Goal: Task Accomplishment & Management: Use online tool/utility

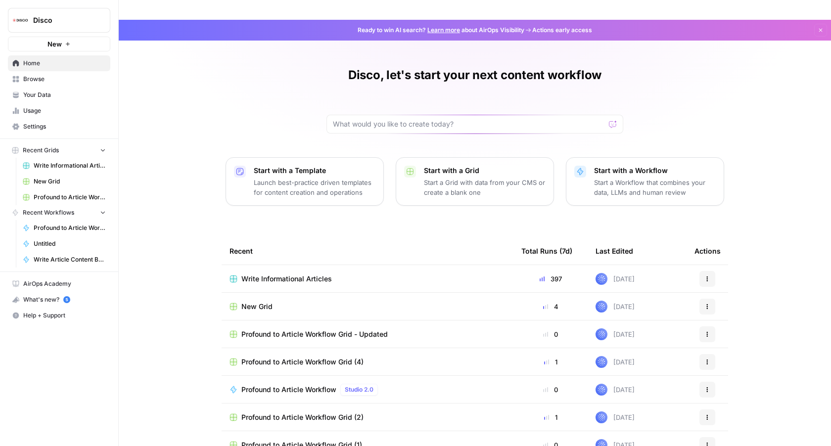
click at [98, 209] on button "Recent Workflows" at bounding box center [59, 212] width 102 height 15
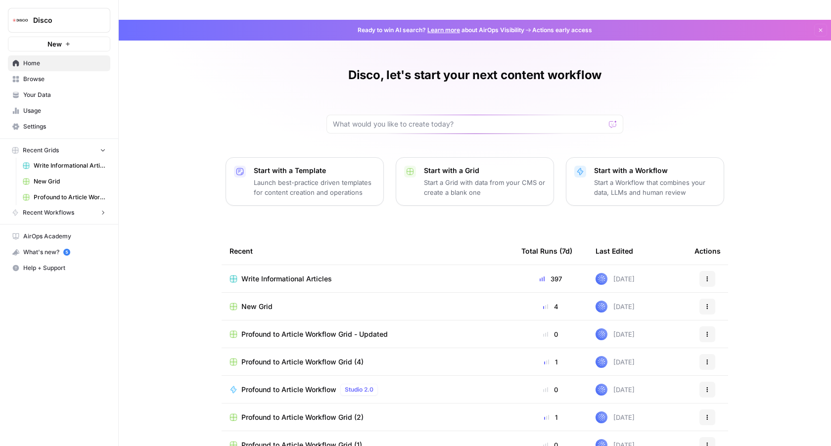
click at [43, 75] on span "Browse" at bounding box center [64, 79] width 83 height 9
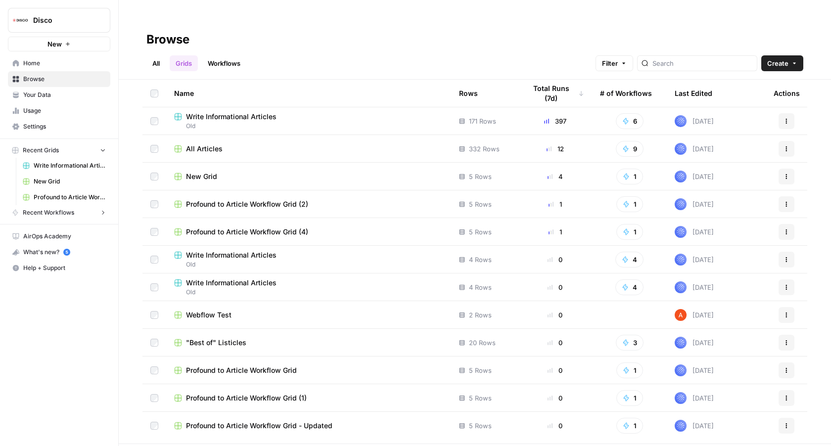
click at [68, 47] on button "New" at bounding box center [59, 44] width 102 height 15
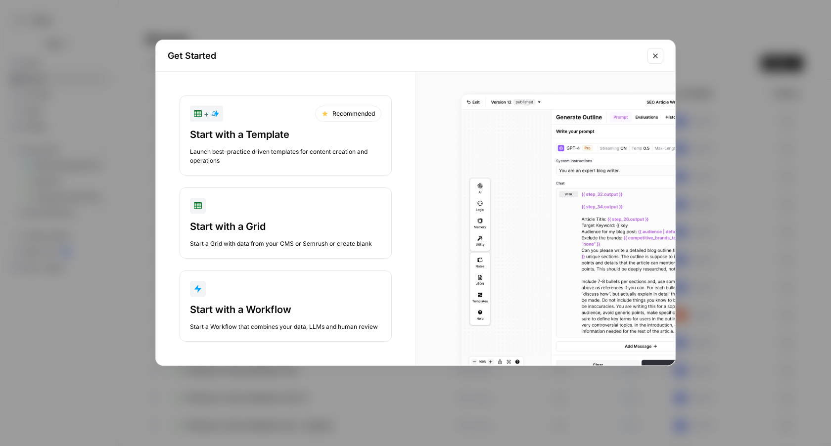
click at [269, 312] on div "Start with a Workflow" at bounding box center [285, 310] width 191 height 14
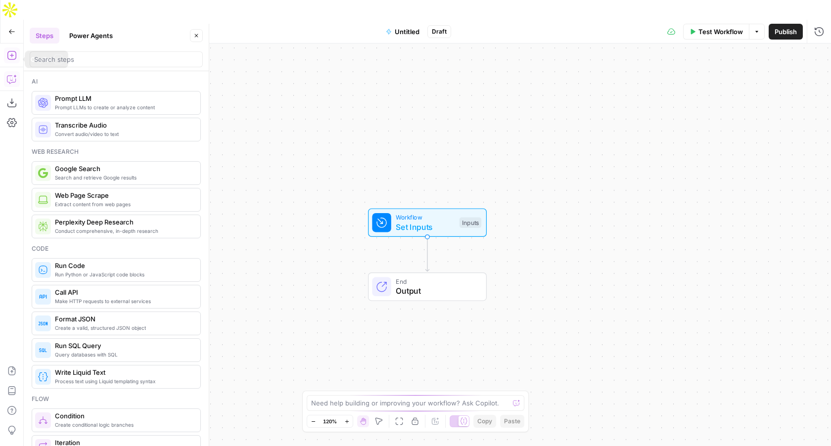
click at [9, 71] on button "Copilot" at bounding box center [12, 79] width 16 height 16
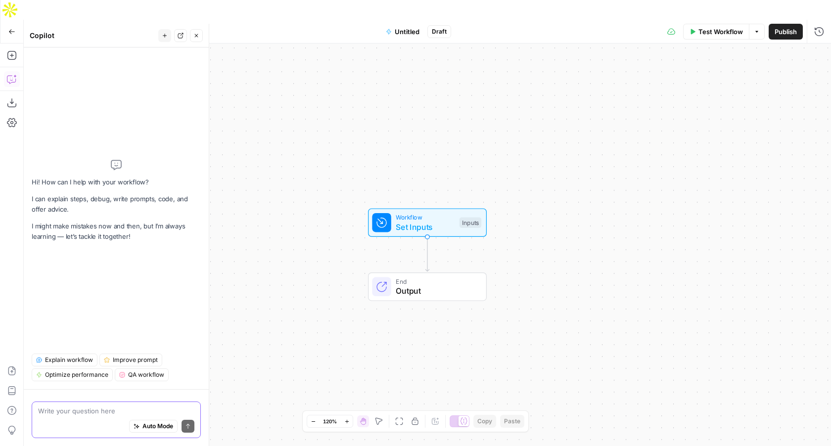
click at [149, 424] on span "Auto Mode" at bounding box center [157, 426] width 31 height 9
click at [116, 408] on textarea at bounding box center [116, 411] width 156 height 10
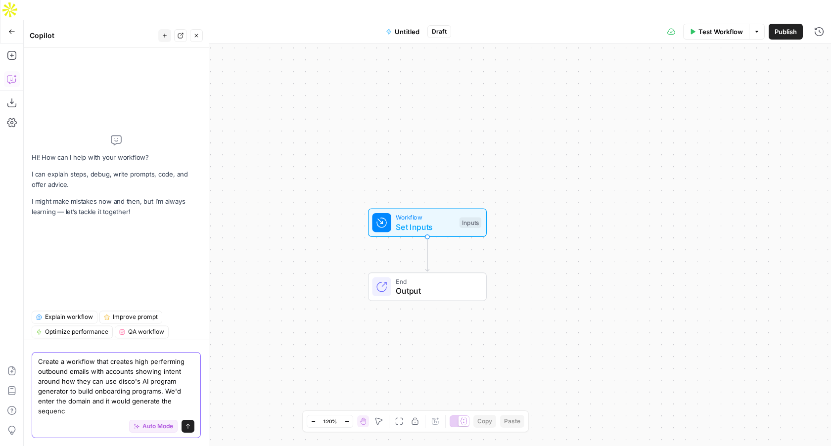
type textarea "Create a workflow that creates high perferming outbound emails with accounts sh…"
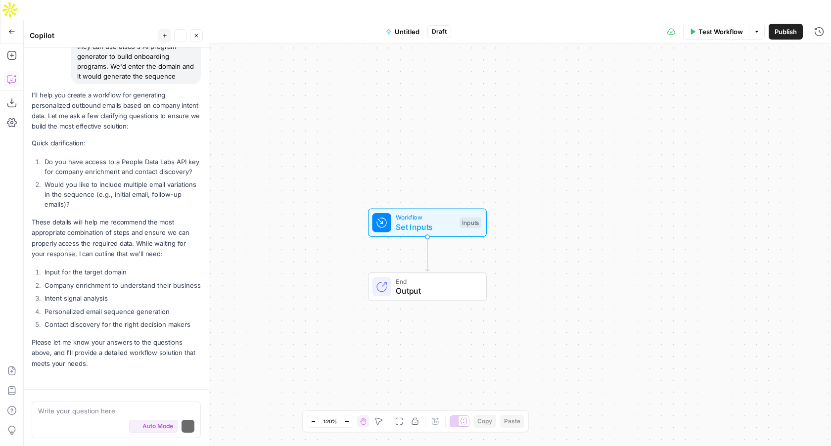
scroll to position [121, 0]
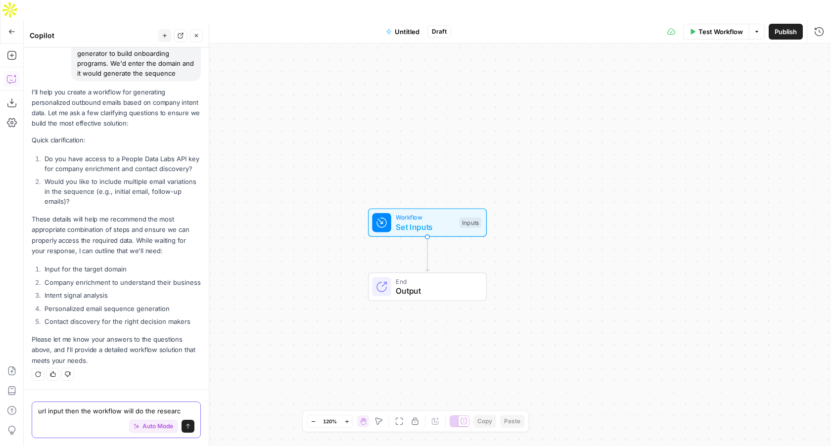
type textarea "url input then the workflow will do the research"
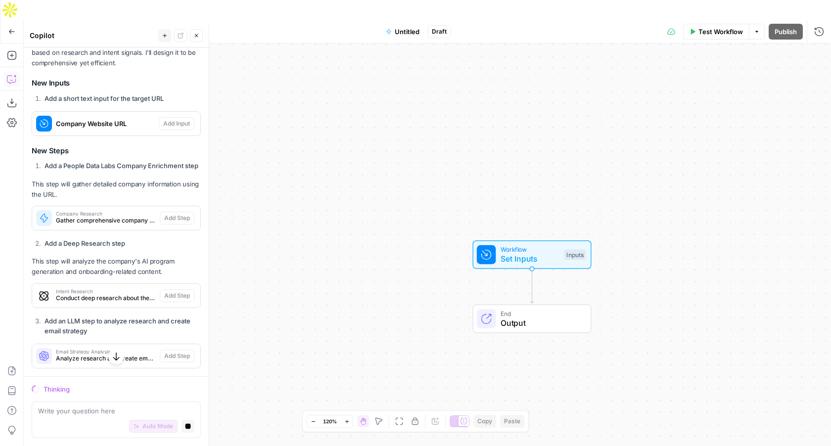
scroll to position [498, 0]
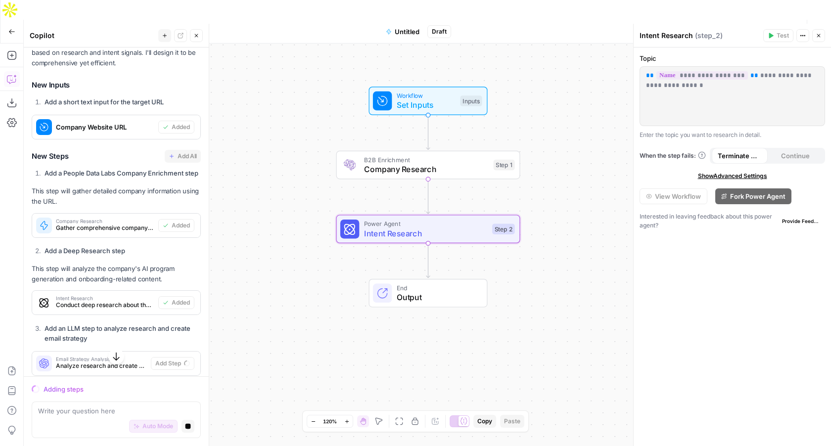
drag, startPoint x: 417, startPoint y: 144, endPoint x: 314, endPoint y: 92, distance: 116.1
click at [314, 92] on div "Workflow Set Inputs Inputs B2B Enrichment Company Research Step 1 Power Agent I…" at bounding box center [427, 255] width 807 height 422
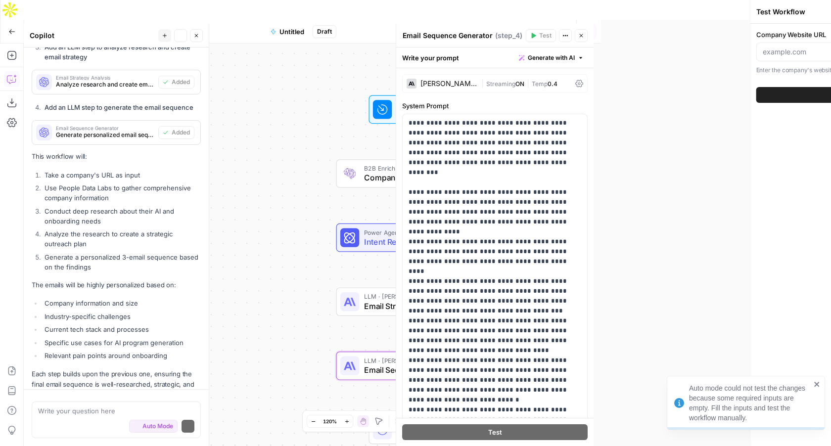
scroll to position [845, 0]
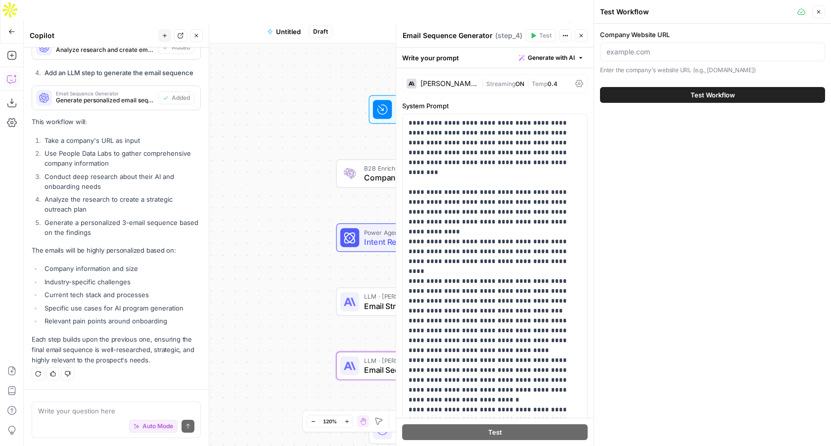
click at [300, 156] on div "Workflow Set Inputs Inputs B2B Enrichment Company Research Step 1 Power Agent I…" at bounding box center [309, 255] width 570 height 422
click at [653, 59] on div at bounding box center [712, 52] width 225 height 19
paste input "http://nike.com/"
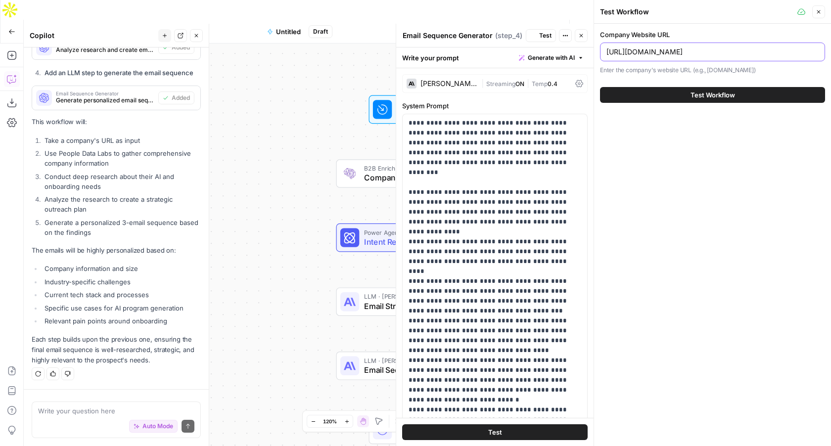
type input "http://nike.com/"
click at [705, 96] on span "Test Workflow" at bounding box center [712, 95] width 45 height 10
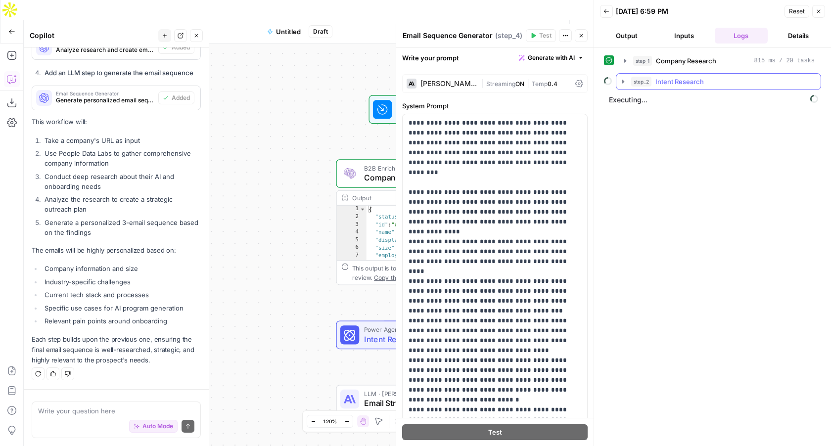
click at [622, 85] on icon "button" at bounding box center [623, 82] width 8 height 8
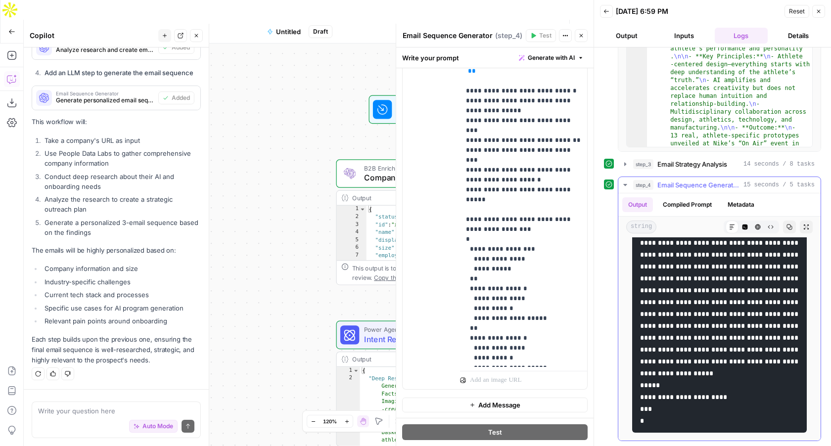
scroll to position [804, 0]
click at [298, 233] on div "Workflow Set Inputs Inputs B2B Enrichment Company Research Step 1 Output Expand…" at bounding box center [309, 255] width 570 height 422
click at [821, 11] on icon "button" at bounding box center [819, 11] width 6 height 6
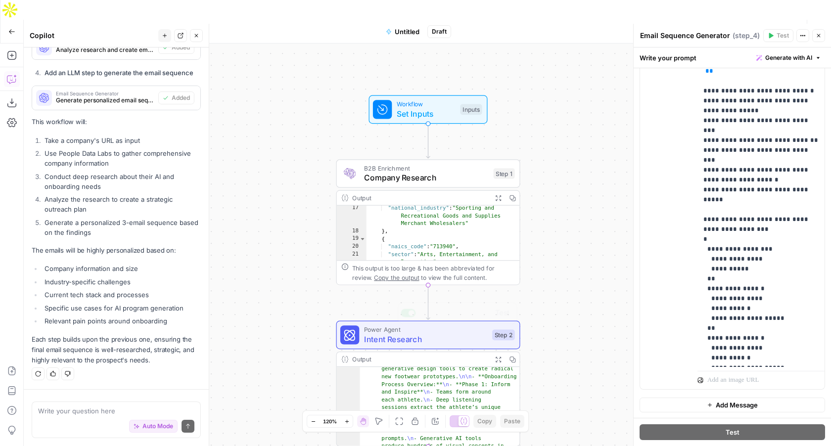
scroll to position [215, 0]
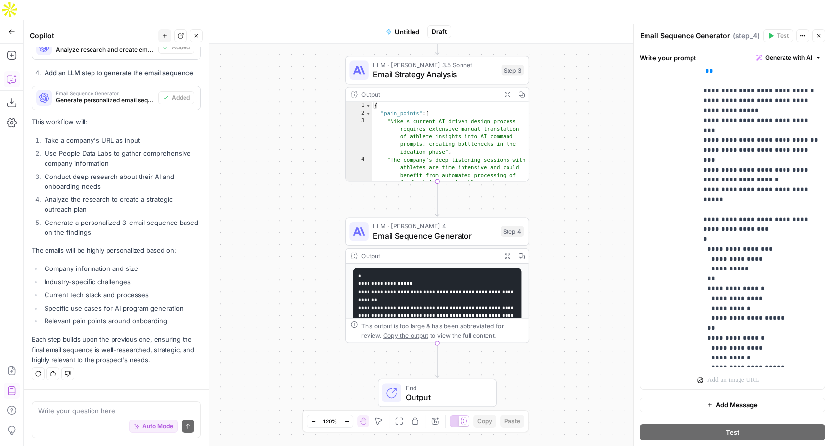
click at [83, 419] on div "Auto Mode Send" at bounding box center [116, 427] width 156 height 22
click at [78, 409] on textarea at bounding box center [116, 411] width 156 height 10
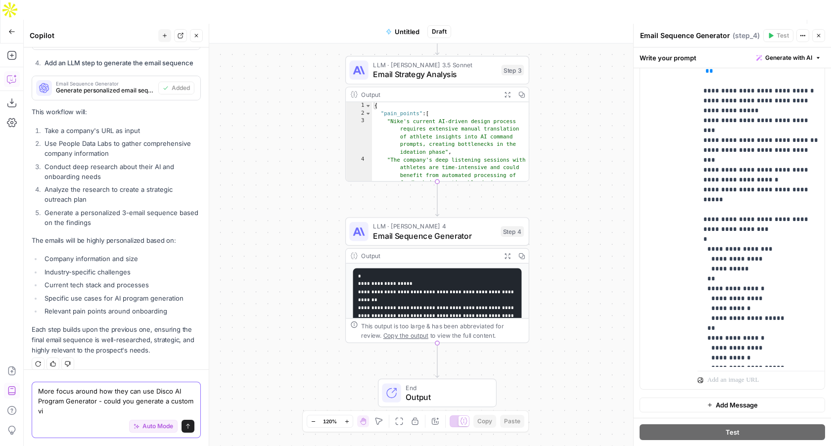
scroll to position [865, 0]
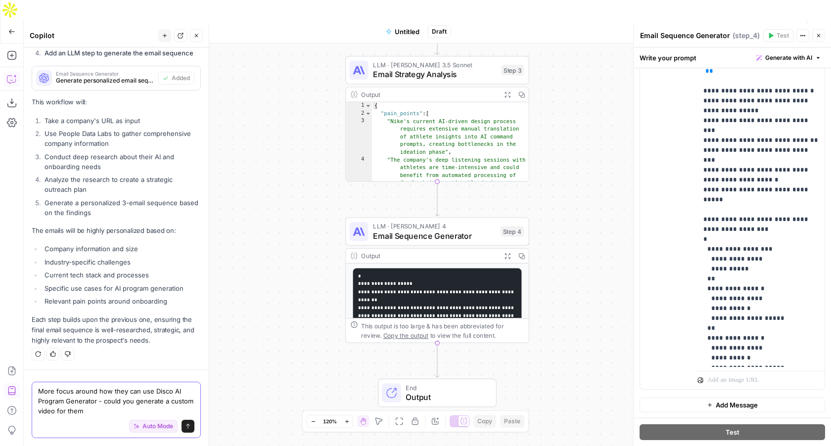
type textarea "More focus around how they can use Disco AI Program Generator - could you gener…"
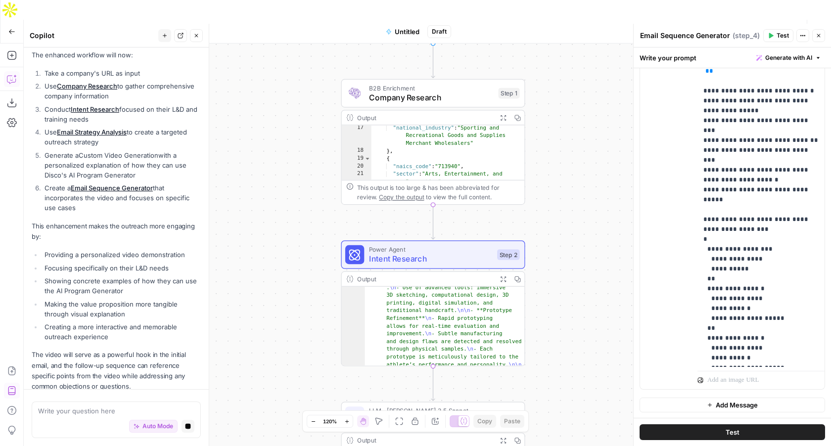
scroll to position [1571, 0]
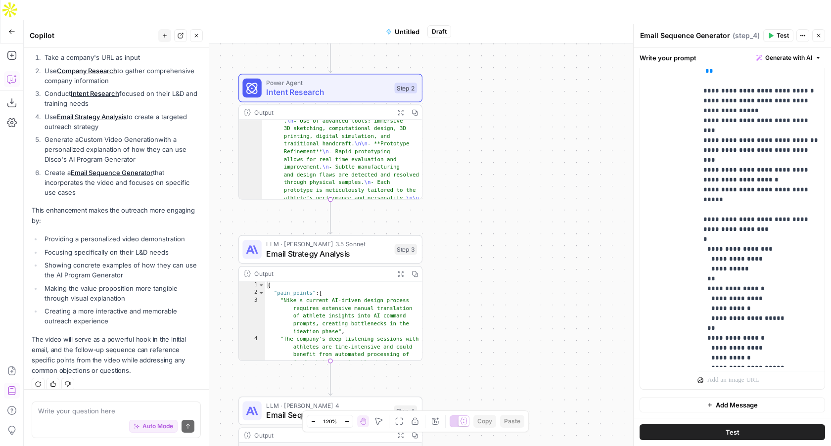
drag, startPoint x: 548, startPoint y: 158, endPoint x: 449, endPoint y: -10, distance: 195.3
click at [449, 0] on html "Disco New Home Browse Your Data Usage Settings Recent Grids Write Informational…" at bounding box center [415, 223] width 831 height 446
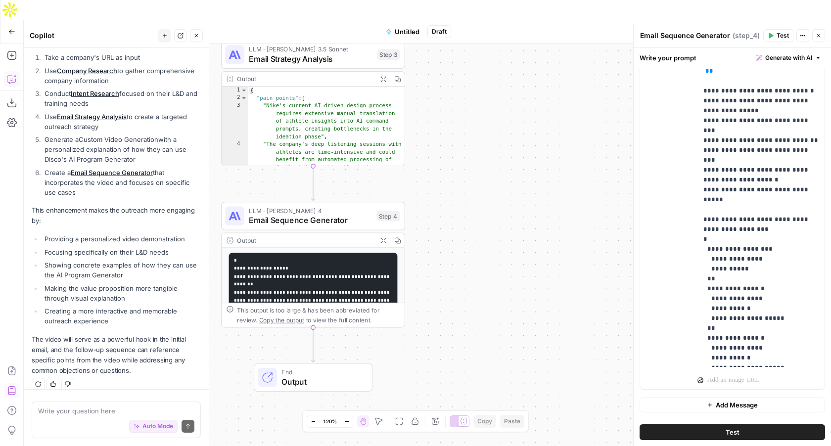
drag, startPoint x: 459, startPoint y: 241, endPoint x: 440, endPoint y: 54, distance: 188.4
click at [440, 54] on div "Workflow Set Inputs Inputs B2B Enrichment Company Research Step 1 Output Expand…" at bounding box center [427, 255] width 807 height 422
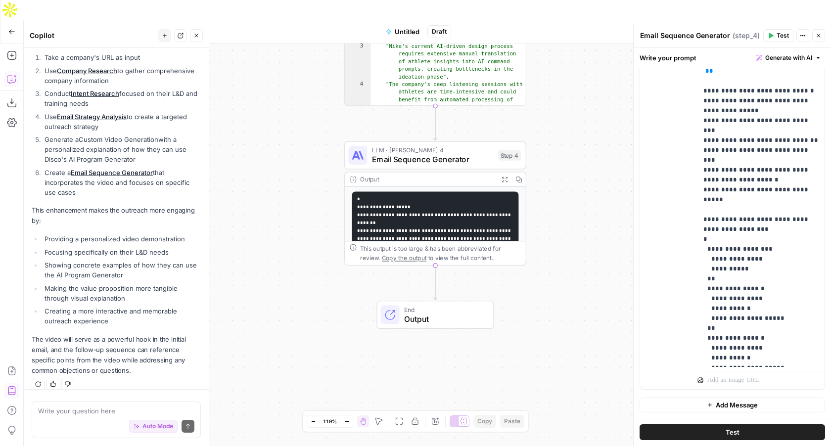
click at [709, 27] on span "Test Workflow" at bounding box center [720, 32] width 45 height 10
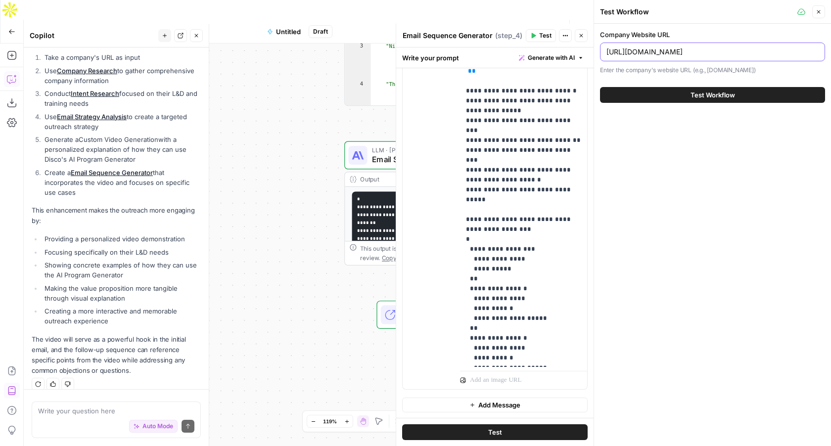
click at [666, 55] on input "http://nike.com/" at bounding box center [712, 52] width 212 height 10
type input "unifygtm.com"
click at [735, 96] on button "Test Workflow" at bounding box center [712, 95] width 225 height 16
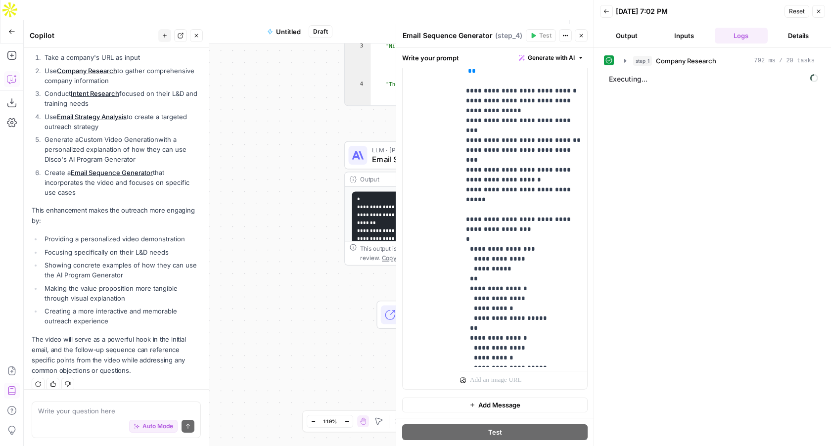
scroll to position [110, 0]
click at [624, 85] on icon "button" at bounding box center [623, 82] width 8 height 8
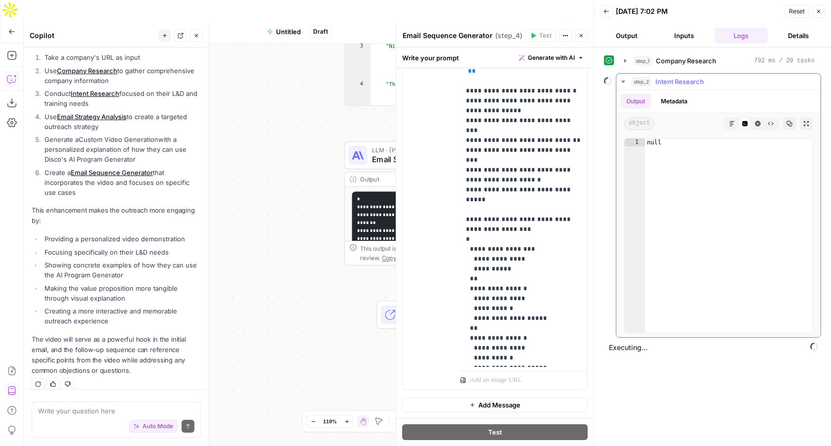
click at [624, 85] on icon "button" at bounding box center [623, 82] width 8 height 8
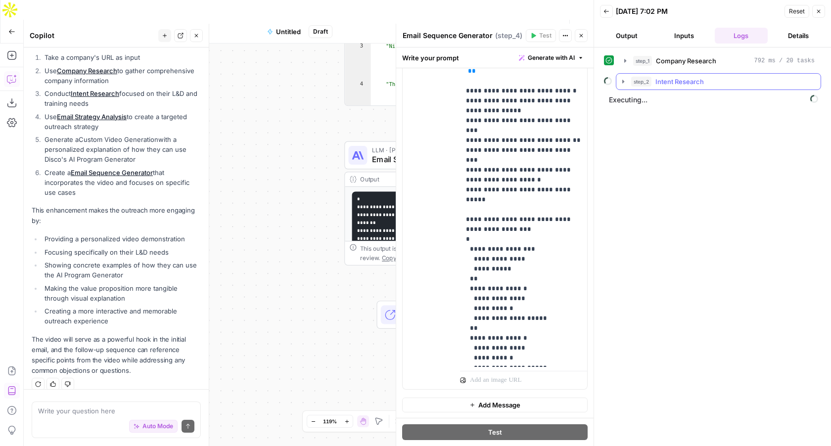
click at [623, 84] on icon "button" at bounding box center [623, 82] width 8 height 8
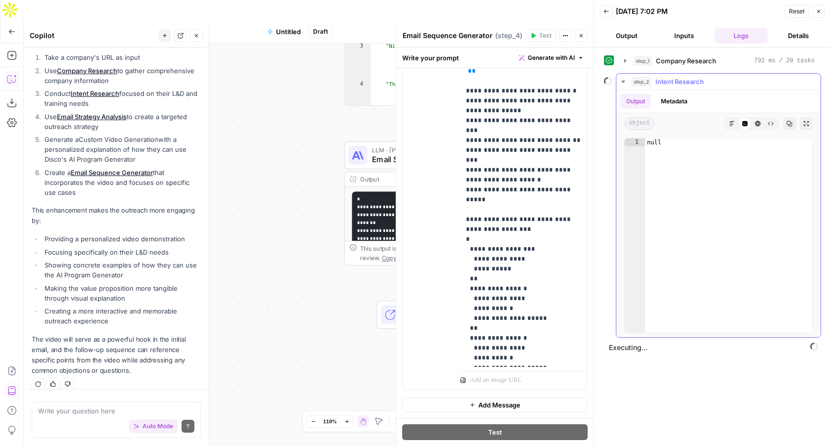
click at [686, 103] on button "Metadata" at bounding box center [674, 101] width 39 height 15
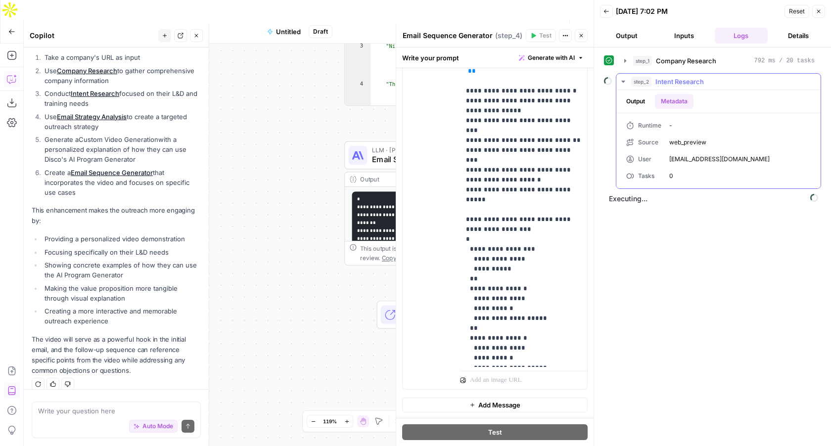
click at [636, 104] on button "Output" at bounding box center [635, 101] width 31 height 15
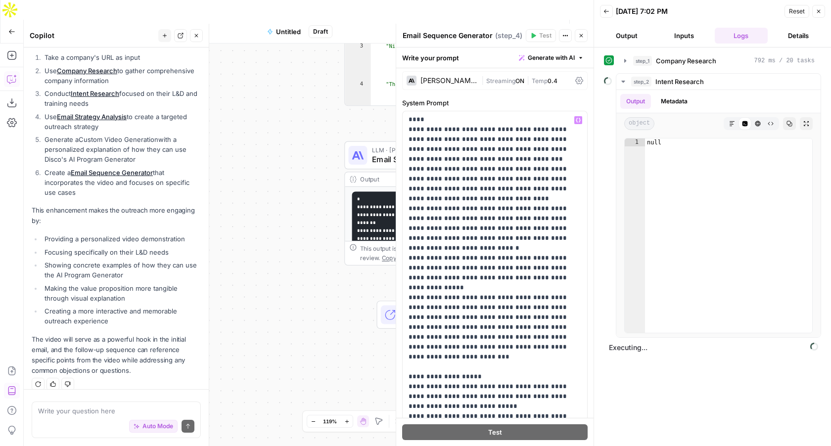
scroll to position [0, 0]
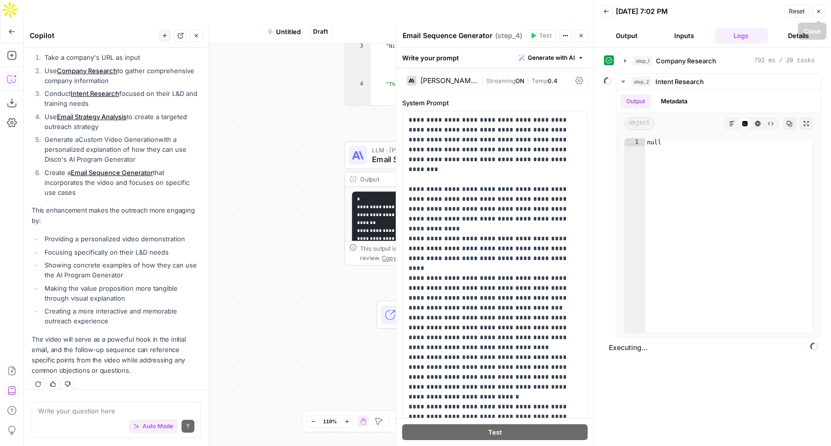
click at [818, 13] on icon "button" at bounding box center [819, 11] width 6 height 6
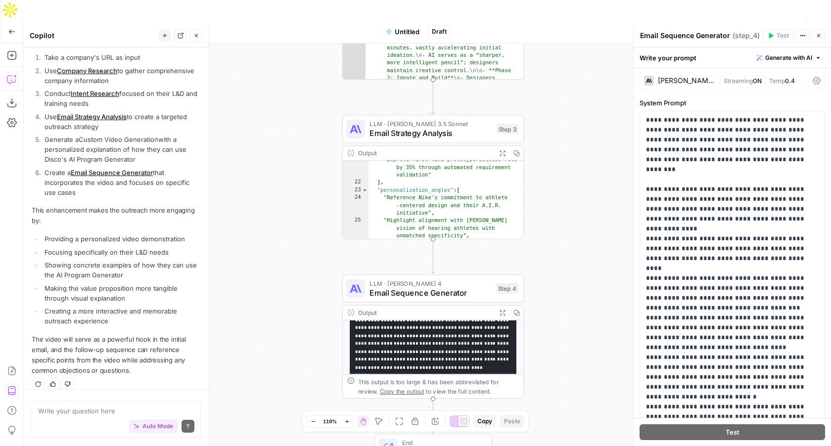
scroll to position [95, 0]
drag, startPoint x: 475, startPoint y: 327, endPoint x: 98, endPoint y: 410, distance: 385.8
click at [98, 410] on body "Disco New Home Browse Your Data Usage Settings Recent Grids Write Informational…" at bounding box center [415, 223] width 831 height 446
click at [98, 410] on textarea at bounding box center [116, 411] width 156 height 10
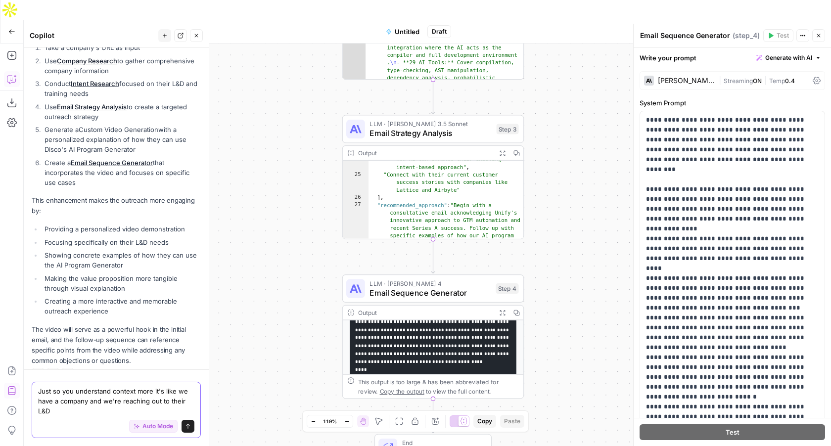
scroll to position [1590, 0]
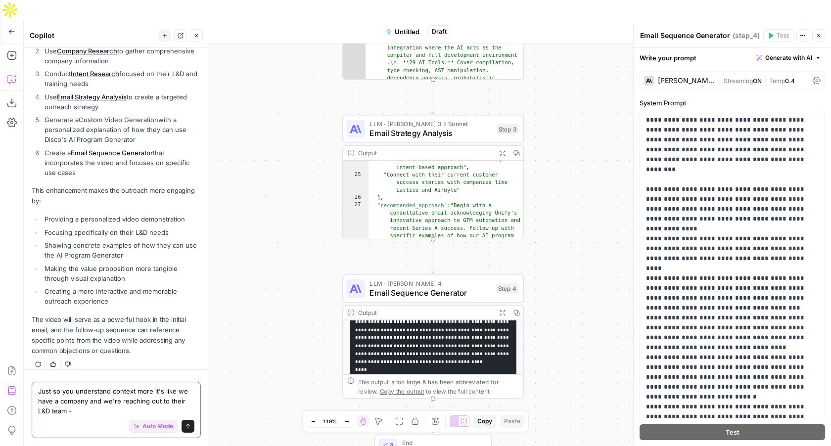
type textarea "Just so you understand context more it's like we have a company and we're reach…"
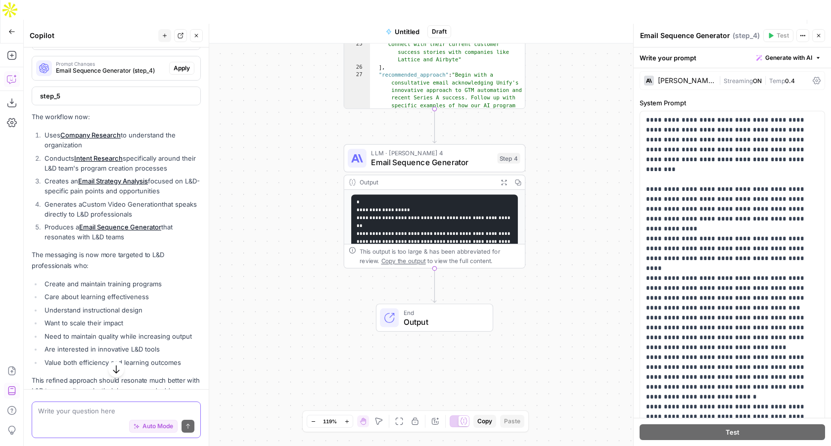
scroll to position [2099, 0]
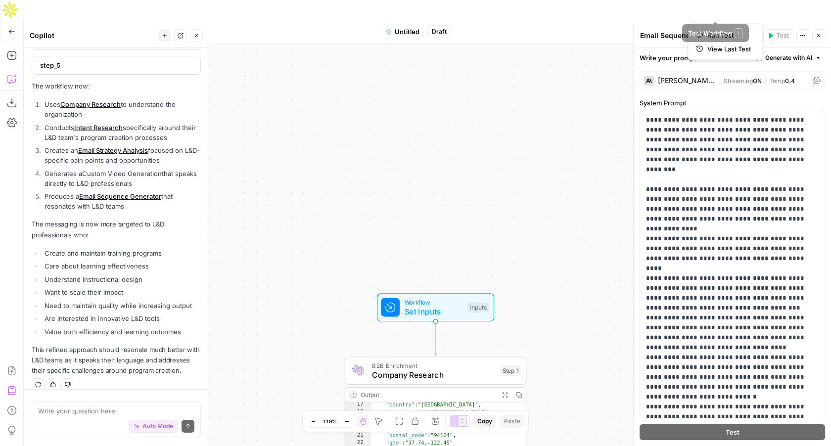
click at [756, 29] on icon "button" at bounding box center [757, 32] width 6 height 6
click at [725, 27] on span "Test Workflow" at bounding box center [721, 32] width 45 height 10
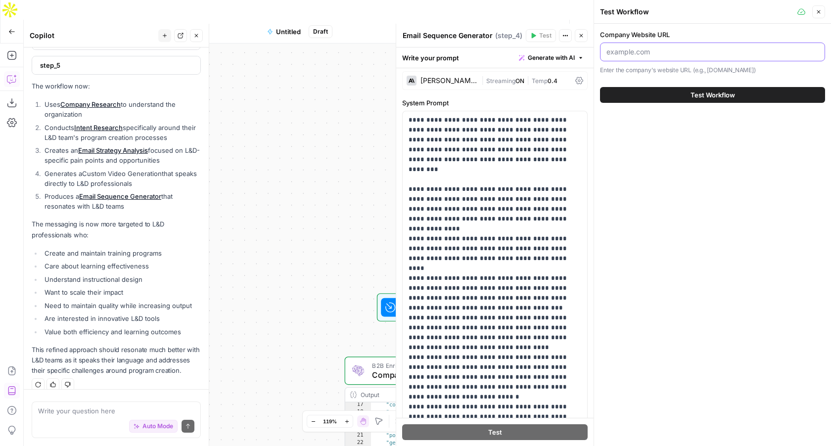
click at [656, 53] on input "Company Website URL" at bounding box center [712, 52] width 212 height 10
paste input "[URL][DOMAIN_NAME]"
type input "[URL][DOMAIN_NAME]"
click at [672, 95] on button "Test Workflow" at bounding box center [712, 95] width 225 height 16
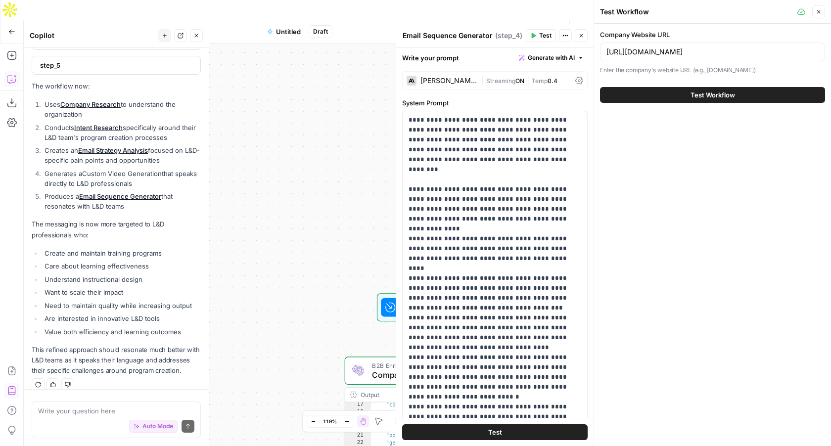
click at [706, 93] on span "Test Workflow" at bounding box center [712, 95] width 45 height 10
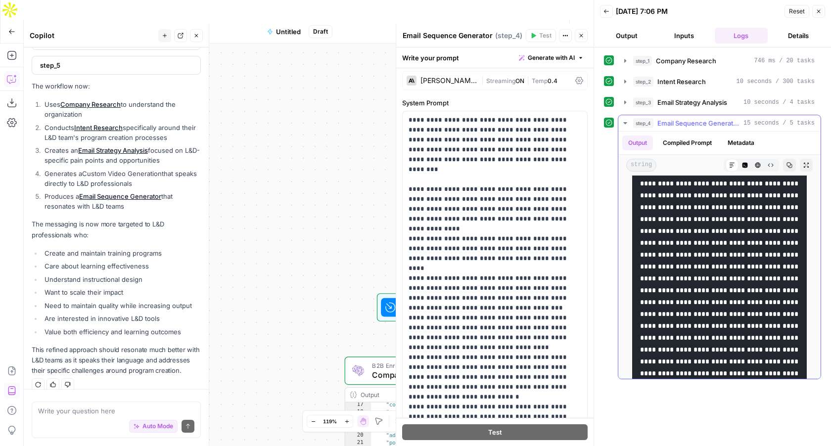
scroll to position [429, 0]
click at [80, 407] on textarea at bounding box center [116, 411] width 156 height 10
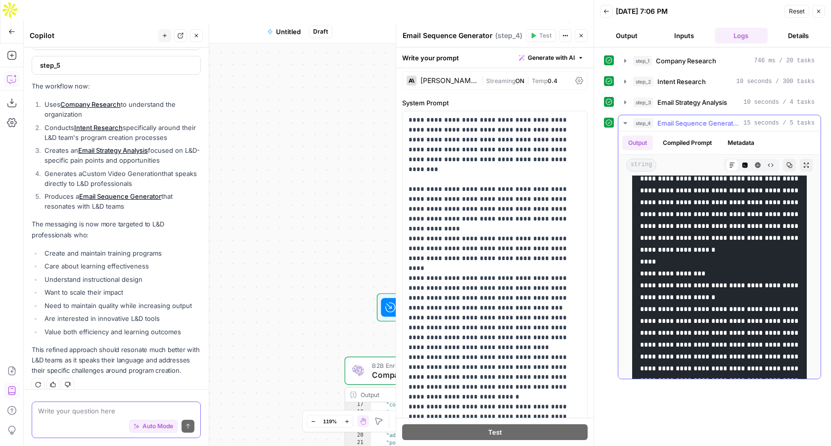
scroll to position [738, 0]
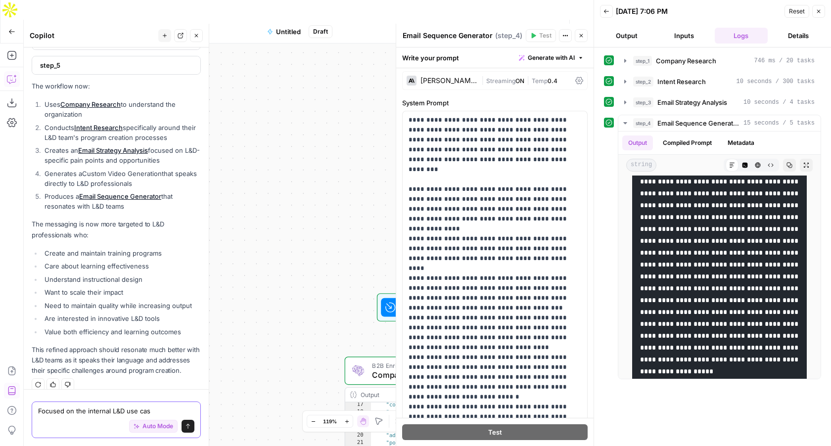
type textarea "Focused on the internal L&D use case"
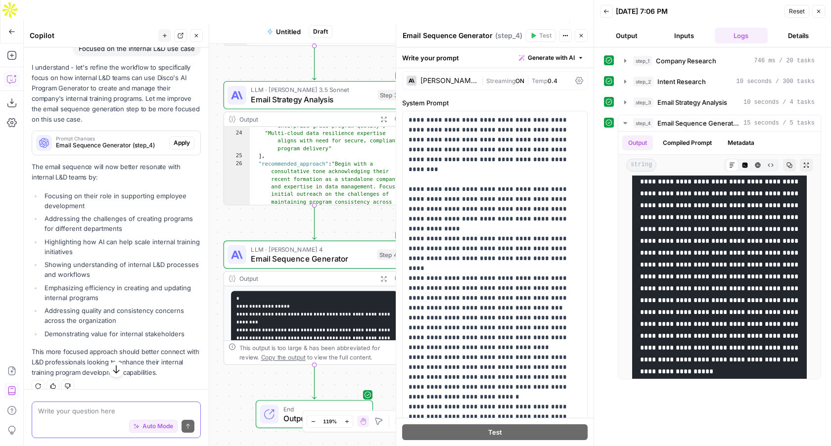
scroll to position [2443, 0]
click at [185, 136] on span "Apply" at bounding box center [182, 140] width 16 height 9
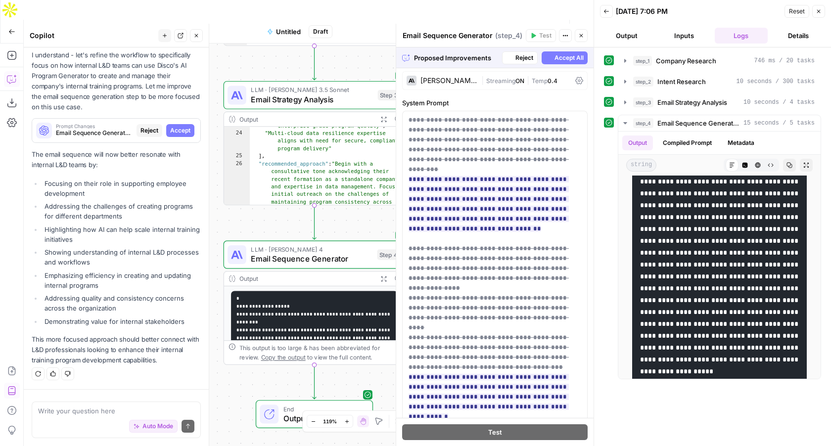
scroll to position [2411, 0]
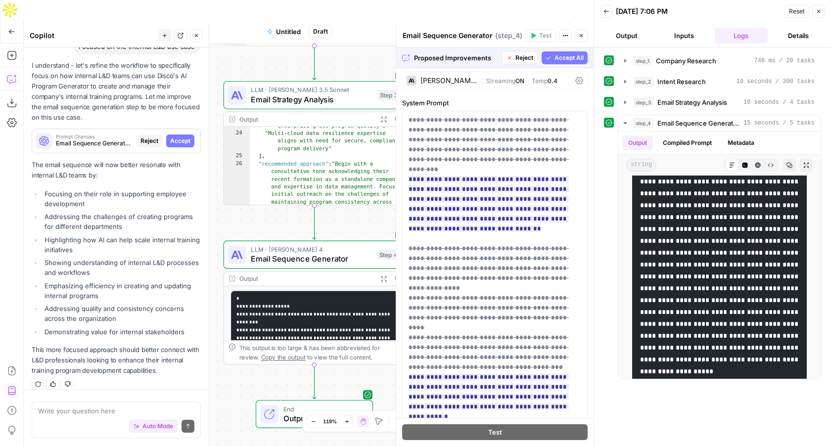
click at [580, 61] on span "Accept All" at bounding box center [568, 57] width 29 height 9
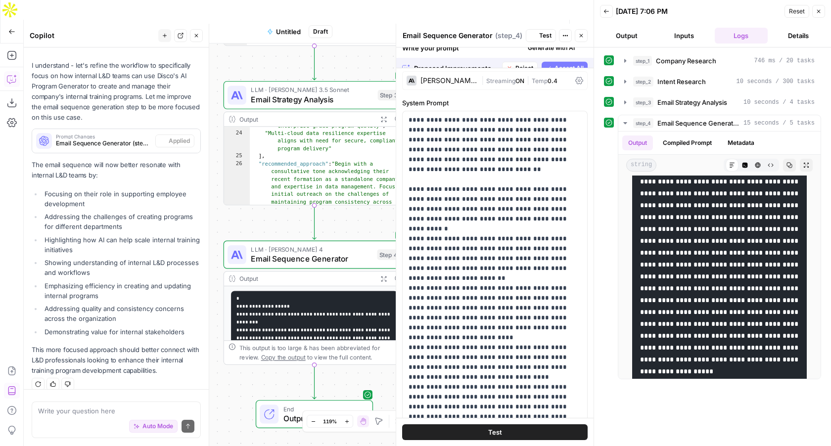
scroll to position [0, 0]
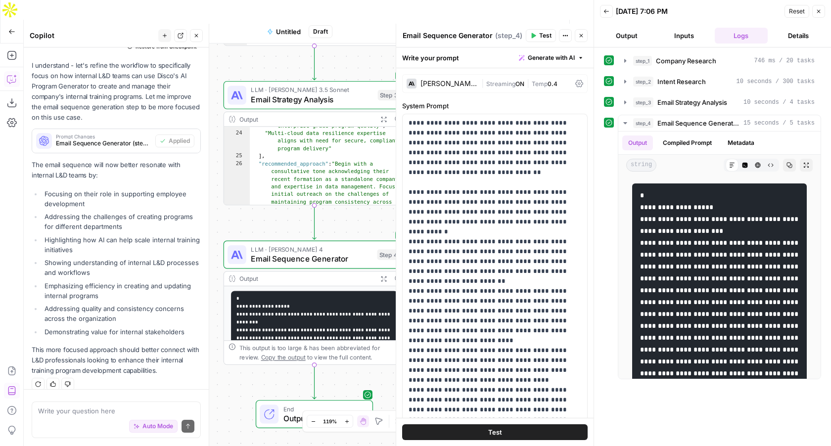
click at [330, 245] on span "LLM · [PERSON_NAME] 4" at bounding box center [312, 249] width 122 height 9
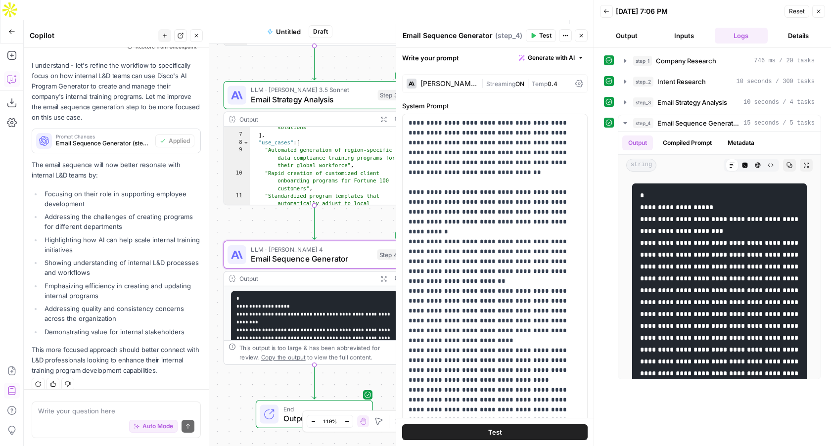
scroll to position [104, 0]
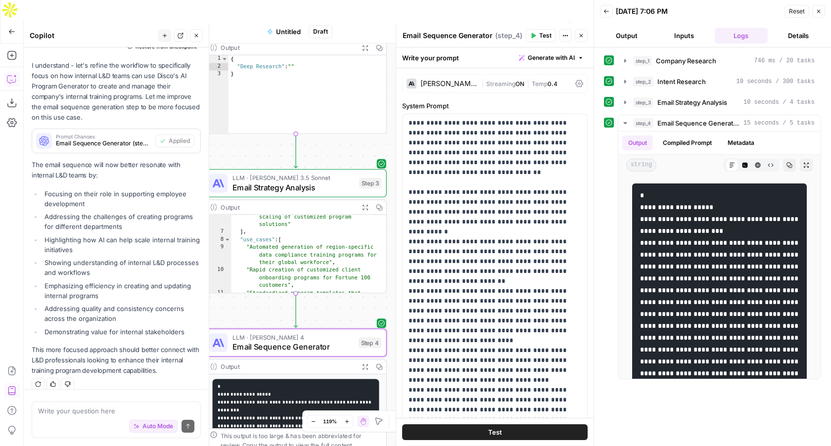
drag, startPoint x: 265, startPoint y: 58, endPoint x: 243, endPoint y: 121, distance: 66.0
click at [243, 121] on div "Workflow Set Inputs Inputs B2B Enrichment Company Research Step 1 Output Expand…" at bounding box center [309, 255] width 570 height 422
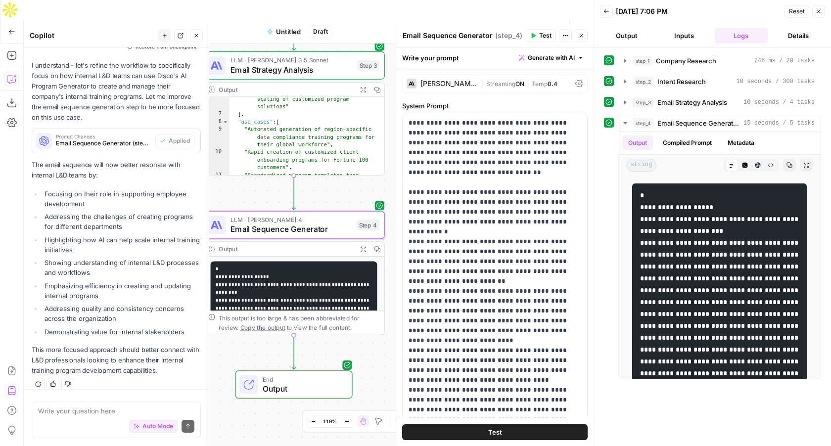
drag, startPoint x: 321, startPoint y: 285, endPoint x: 320, endPoint y: 179, distance: 105.8
click at [320, 179] on div "Workflow Set Inputs Inputs B2B Enrichment Company Research Step 1 Output Expand…" at bounding box center [309, 255] width 570 height 422
click at [317, 374] on span "End" at bounding box center [303, 378] width 80 height 9
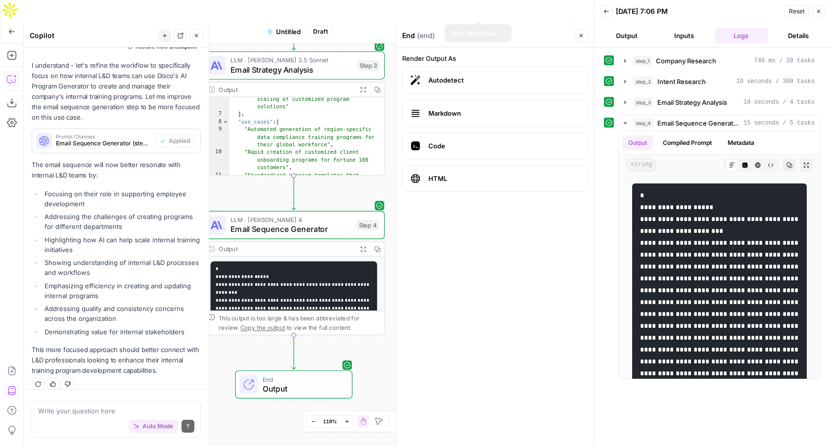
click at [516, 29] on icon "button" at bounding box center [519, 32] width 6 height 6
click at [455, 115] on span "Markdown" at bounding box center [503, 113] width 151 height 10
click at [449, 81] on span "Autodetect" at bounding box center [503, 80] width 151 height 10
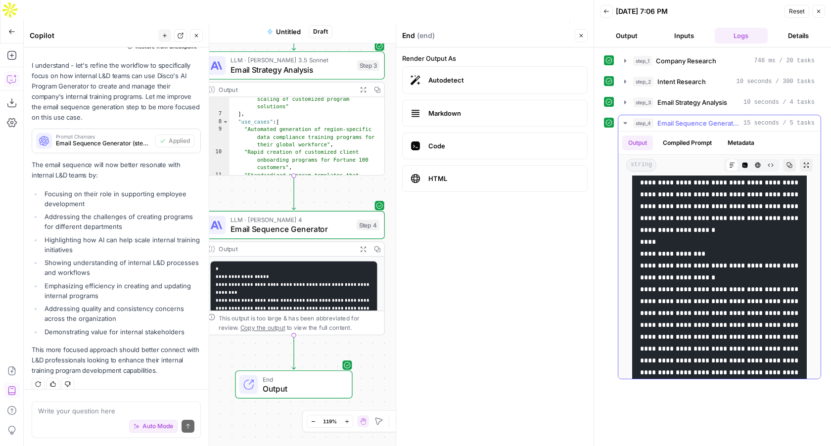
scroll to position [652, 0]
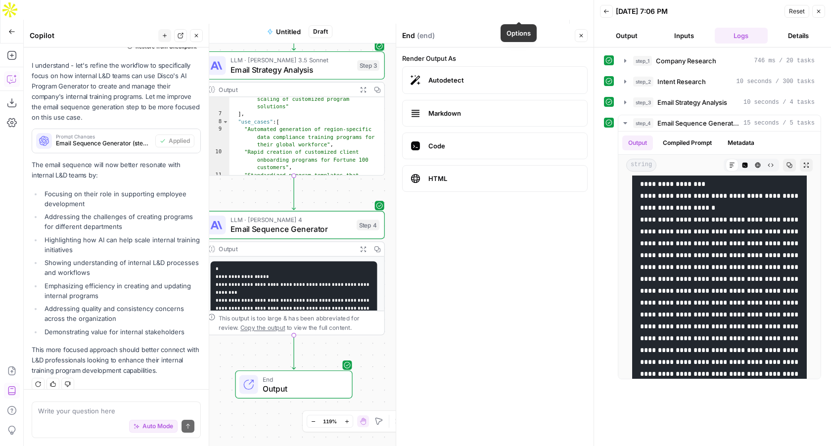
click at [500, 27] on span "Test Workflow" at bounding box center [483, 32] width 45 height 10
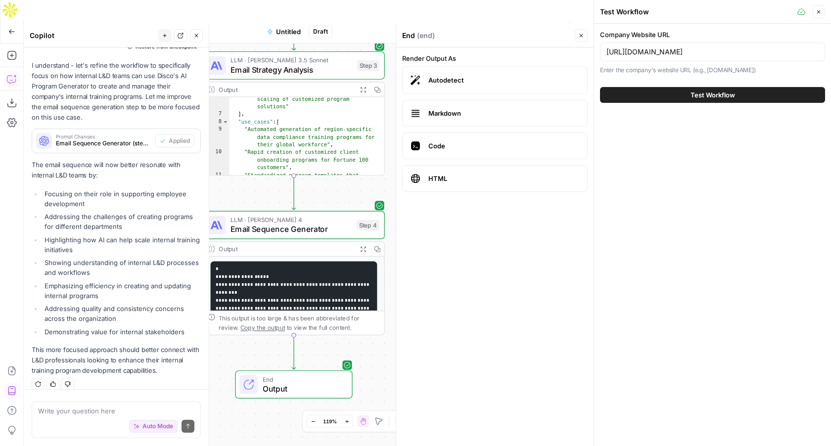
click at [647, 88] on button "Test Workflow" at bounding box center [712, 95] width 225 height 16
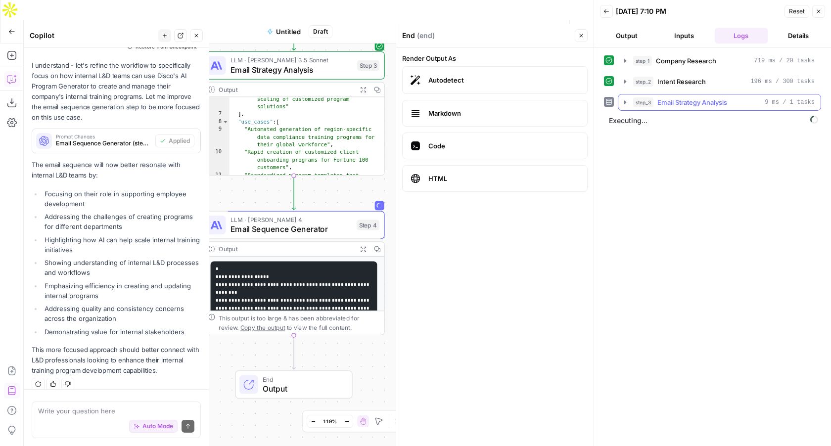
click at [624, 102] on icon "button" at bounding box center [625, 102] width 8 height 8
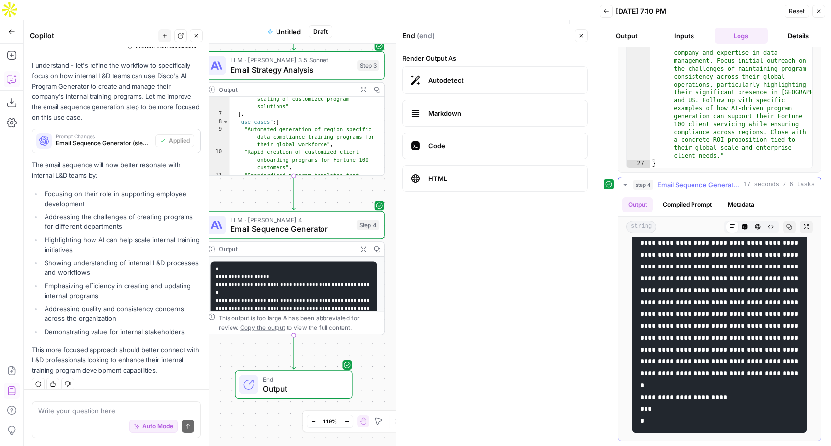
scroll to position [845, 0]
click at [110, 410] on textarea at bounding box center [116, 411] width 156 height 10
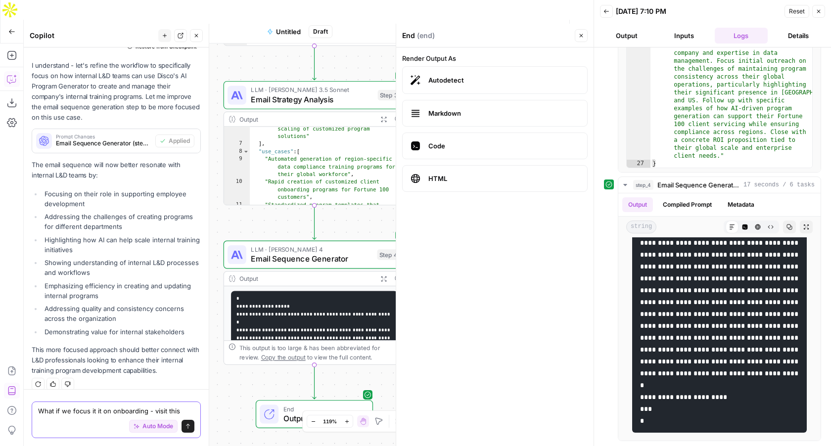
scroll to position [2500, 0]
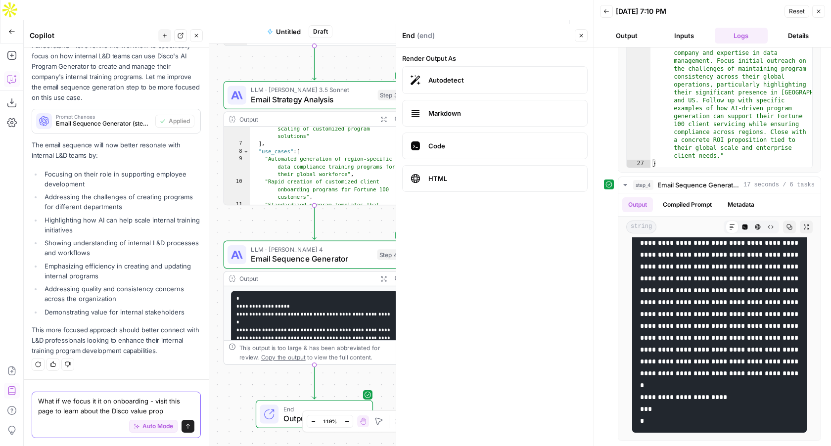
paste textarea "https://www.disco.co/use-case/onboarding"
type textarea "What if we focus it it on onboarding - visit this page to learn about the Disco…"
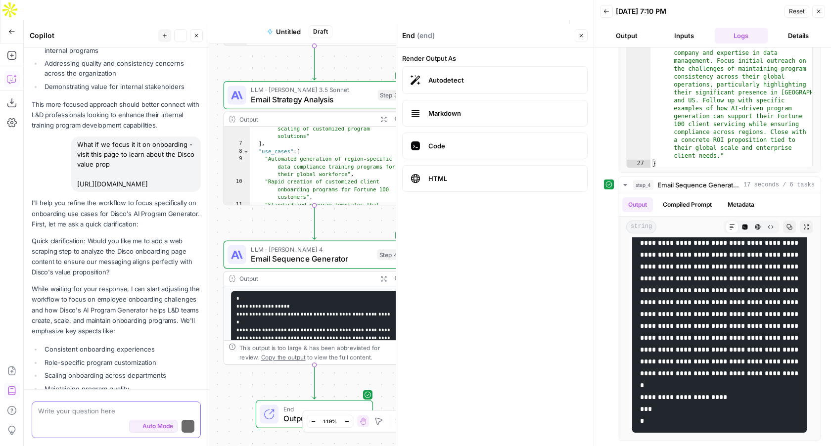
scroll to position [2828, 0]
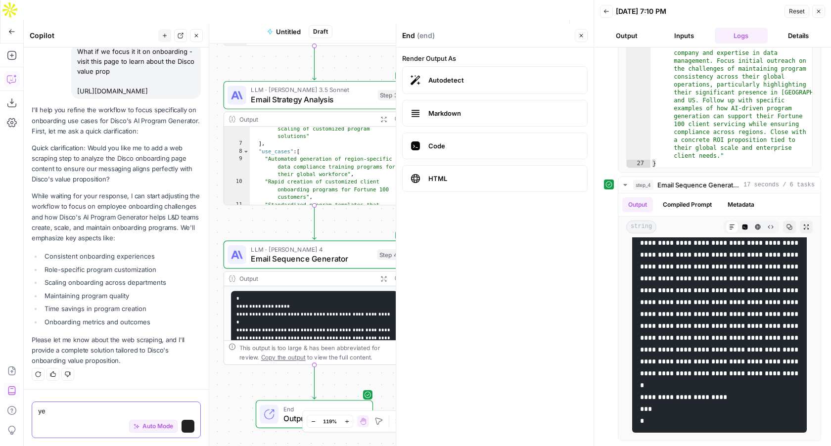
type textarea "yes"
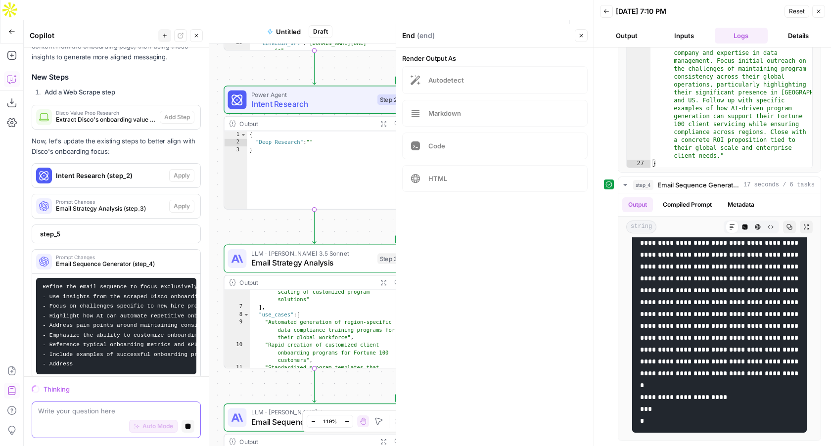
scroll to position [3131, 0]
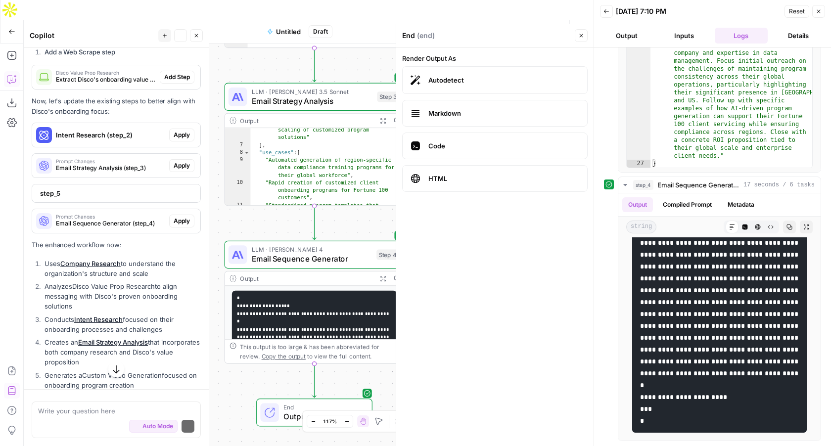
scroll to position [3340, 0]
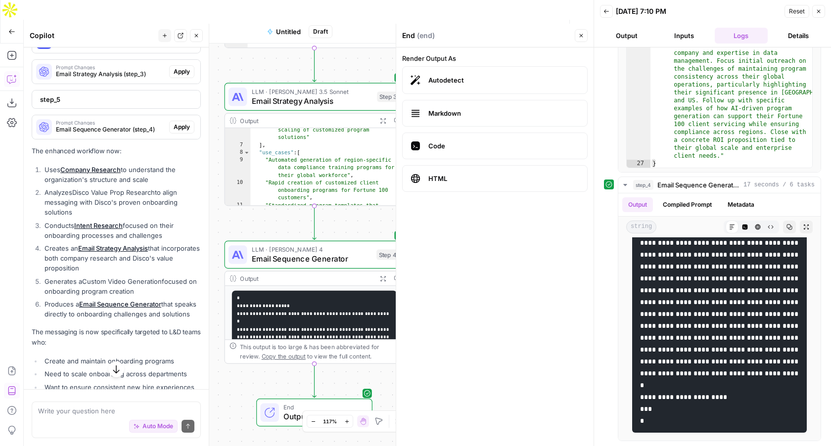
click at [519, 24] on button "Options" at bounding box center [519, 32] width 16 height 16
click at [500, 35] on span "Run Test" at bounding box center [492, 35] width 44 height 10
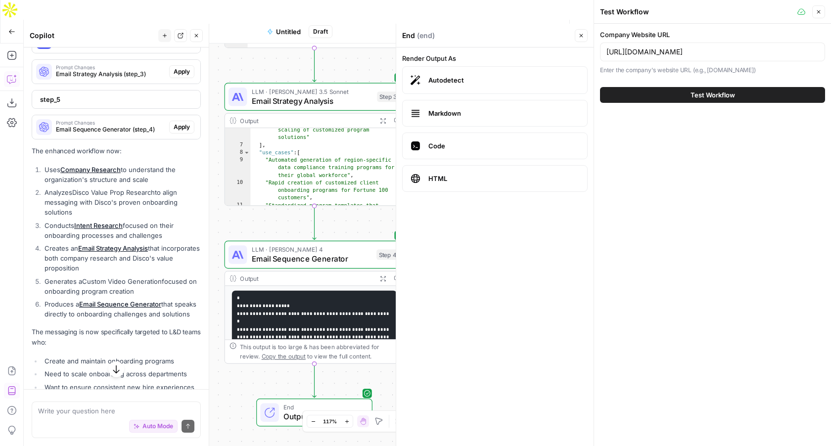
click at [699, 96] on span "Test Workflow" at bounding box center [712, 95] width 45 height 10
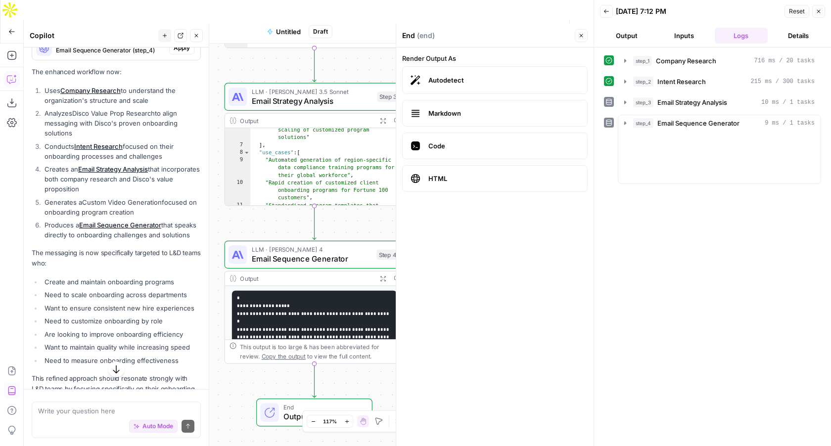
scroll to position [3340, 0]
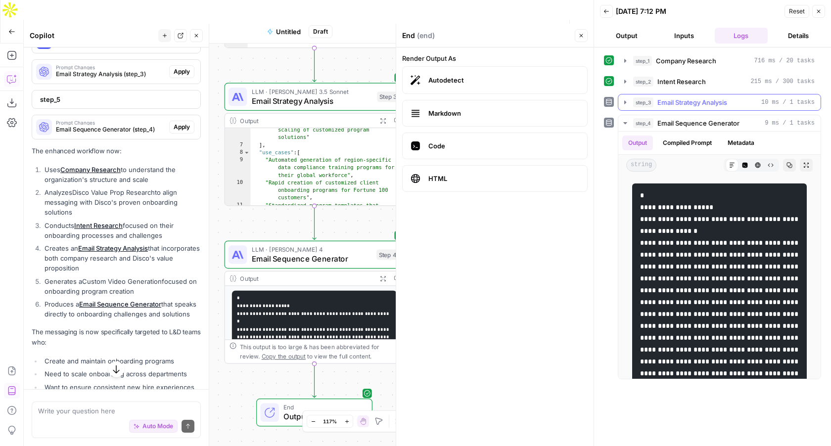
click at [622, 104] on icon "button" at bounding box center [625, 102] width 8 height 8
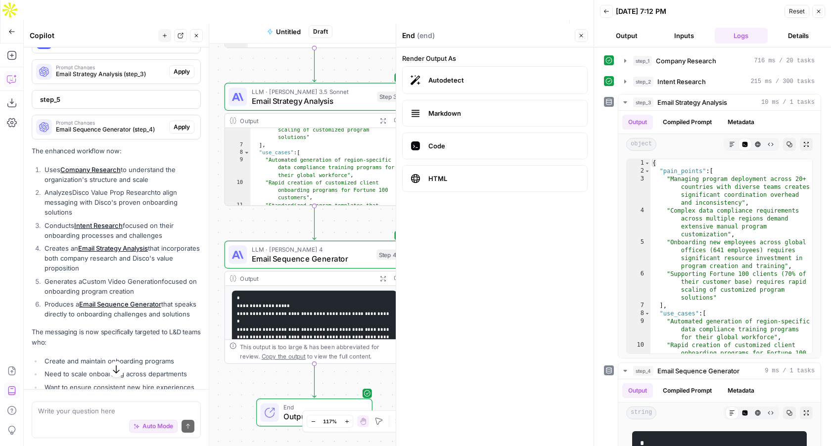
scroll to position [3478, 0]
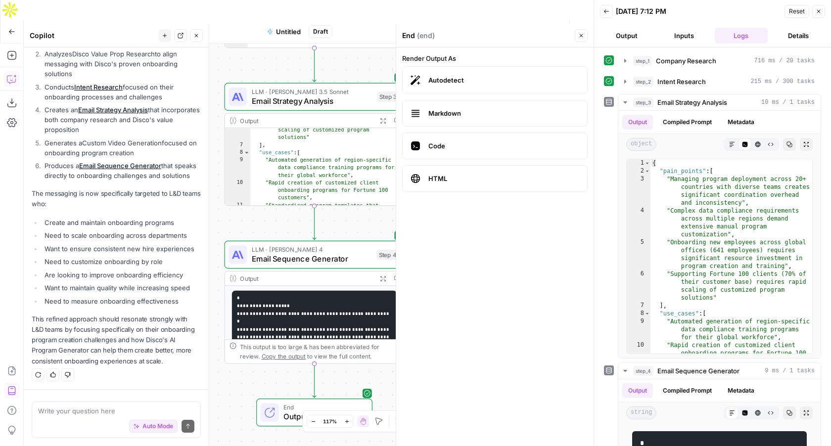
click at [823, 11] on button "Close" at bounding box center [818, 11] width 13 height 13
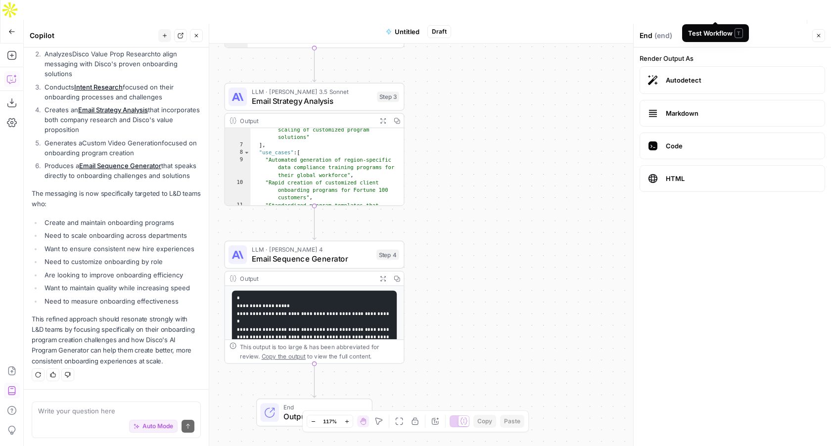
click at [758, 29] on icon "button" at bounding box center [757, 32] width 6 height 6
click at [709, 33] on span "Run Test" at bounding box center [729, 35] width 44 height 10
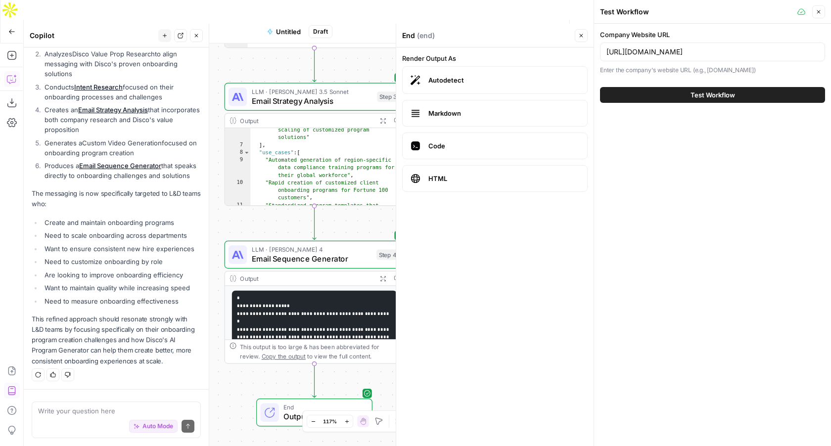
click at [683, 97] on button "Test Workflow" at bounding box center [712, 95] width 225 height 16
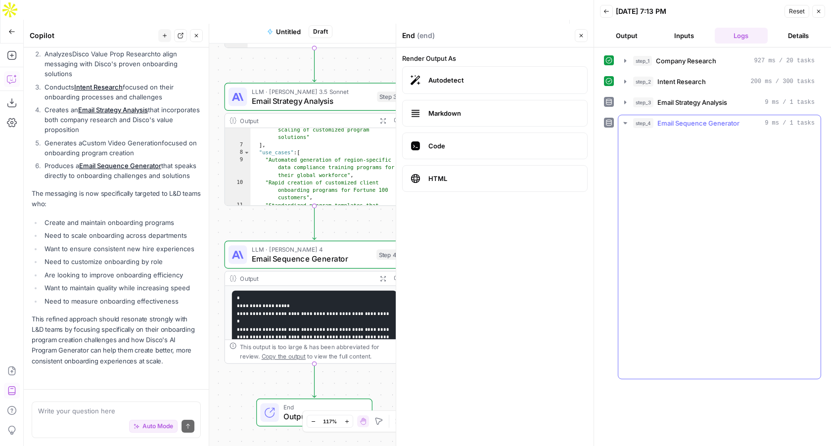
scroll to position [3478, 0]
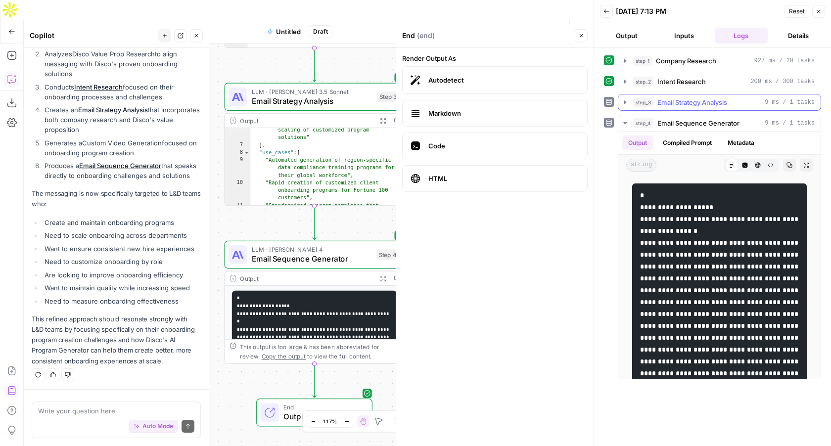
click at [660, 100] on span "Email Strategy Analysis" at bounding box center [692, 102] width 70 height 10
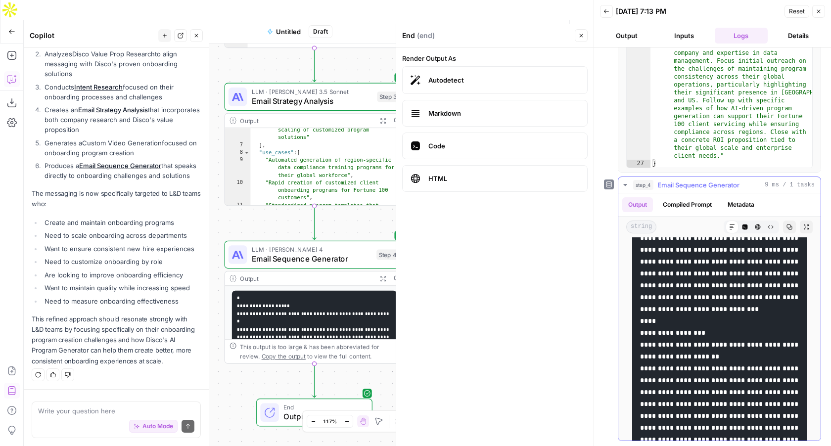
scroll to position [0, 0]
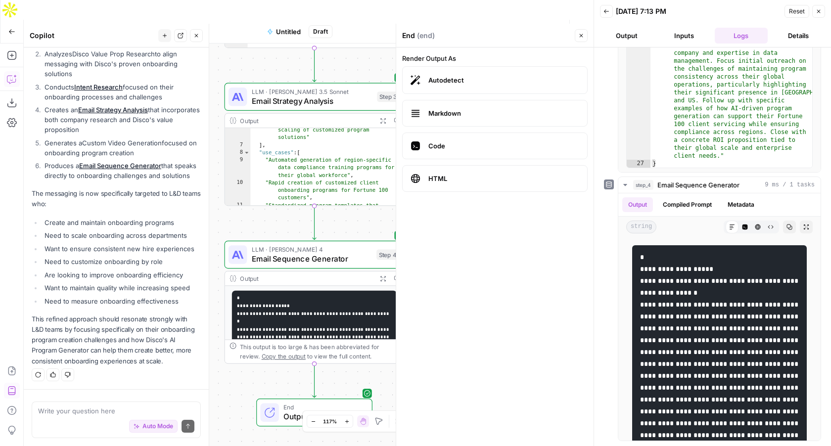
click at [630, 38] on button "Output" at bounding box center [626, 36] width 53 height 16
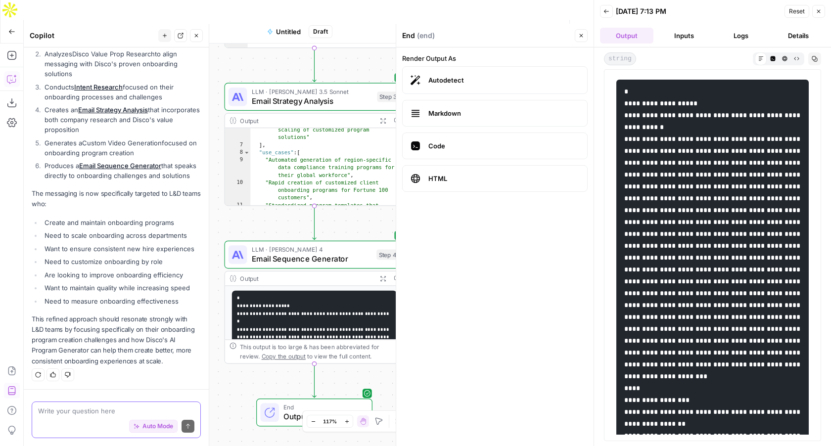
click at [77, 409] on textarea at bounding box center [116, 411] width 156 height 10
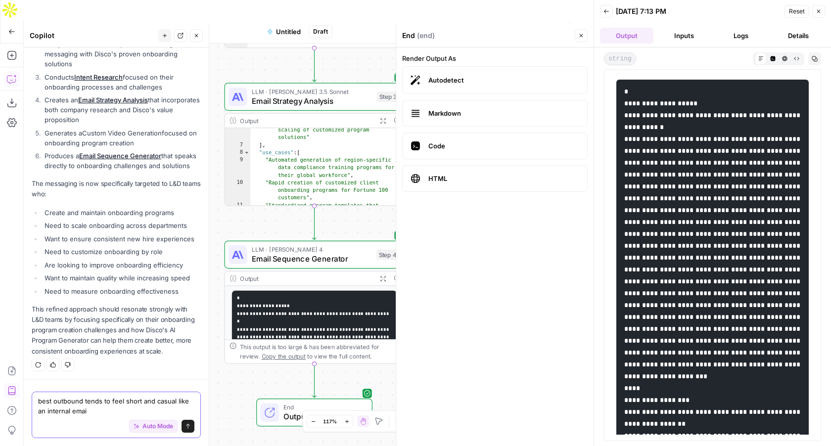
type textarea "best outbound tends to feel short and casual like an internal email"
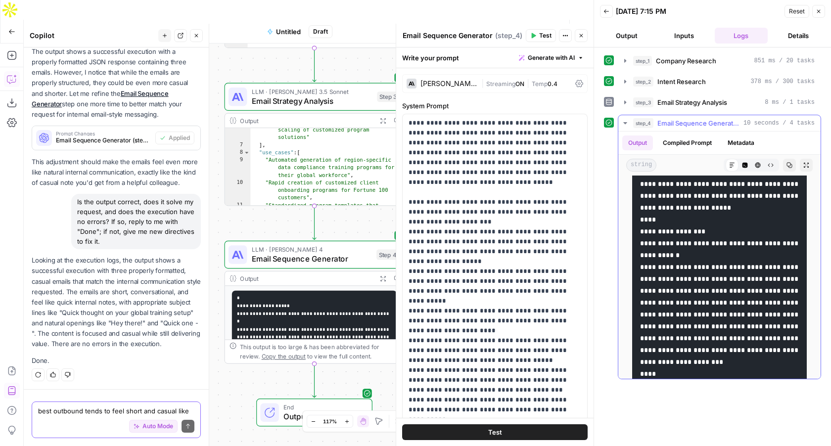
scroll to position [153, 0]
click at [11, 28] on icon "button" at bounding box center [11, 31] width 7 height 7
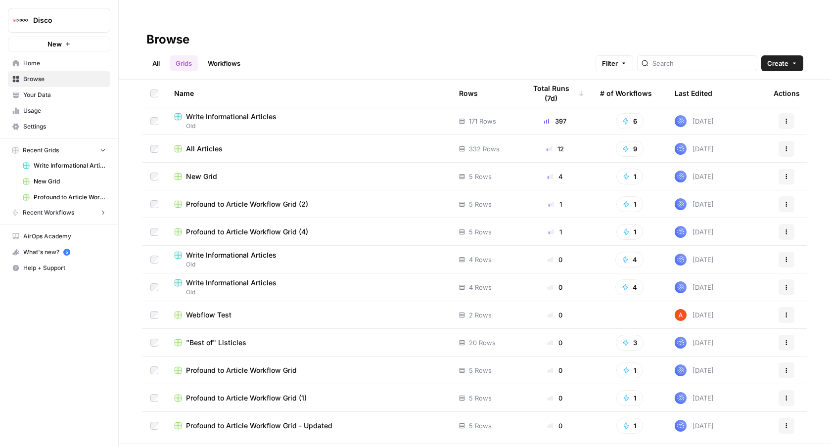
click at [35, 112] on span "Usage" at bounding box center [64, 110] width 83 height 9
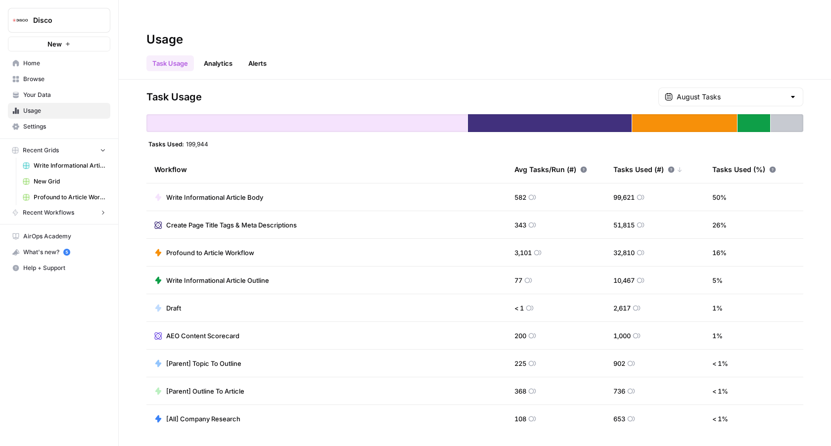
click at [55, 46] on span "New" at bounding box center [54, 44] width 14 height 10
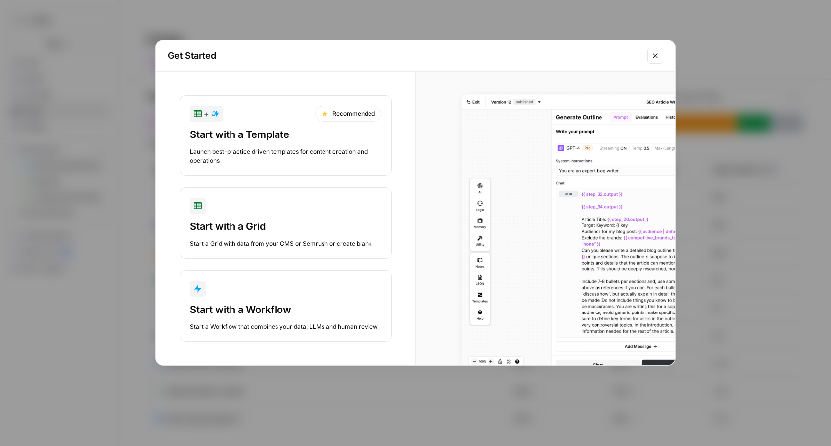
click at [319, 305] on div "Start with a Workflow" at bounding box center [285, 310] width 191 height 14
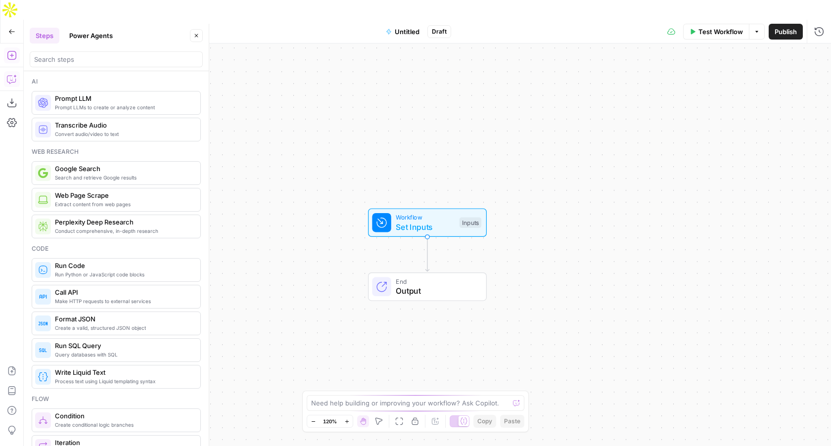
click at [9, 74] on icon "button" at bounding box center [12, 79] width 10 height 10
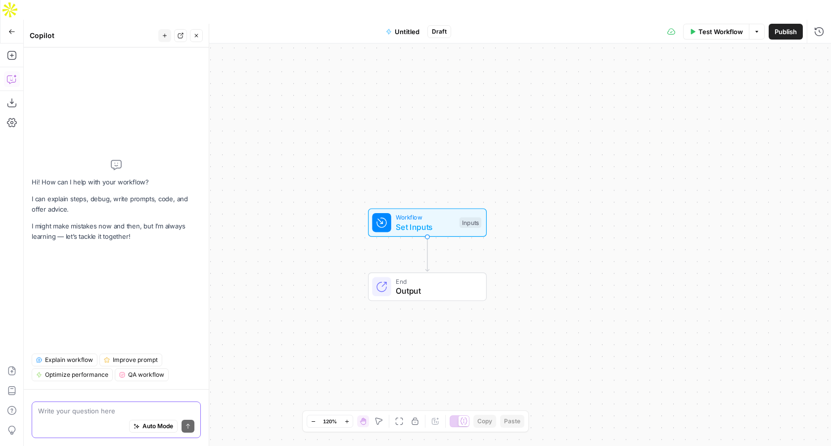
click at [158, 427] on span "Auto Mode" at bounding box center [157, 426] width 31 height 9
click at [130, 411] on textarea at bounding box center [116, 411] width 156 height 10
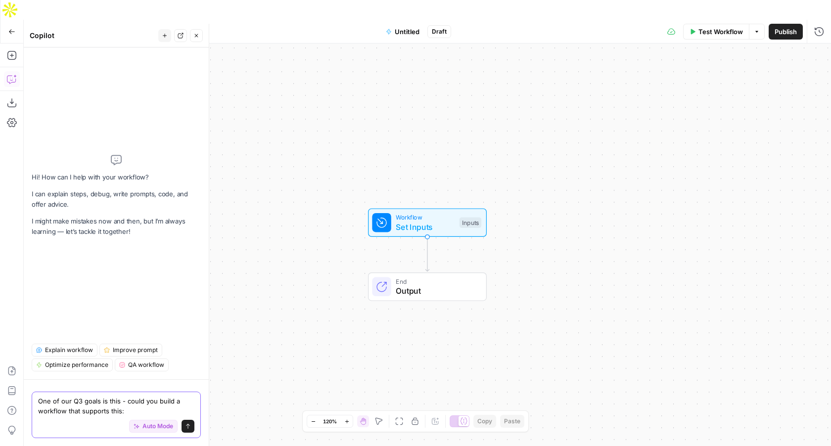
paste textarea "Run 5 GTM tests across buyer-industry-message combos : (Buyers: L&D, People, Ch…"
type textarea "One of our Q3 goals is this - could you build a workflow that supports this: Ru…"
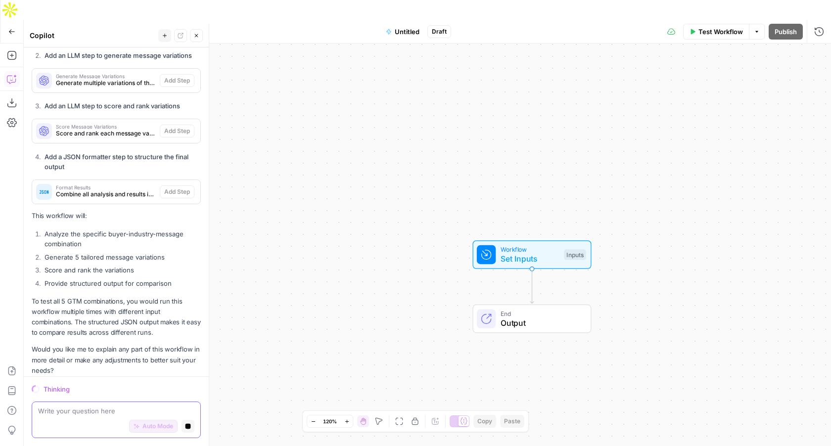
scroll to position [751, 0]
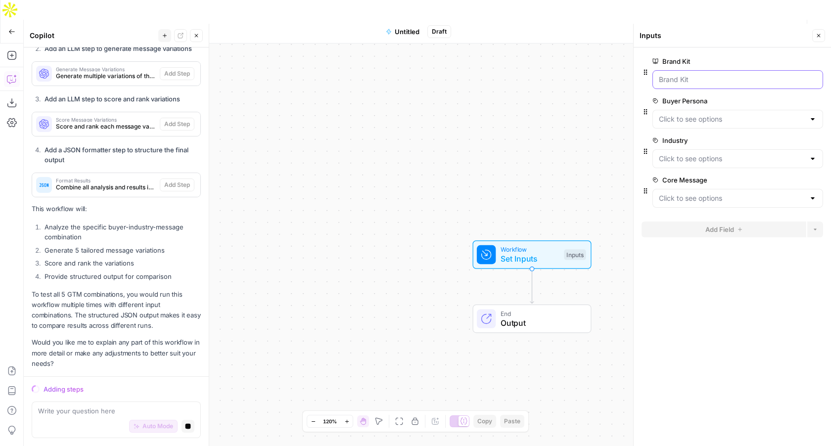
click at [697, 77] on Kit "Brand Kit" at bounding box center [738, 80] width 158 height 10
click at [696, 81] on Kit "Brand Kit" at bounding box center [738, 80] width 158 height 10
click at [786, 85] on div at bounding box center [737, 79] width 171 height 19
click at [740, 27] on span "Test Workflow" at bounding box center [720, 32] width 45 height 10
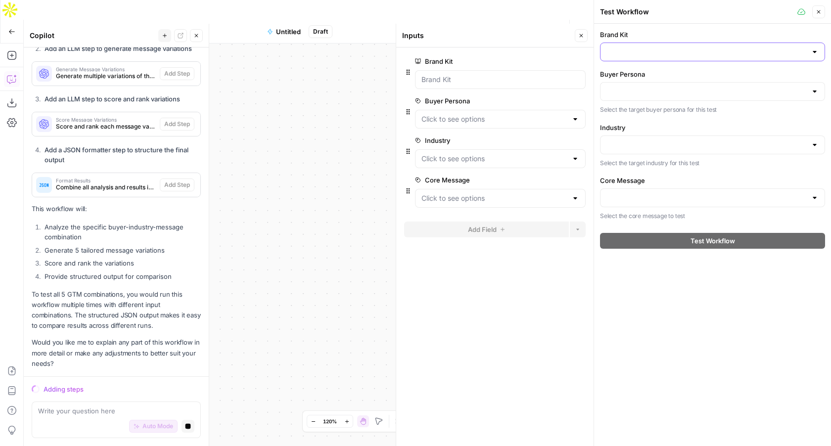
click at [684, 47] on input "Brand Kit" at bounding box center [706, 52] width 200 height 10
click at [664, 97] on span "Disco" at bounding box center [710, 99] width 204 height 10
type input "Disco"
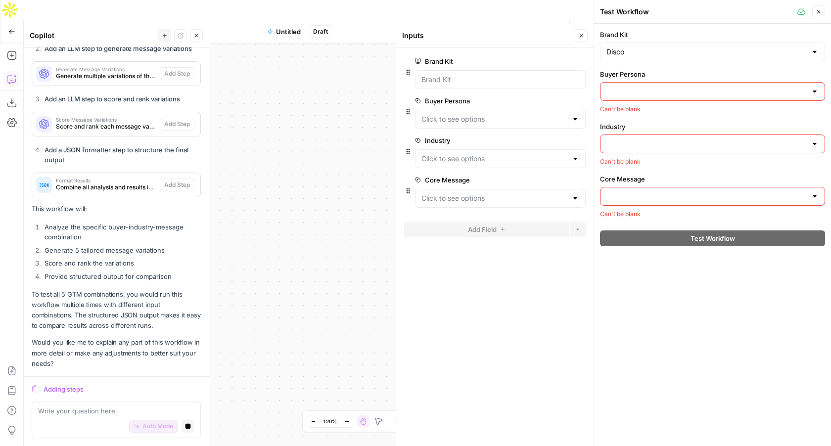
click at [663, 93] on input "Buyer Persona" at bounding box center [706, 92] width 200 height 10
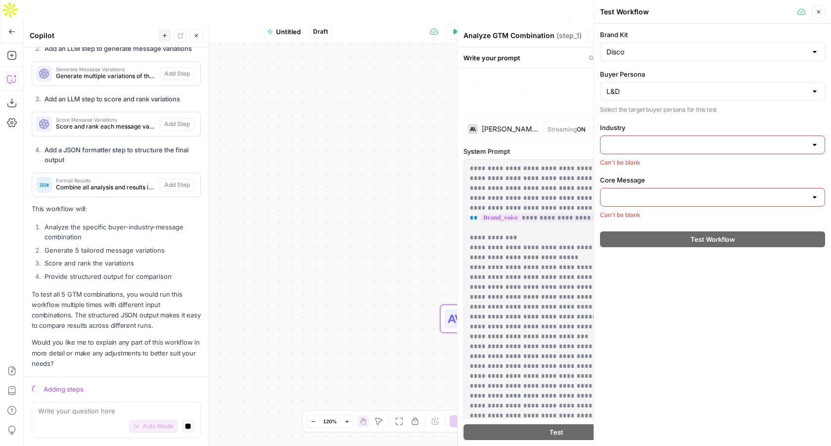
type input "L&D"
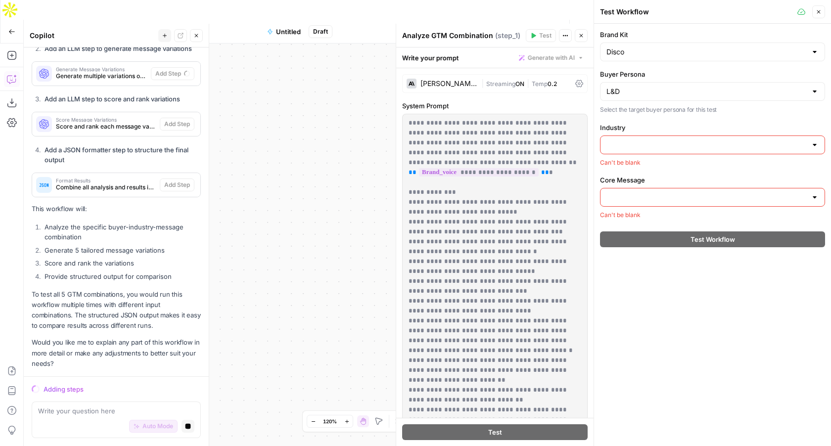
click at [646, 140] on input "Industry" at bounding box center [706, 145] width 200 height 10
click at [642, 183] on span "Consulting" at bounding box center [710, 184] width 204 height 10
type input "Consulting"
click at [641, 197] on input "Core Message" at bounding box center [706, 198] width 200 height 10
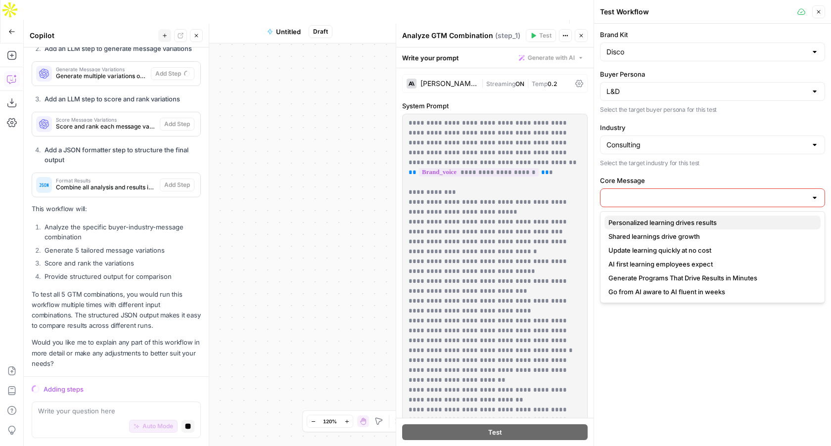
click at [651, 226] on span "Personalized learning drives results" at bounding box center [710, 223] width 204 height 10
type input "Personalized learning drives results"
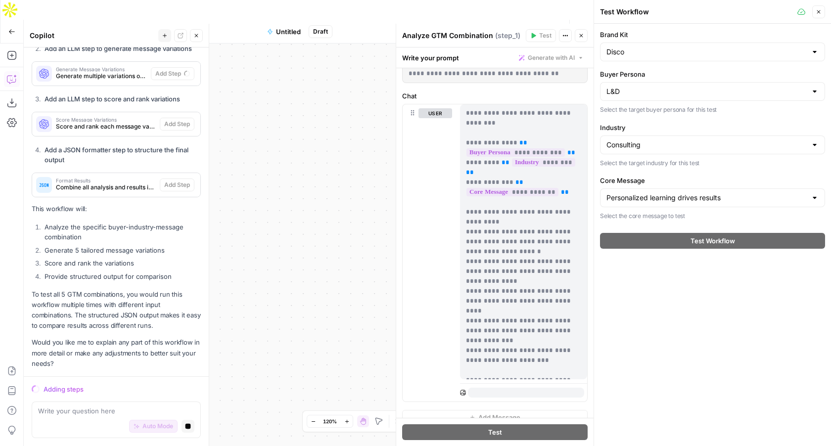
scroll to position [369, 0]
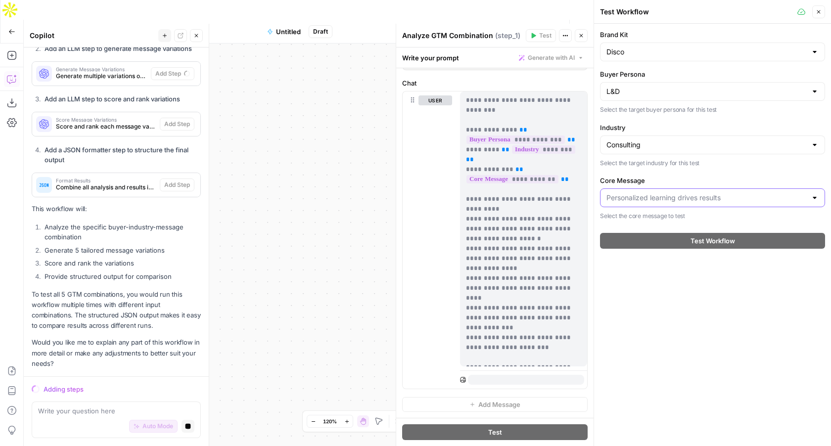
click at [727, 195] on input "Core Message" at bounding box center [706, 198] width 200 height 10
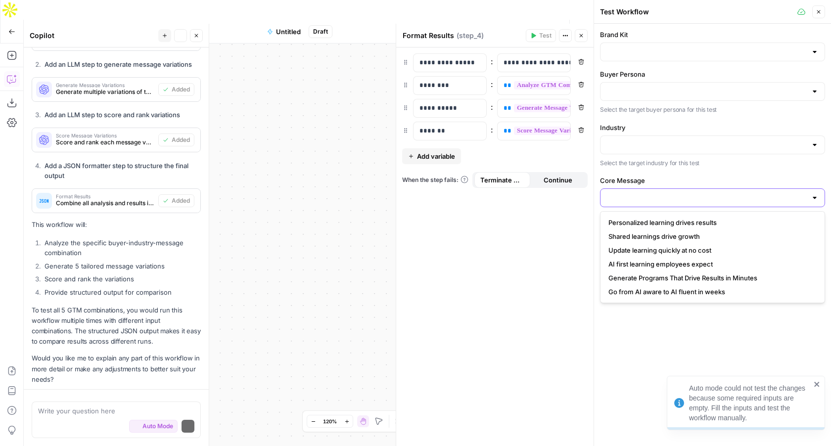
scroll to position [770, 0]
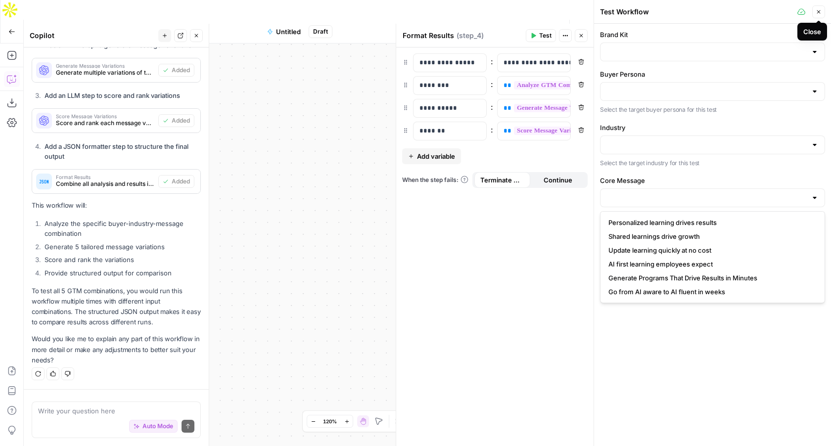
click at [820, 7] on button "Close" at bounding box center [818, 11] width 13 height 13
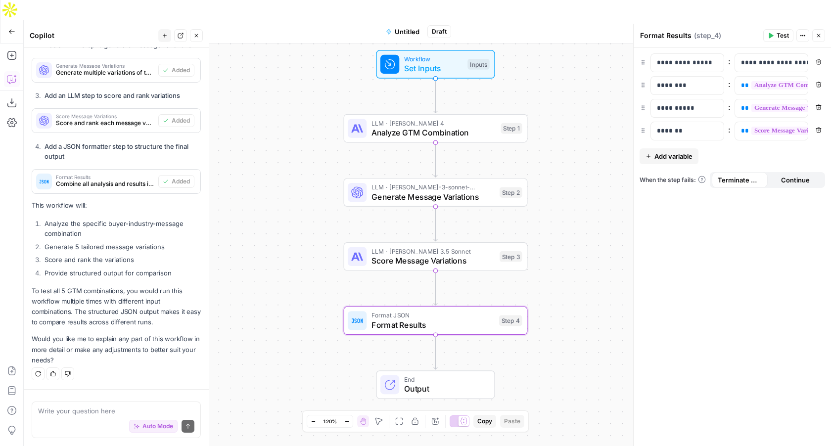
drag, startPoint x: 381, startPoint y: 317, endPoint x: 284, endPoint y: 126, distance: 213.4
click at [284, 126] on div "Workflow Set Inputs Inputs LLM · [PERSON_NAME] 4 Analyze GTM Combination Step 1…" at bounding box center [427, 255] width 807 height 422
click at [698, 27] on span "Test Workflow" at bounding box center [720, 32] width 45 height 10
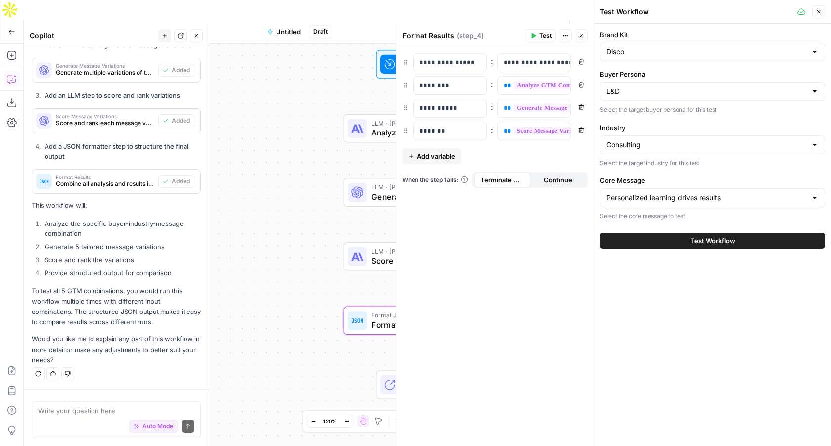
click at [705, 239] on span "Test Workflow" at bounding box center [712, 241] width 45 height 10
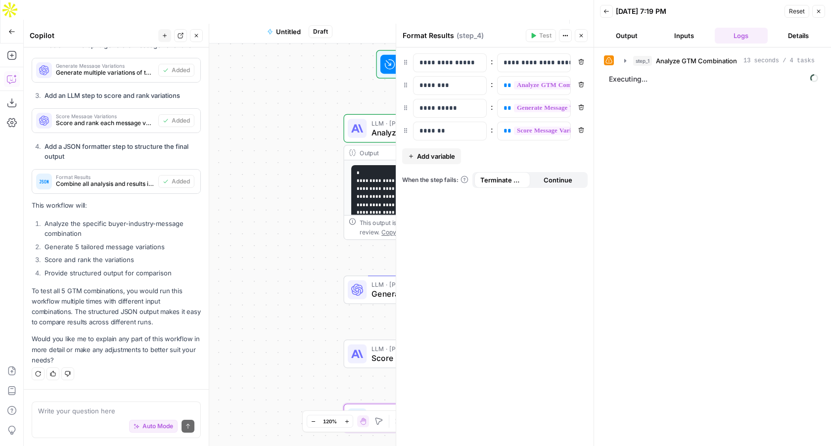
click at [610, 60] on icon at bounding box center [608, 60] width 7 height 7
click at [624, 60] on icon "button" at bounding box center [625, 61] width 8 height 8
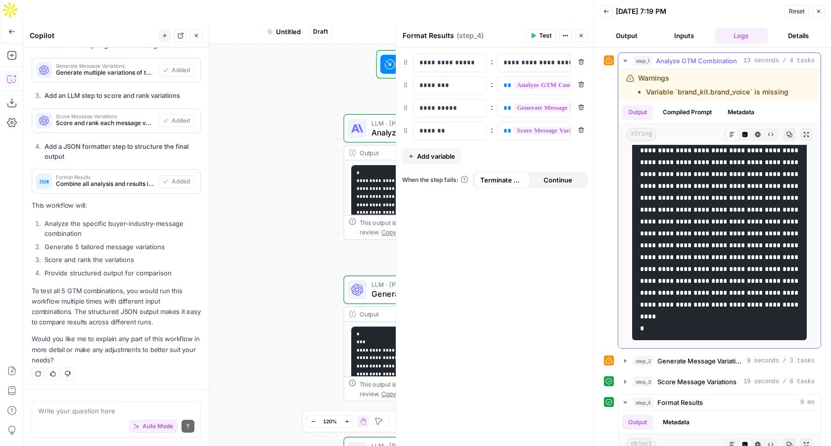
scroll to position [1025, 0]
click at [623, 384] on icon "button" at bounding box center [625, 382] width 8 height 8
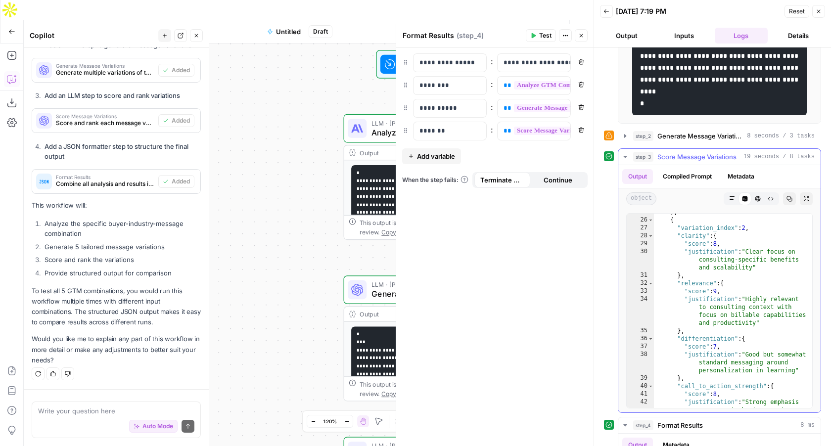
scroll to position [601, 0]
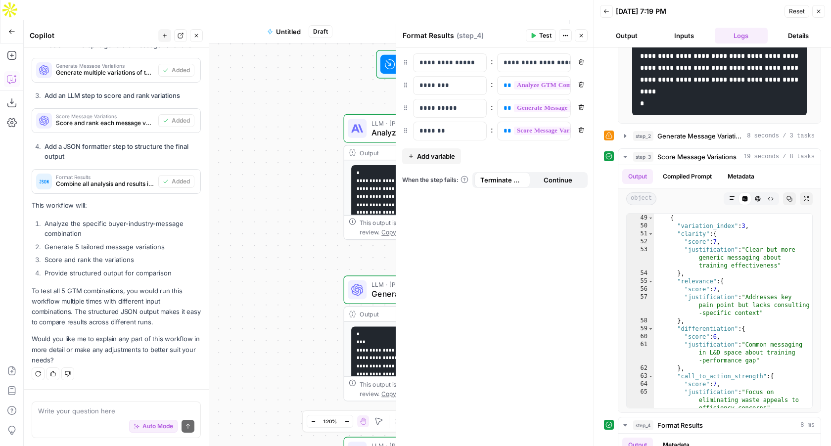
click at [816, 13] on icon "button" at bounding box center [819, 11] width 6 height 6
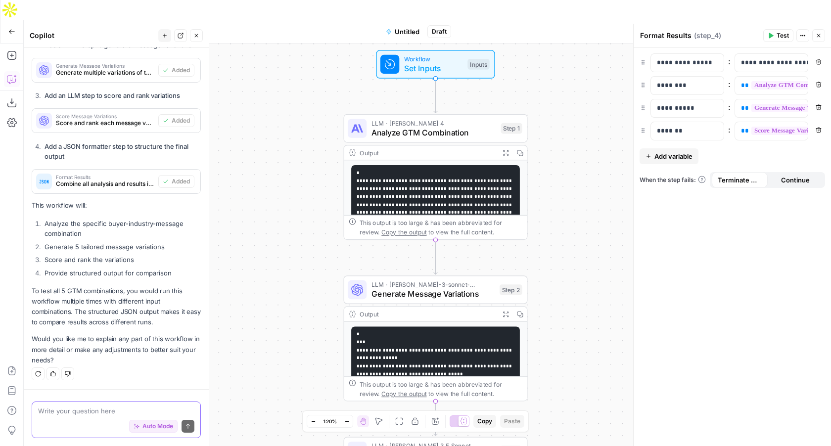
click at [58, 411] on textarea at bounding box center [116, 411] width 156 height 10
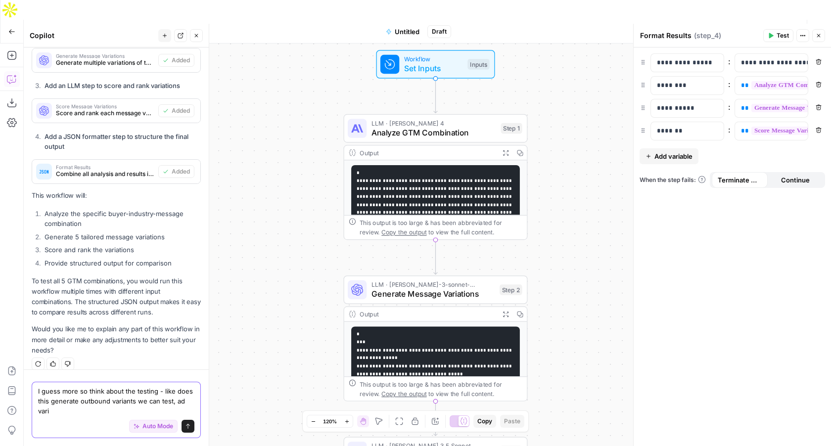
scroll to position [790, 0]
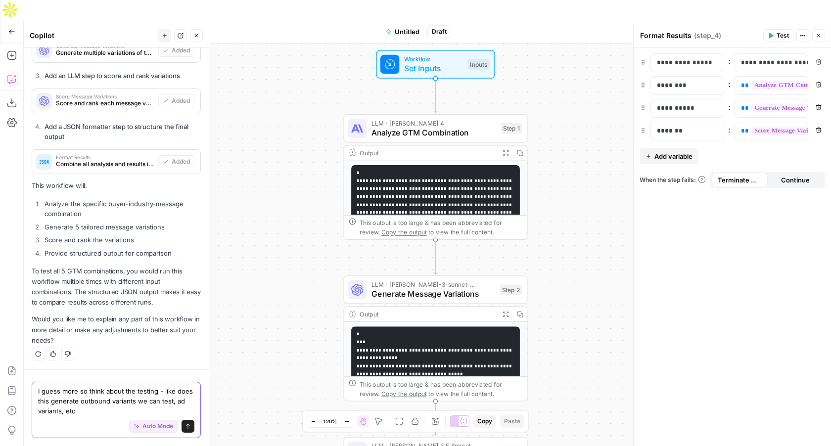
type textarea "I guess more so think about the testing - like does this generate outbound vari…"
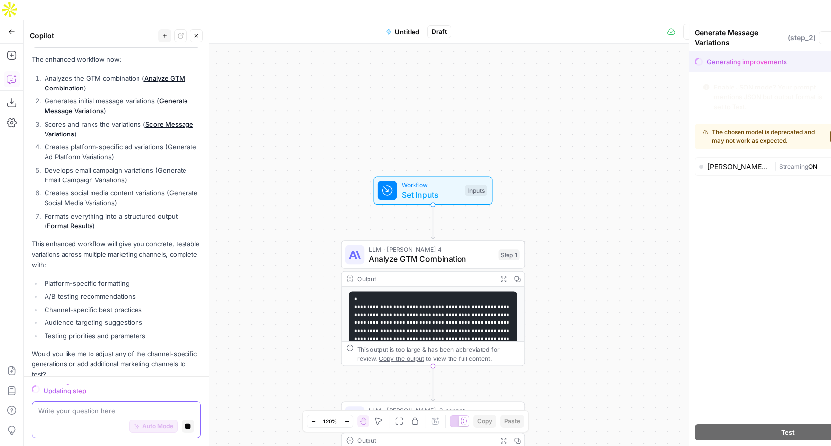
scroll to position [1520, 0]
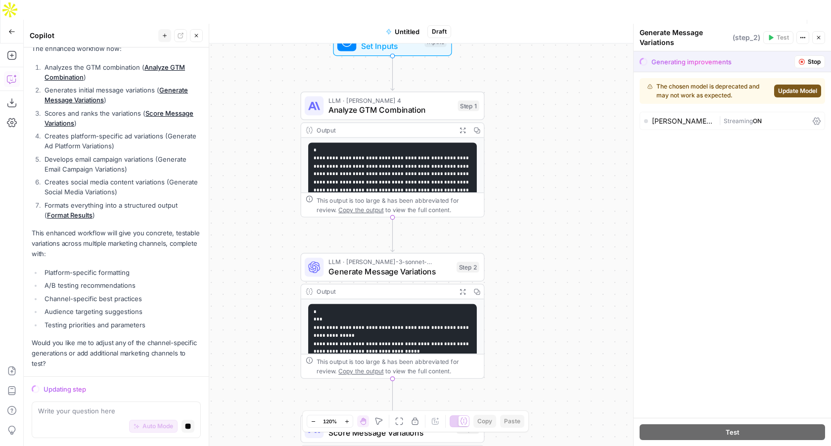
drag, startPoint x: 567, startPoint y: 226, endPoint x: 526, endPoint y: 77, distance: 154.3
click at [526, 77] on div "Workflow Set Inputs Inputs LLM · [PERSON_NAME] 4 Analyze GTM Combination Step 1…" at bounding box center [427, 255] width 807 height 422
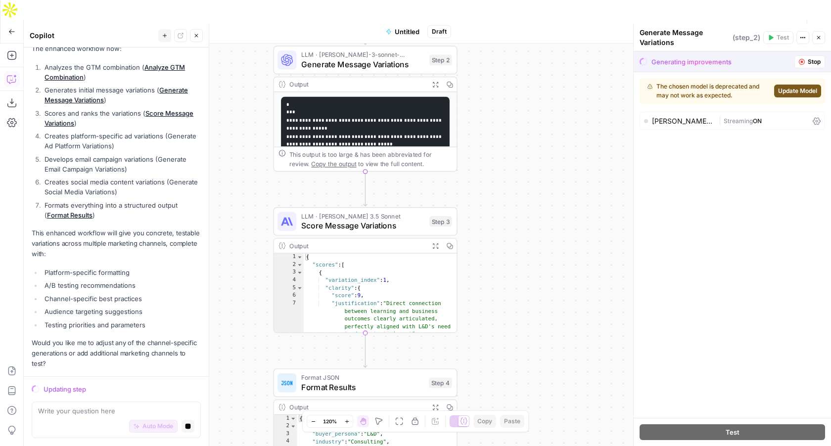
drag, startPoint x: 533, startPoint y: 283, endPoint x: 505, endPoint y: 76, distance: 209.5
click at [505, 76] on div "Workflow Set Inputs Inputs LLM · Claude Sonnet 4 Analyze GTM Combination Step 1…" at bounding box center [427, 255] width 807 height 422
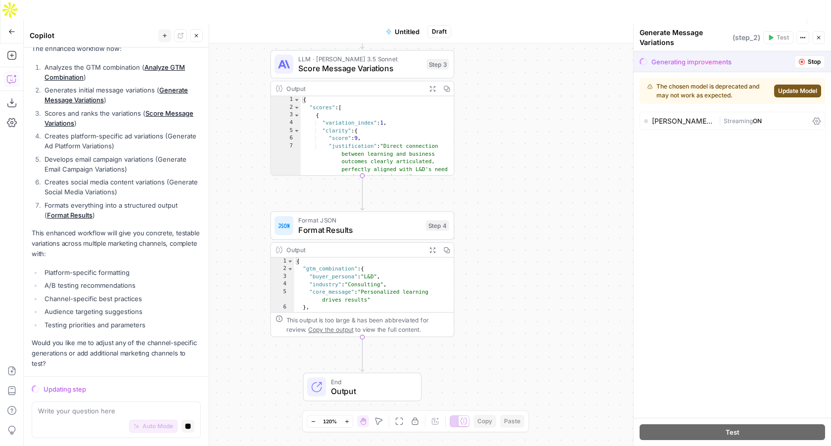
drag, startPoint x: 525, startPoint y: 245, endPoint x: 522, endPoint y: 84, distance: 161.2
click at [522, 84] on div "Workflow Set Inputs Inputs LLM · Claude Sonnet 4 Analyze GTM Combination Step 1…" at bounding box center [427, 255] width 807 height 422
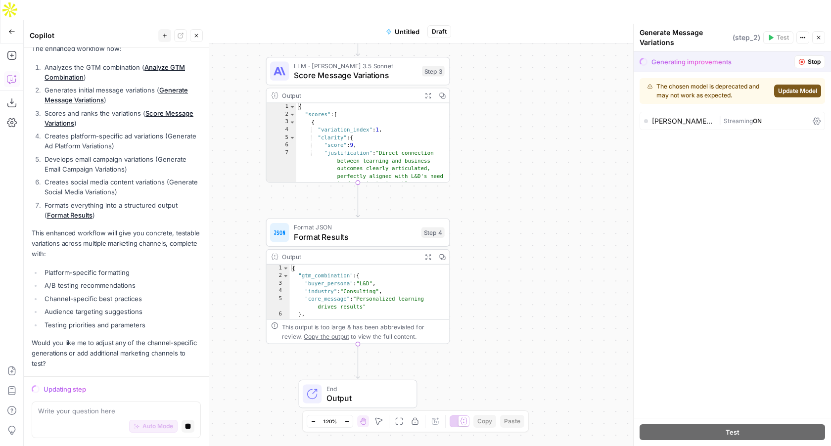
drag, startPoint x: 503, startPoint y: 235, endPoint x: 498, endPoint y: 256, distance: 21.0
click at [498, 256] on div "Workflow Set Inputs Inputs LLM · Claude Sonnet 4 Analyze GTM Combination Step 1…" at bounding box center [427, 255] width 807 height 422
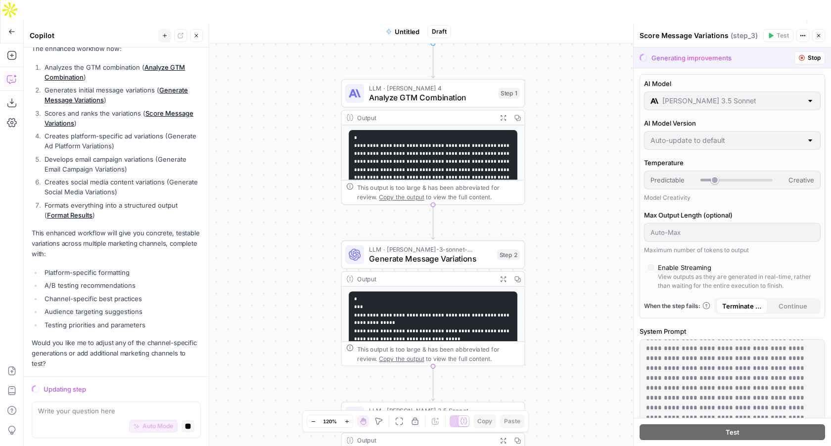
scroll to position [0, 0]
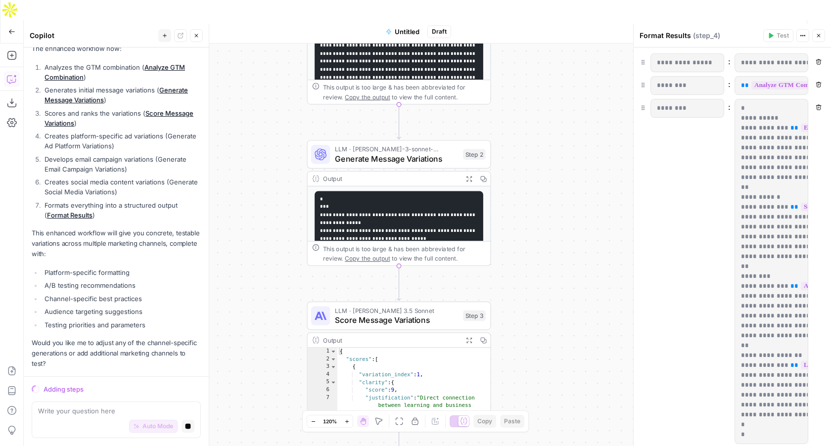
drag, startPoint x: 306, startPoint y: 223, endPoint x: 272, endPoint y: 445, distance: 225.1
click at [272, 445] on div "Workflow Set Inputs Inputs LLM · Claude Sonnet 4 Analyze GTM Combination Step 1…" at bounding box center [427, 255] width 807 height 422
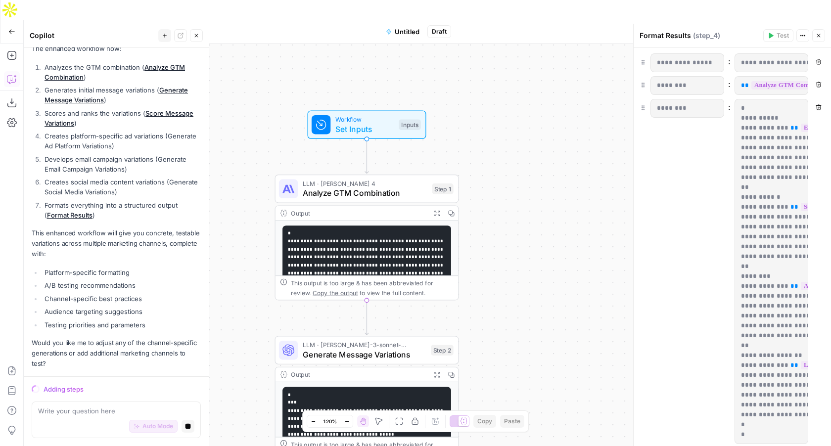
drag, startPoint x: 582, startPoint y: 149, endPoint x: 549, endPoint y: 345, distance: 198.5
click at [549, 345] on div "Workflow Set Inputs Inputs LLM · Claude Sonnet 4 Analyze GTM Combination Step 1…" at bounding box center [427, 255] width 807 height 422
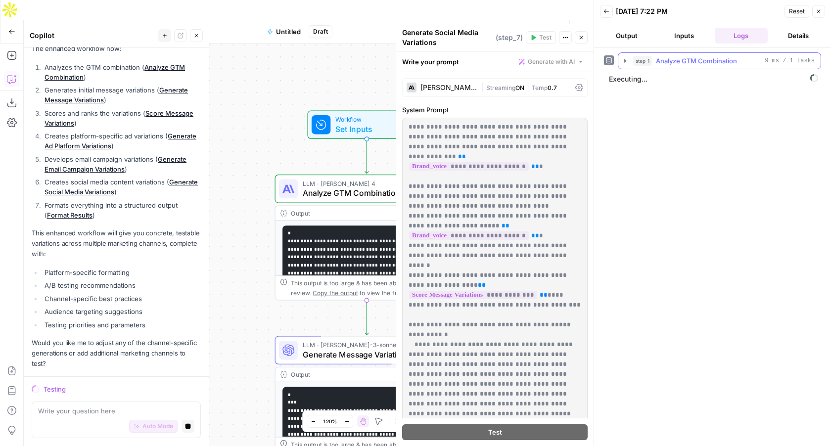
click at [627, 59] on icon "button" at bounding box center [625, 61] width 8 height 8
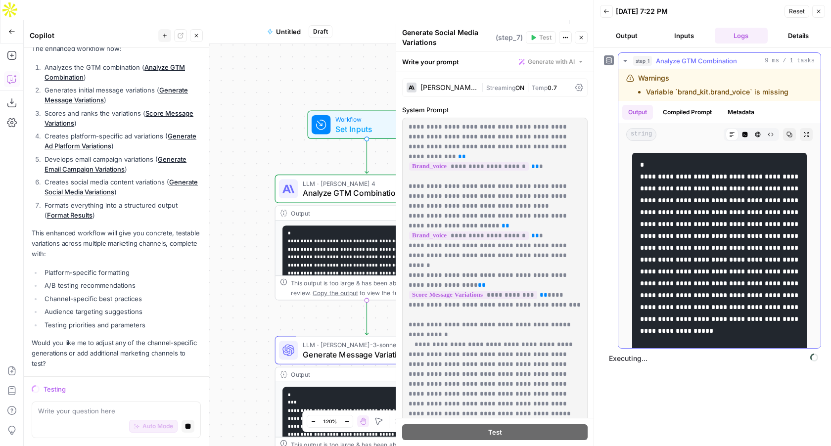
click at [627, 59] on icon "button" at bounding box center [625, 61] width 8 height 8
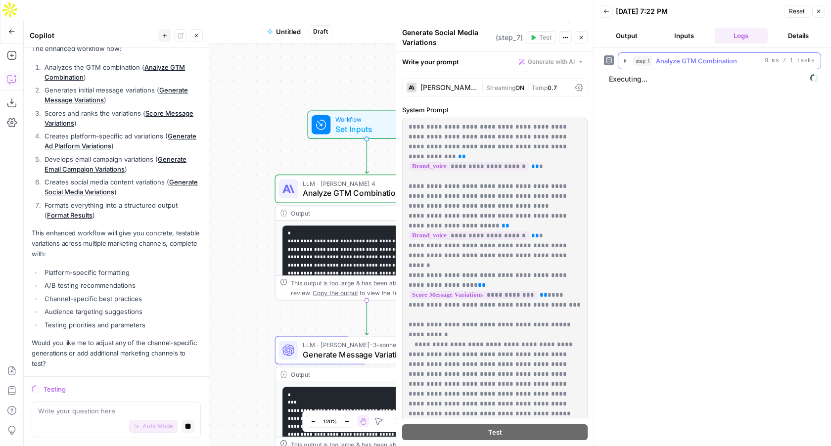
click at [626, 65] on button "step_1 Analyze GTM Combination 9 ms / 1 tasks" at bounding box center [719, 61] width 202 height 16
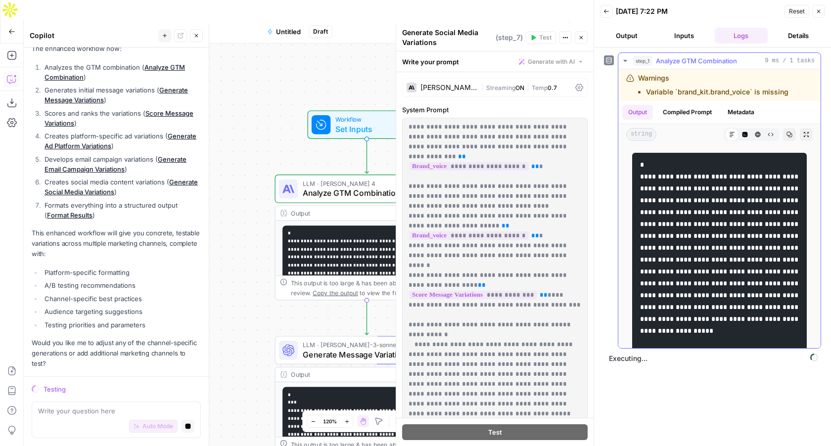
click at [626, 62] on icon "button" at bounding box center [625, 61] width 8 height 8
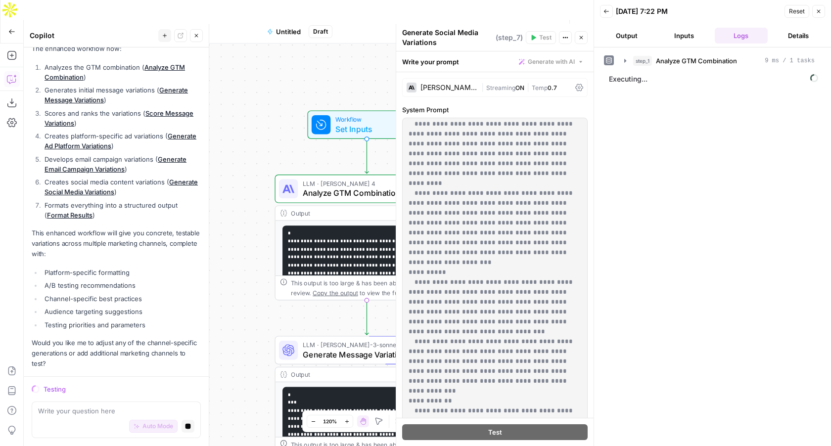
scroll to position [406, 0]
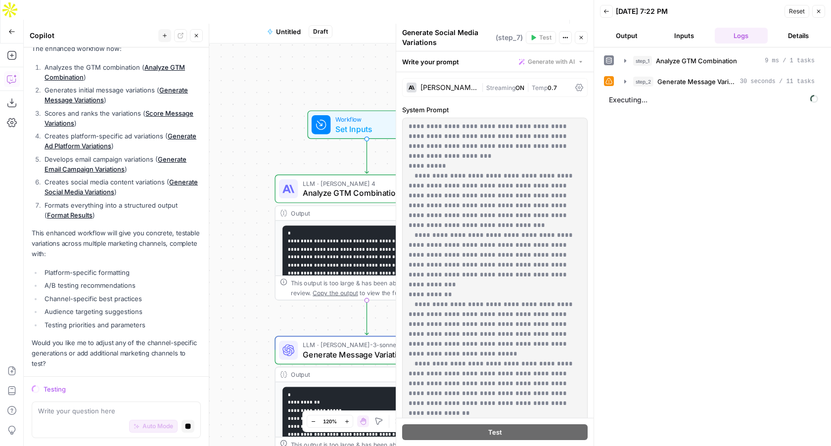
click at [821, 10] on button "Close" at bounding box center [818, 11] width 13 height 13
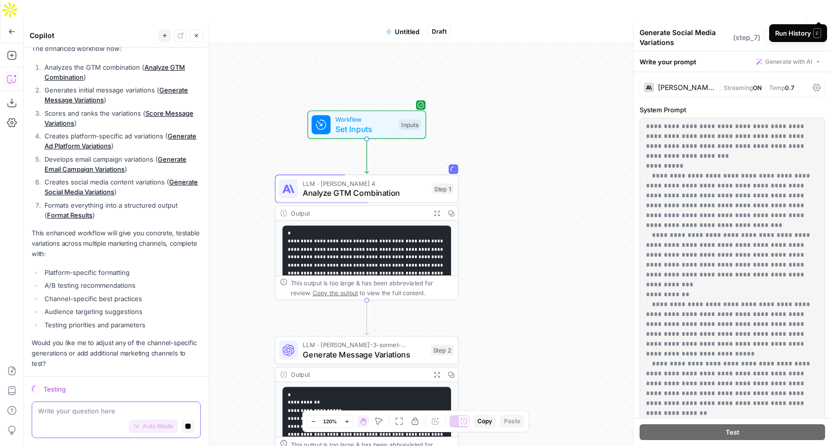
click at [74, 412] on textarea at bounding box center [116, 411] width 156 height 10
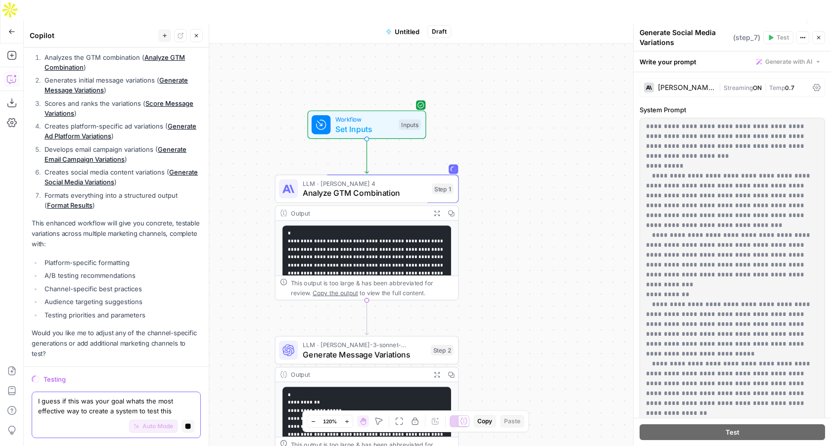
type textarea "I guess if this was your goal whats the most effective way to create a system t…"
click at [192, 423] on button "Stop generating" at bounding box center [187, 426] width 13 height 13
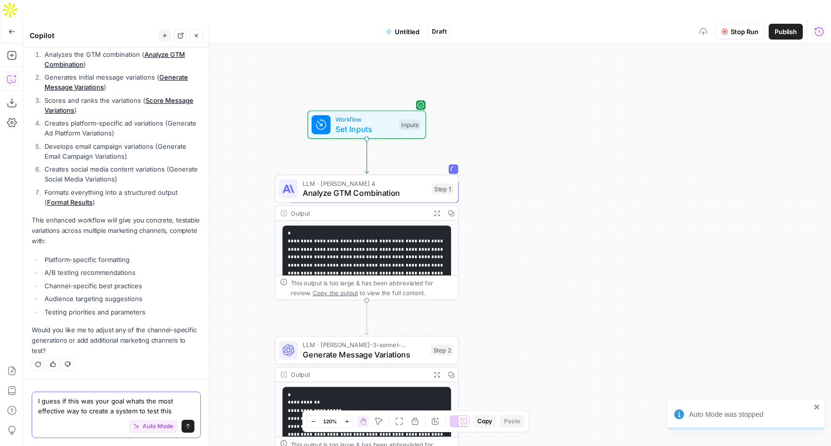
click at [163, 407] on textarea "I guess if this was your goal whats the most effective way to create a system t…" at bounding box center [116, 406] width 156 height 20
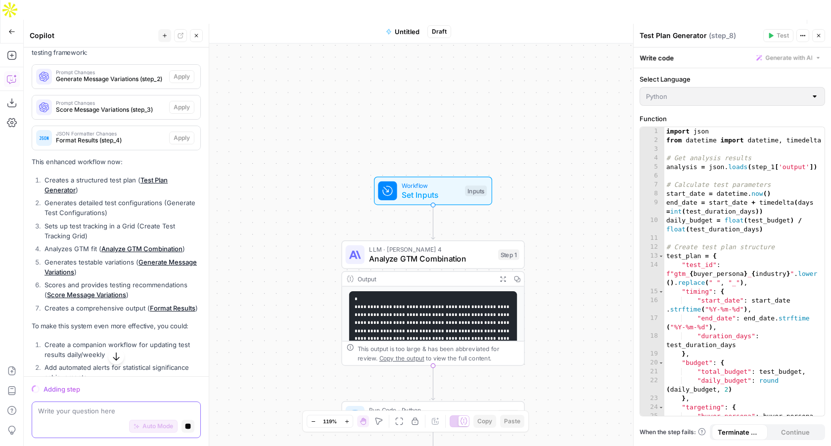
scroll to position [2407, 0]
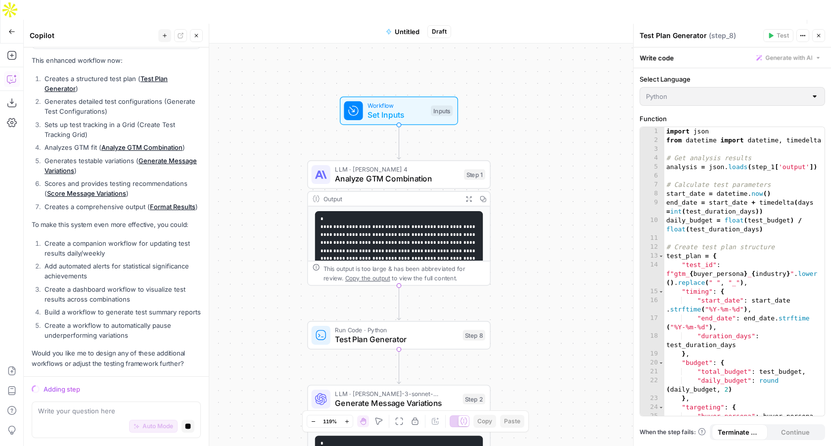
drag, startPoint x: 308, startPoint y: 124, endPoint x: 251, endPoint y: 5, distance: 131.2
click at [251, 20] on div "Go Back Untitled Draft Test Workflow Options Publish Run History Add Steps Copi…" at bounding box center [415, 243] width 831 height 446
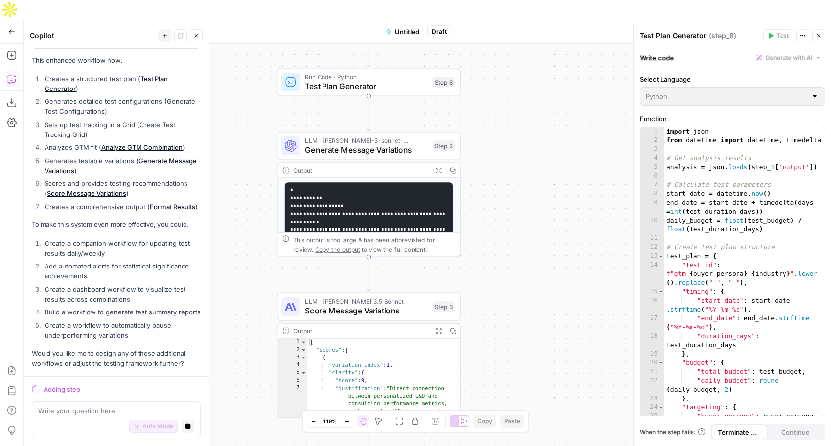
drag, startPoint x: 520, startPoint y: 229, endPoint x: 513, endPoint y: 14, distance: 215.7
click at [513, 20] on div "Go Back Untitled Draft Test Workflow Options Publish Run History Add Steps Copi…" at bounding box center [415, 243] width 831 height 446
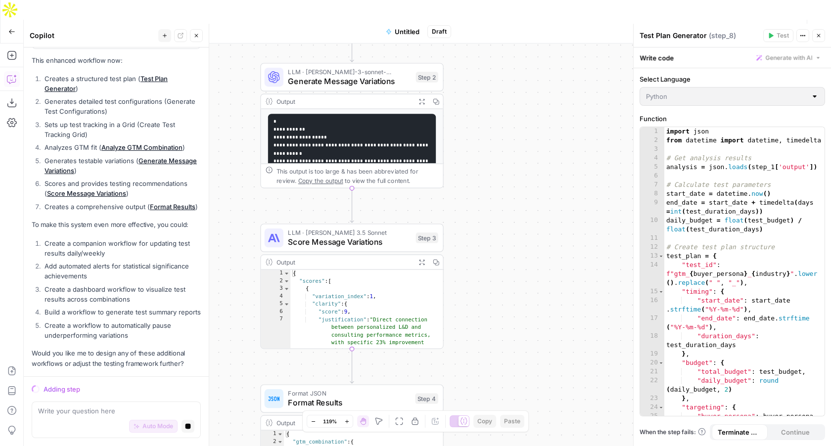
drag, startPoint x: 511, startPoint y: 210, endPoint x: 500, endPoint y: 59, distance: 151.8
click at [500, 59] on div "Workflow Set Inputs Inputs LLM · Claude Sonnet 4 Analyze GTM Combination Step 1…" at bounding box center [427, 255] width 807 height 422
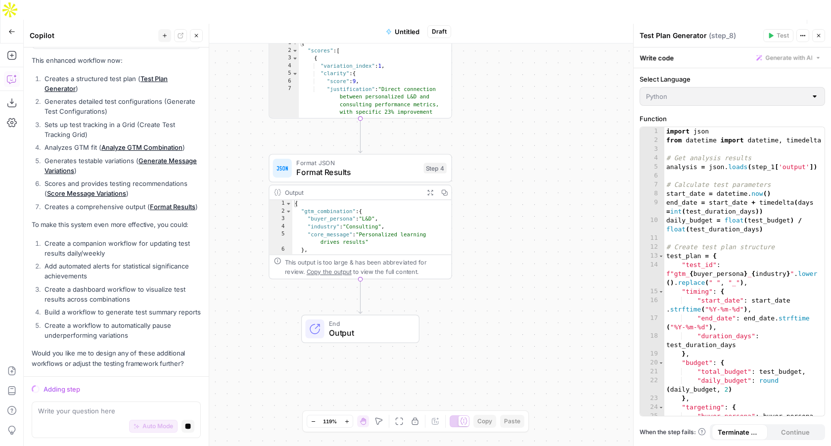
drag, startPoint x: 479, startPoint y: 174, endPoint x: 482, endPoint y: 26, distance: 147.9
click at [482, 44] on div "Workflow Set Inputs Inputs LLM · Claude Sonnet 4 Analyze GTM Combination Step 1…" at bounding box center [427, 255] width 807 height 422
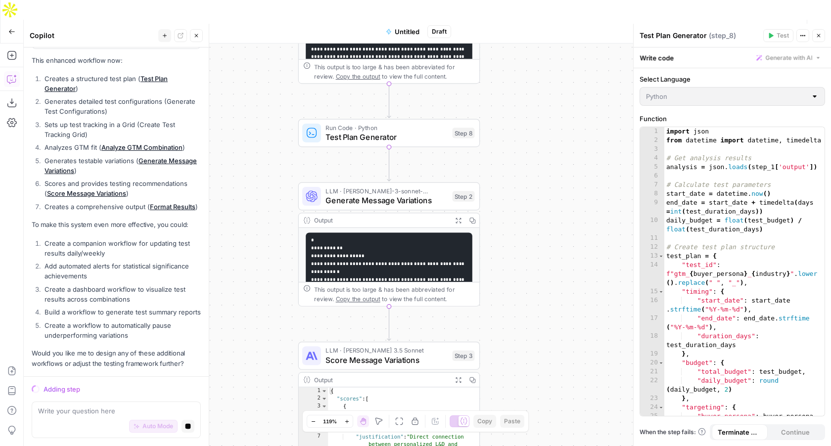
drag, startPoint x: 571, startPoint y: 208, endPoint x: 523, endPoint y: 139, distance: 84.1
click at [523, 139] on div "Workflow Set Inputs Inputs LLM · Claude Sonnet 4 Analyze GTM Combination Step 1…" at bounding box center [427, 255] width 807 height 422
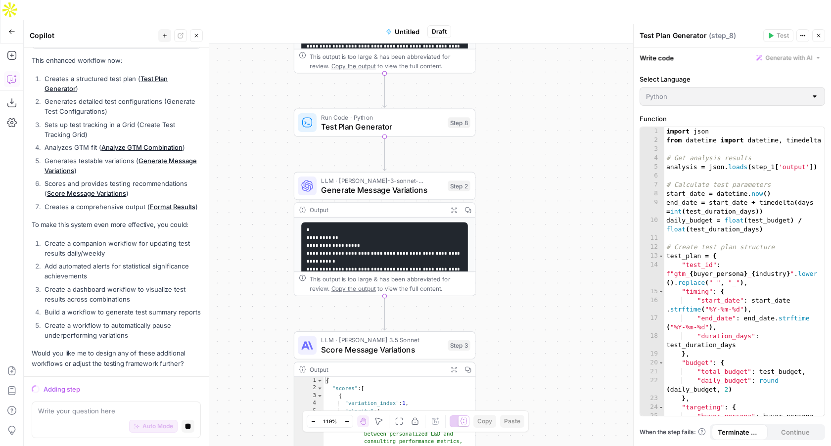
click at [438, 238] on pre "**********" at bounding box center [384, 336] width 167 height 229
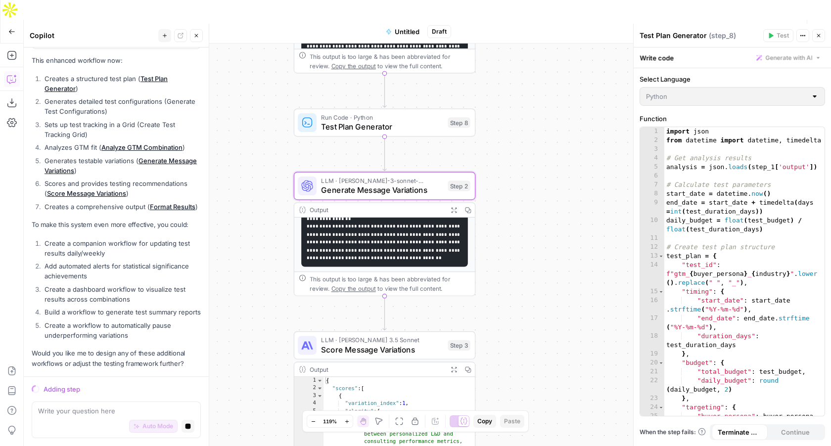
scroll to position [188, 0]
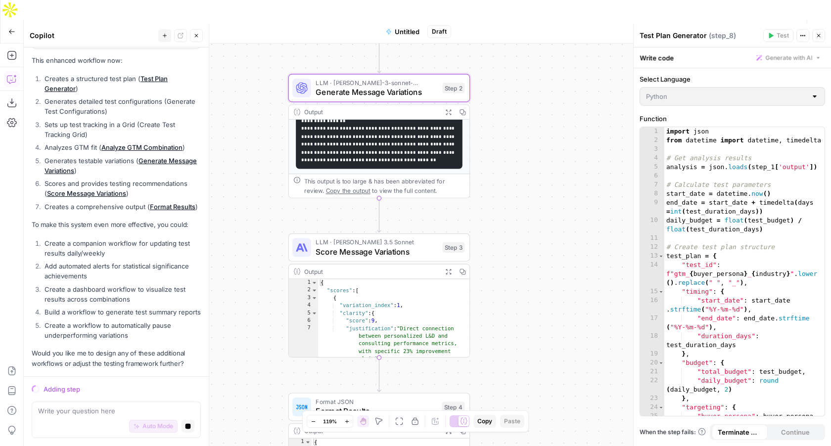
drag, startPoint x: 500, startPoint y: 217, endPoint x: 504, endPoint y: 28, distance: 189.4
click at [504, 44] on div "Workflow Set Inputs Inputs LLM · Claude Sonnet 4 Analyze GTM Combination Step 1…" at bounding box center [427, 255] width 807 height 422
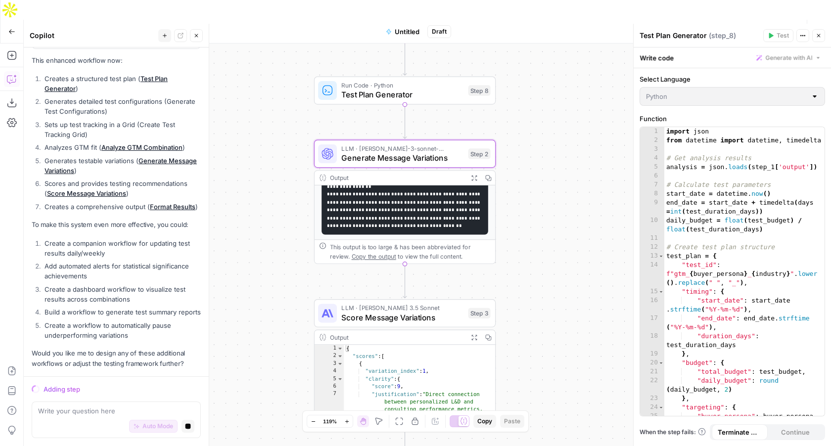
drag, startPoint x: 517, startPoint y: 205, endPoint x: 534, endPoint y: 362, distance: 158.2
click at [534, 362] on div "Workflow Set Inputs Inputs LLM · Claude Sonnet 4 Analyze GTM Combination Step 1…" at bounding box center [427, 255] width 807 height 422
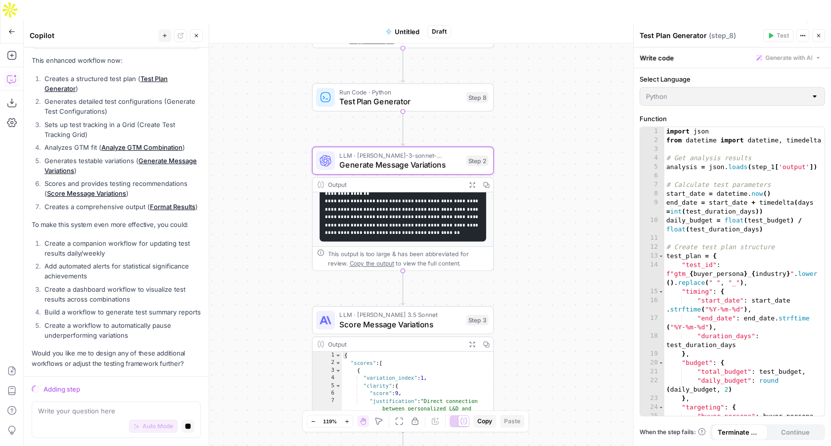
drag, startPoint x: 601, startPoint y: 210, endPoint x: 583, endPoint y: 280, distance: 72.1
click at [583, 280] on div "Workflow Set Inputs Inputs LLM · Claude Sonnet 4 Analyze GTM Combination Step 1…" at bounding box center [427, 255] width 807 height 422
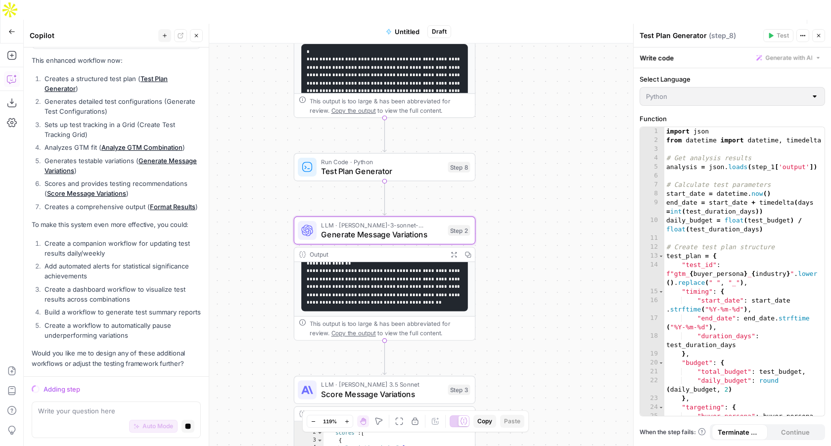
click at [410, 165] on span "Test Plan Generator" at bounding box center [382, 171] width 122 height 12
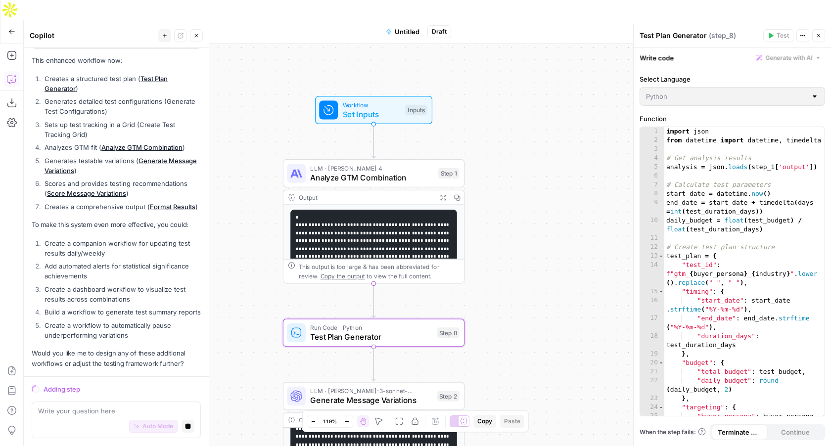
drag, startPoint x: 534, startPoint y: 129, endPoint x: 523, endPoint y: 294, distance: 166.0
click at [523, 294] on div "Workflow Set Inputs Inputs LLM · Claude Sonnet 4 Analyze GTM Combination Step 1…" at bounding box center [427, 255] width 807 height 422
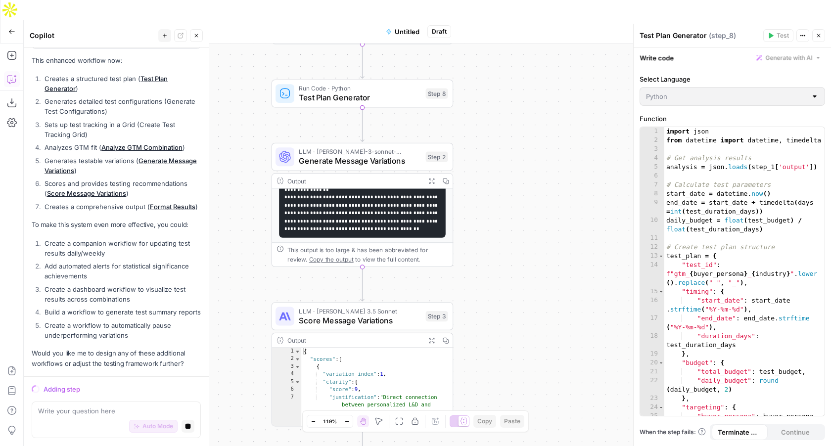
drag, startPoint x: 552, startPoint y: 193, endPoint x: 476, endPoint y: 435, distance: 253.5
click at [476, 446] on html "Disco New Home Browse Your Data Usage Settings Recent Grids Write Informational…" at bounding box center [415, 223] width 831 height 446
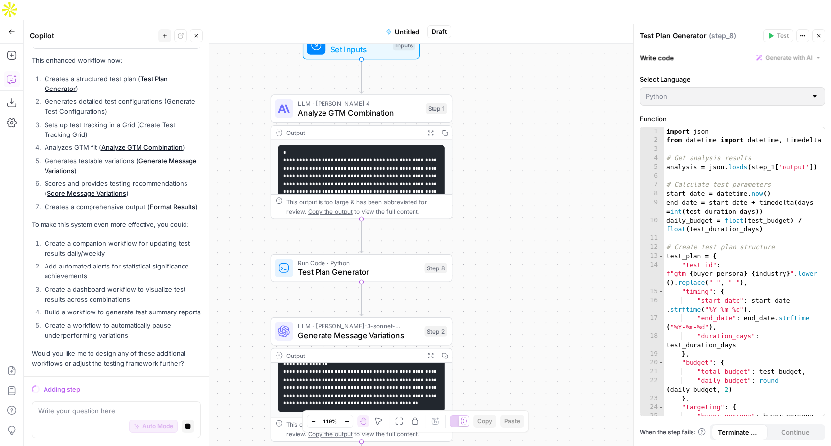
drag, startPoint x: 539, startPoint y: 181, endPoint x: 546, endPoint y: 349, distance: 168.8
click at [546, 349] on div "Workflow Set Inputs Inputs LLM · Claude Sonnet 4 Analyze GTM Combination Step 1…" at bounding box center [427, 255] width 807 height 422
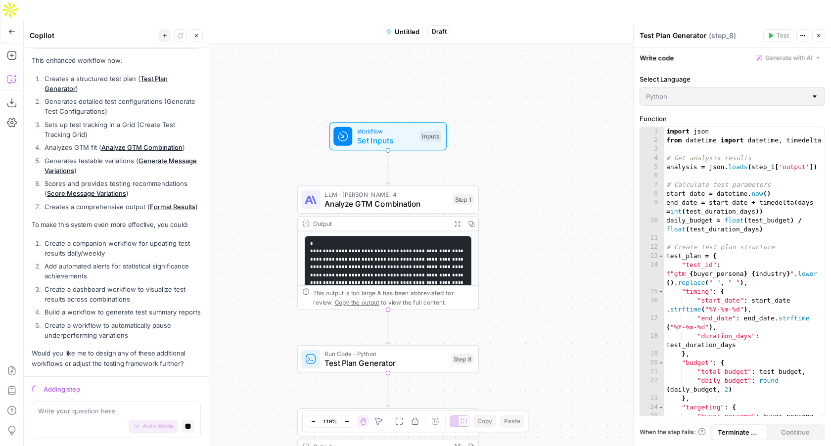
drag, startPoint x: 544, startPoint y: 149, endPoint x: 569, endPoint y: 213, distance: 68.9
click at [569, 213] on div "Workflow Set Inputs Inputs LLM · Claude Sonnet 4 Analyze GTM Combination Step 1…" at bounding box center [427, 255] width 807 height 422
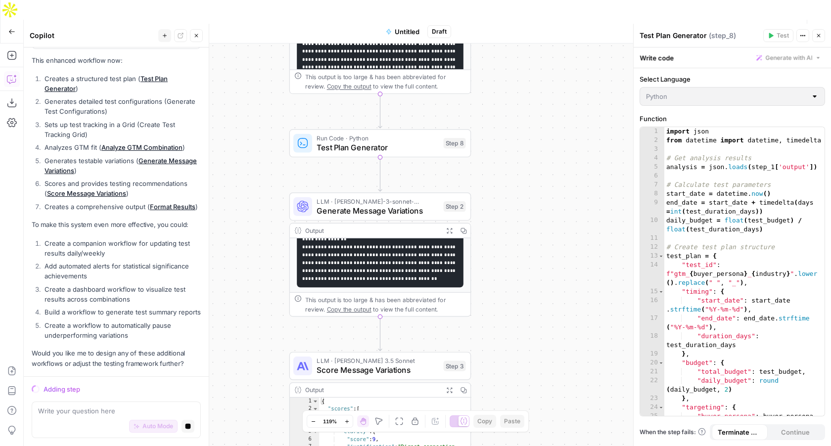
drag, startPoint x: 590, startPoint y: 256, endPoint x: 581, endPoint y: 62, distance: 193.6
click at [581, 62] on div "Workflow Set Inputs Inputs LLM · Claude Sonnet 4 Analyze GTM Combination Step 1…" at bounding box center [427, 255] width 807 height 422
click at [708, 27] on span "Test Workflow" at bounding box center [720, 32] width 45 height 10
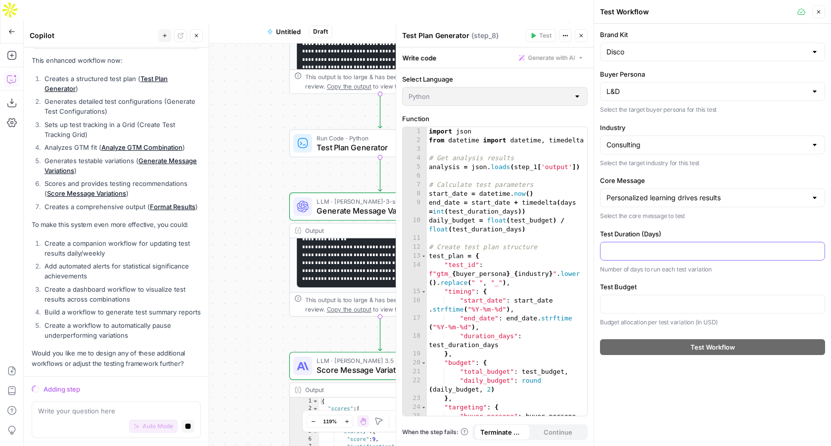
click at [654, 251] on input "Test Duration (Days)" at bounding box center [712, 251] width 212 height 10
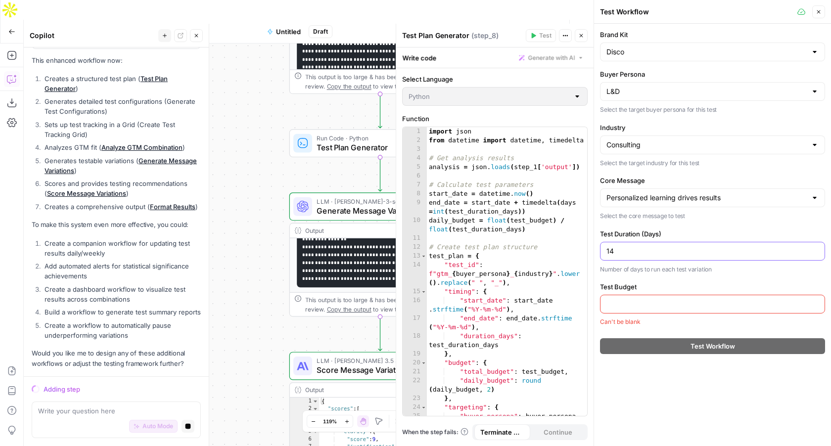
type input "14"
click at [636, 304] on input "Test Budget" at bounding box center [712, 304] width 212 height 10
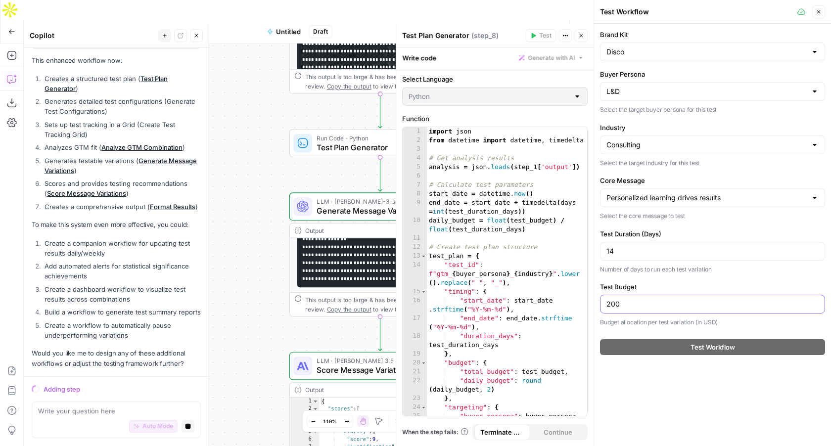
type input "200"
click at [277, 321] on div "Workflow Set Inputs Inputs LLM · Claude Sonnet 4 Analyze GTM Combination Step 1…" at bounding box center [309, 255] width 570 height 422
click at [321, 356] on span "LLM · Claude 3.5 Sonnet" at bounding box center [378, 360] width 122 height 9
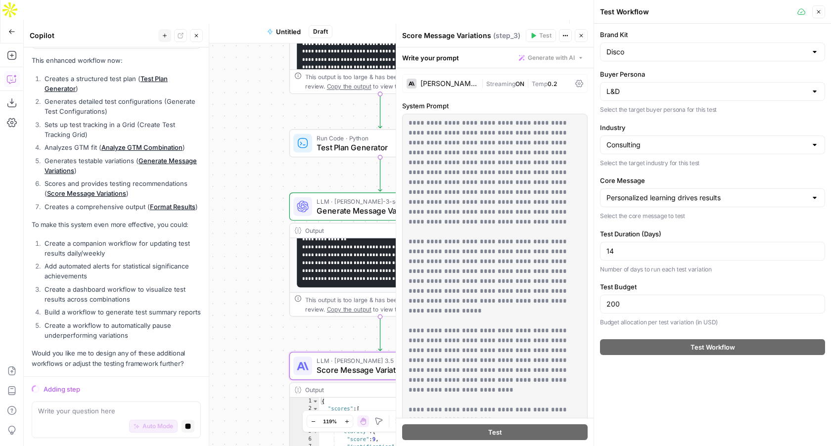
click at [335, 205] on span "Generate Message Variations" at bounding box center [378, 211] width 122 height 12
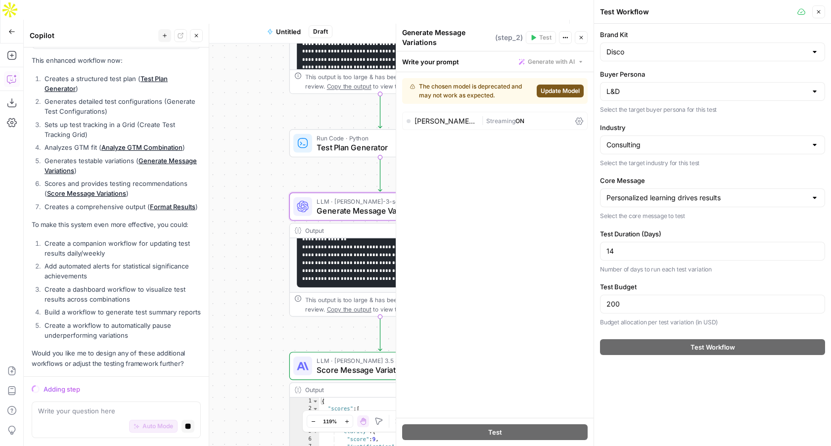
click at [349, 141] on span "Test Plan Generator" at bounding box center [378, 147] width 122 height 12
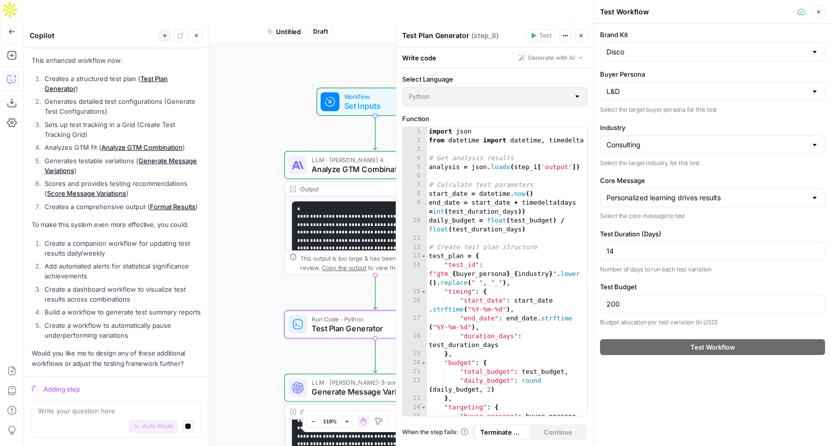
drag, startPoint x: 273, startPoint y: 86, endPoint x: 257, endPoint y: 23, distance: 65.4
click at [257, 23] on div "Go Back Untitled Draft Test Workflow Options Publish Run History Add Steps Copi…" at bounding box center [296, 243] width 593 height 446
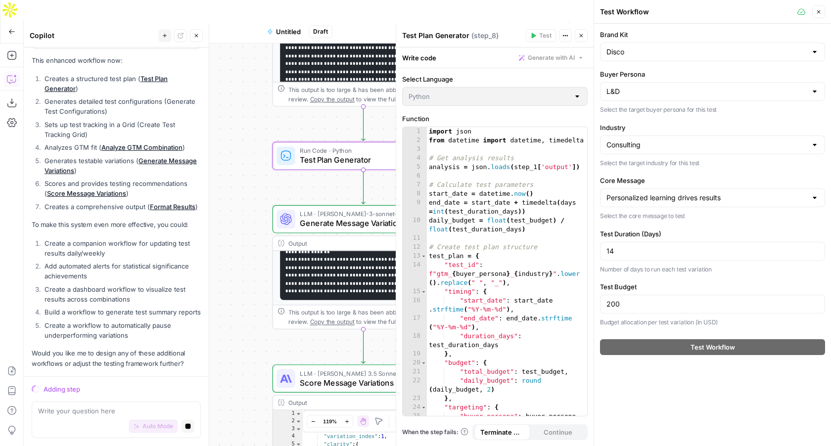
drag, startPoint x: 257, startPoint y: 157, endPoint x: 245, endPoint y: 59, distance: 98.6
click at [245, 60] on div "Workflow Set Inputs Inputs LLM · Claude Sonnet 4 Analyze GTM Combination Step 1…" at bounding box center [309, 255] width 570 height 422
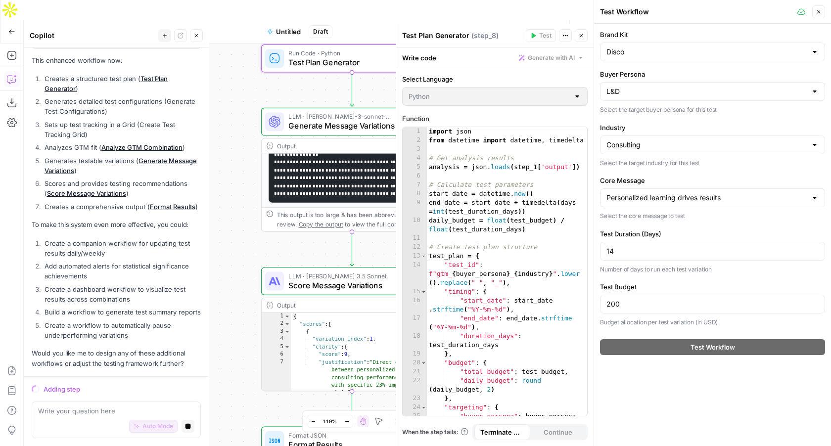
click at [310, 271] on span "LLM · Claude 3.5 Sonnet" at bounding box center [349, 275] width 122 height 9
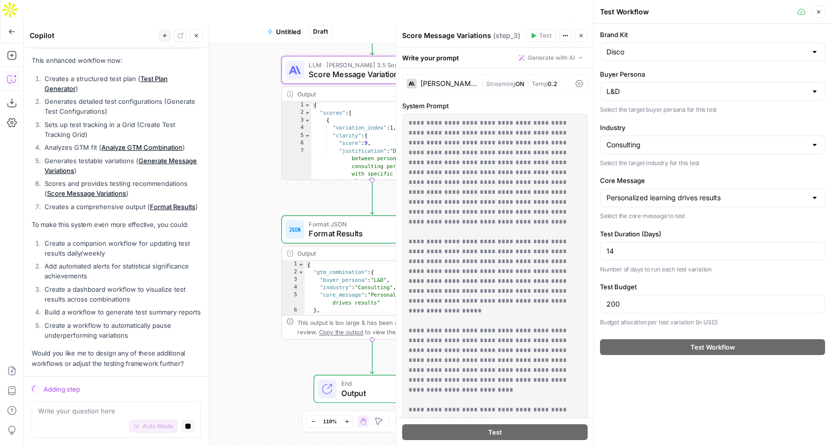
drag, startPoint x: 244, startPoint y: 244, endPoint x: 265, endPoint y: 34, distance: 211.2
click at [265, 44] on div "Workflow Set Inputs Inputs LLM · Claude Sonnet 4 Analyze GTM Combination Step 1…" at bounding box center [309, 255] width 570 height 422
click at [362, 388] on span "Output" at bounding box center [381, 394] width 80 height 12
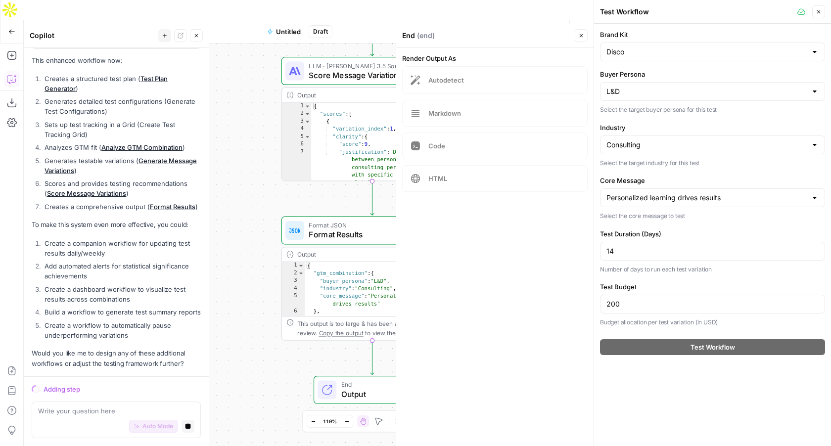
click at [323, 61] on span "LLM · Claude 3.5 Sonnet" at bounding box center [370, 65] width 122 height 9
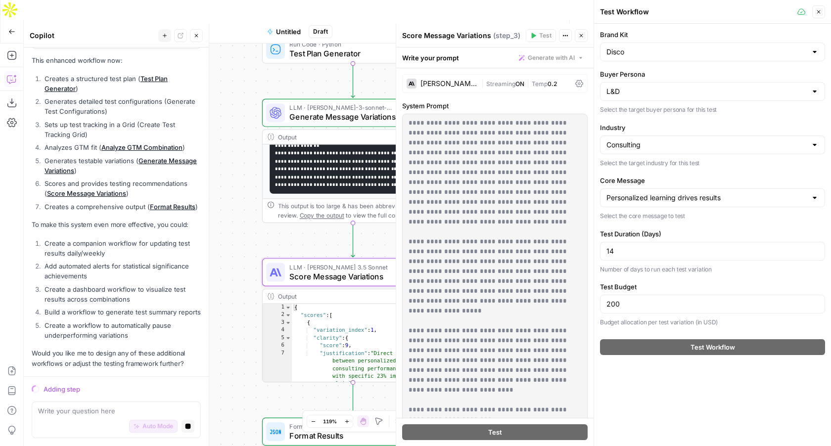
drag, startPoint x: 261, startPoint y: 74, endPoint x: 238, endPoint y: 292, distance: 219.8
click at [238, 292] on div "Workflow Set Inputs Inputs LLM · Claude Sonnet 4 Analyze GTM Combination Step 1…" at bounding box center [309, 255] width 570 height 422
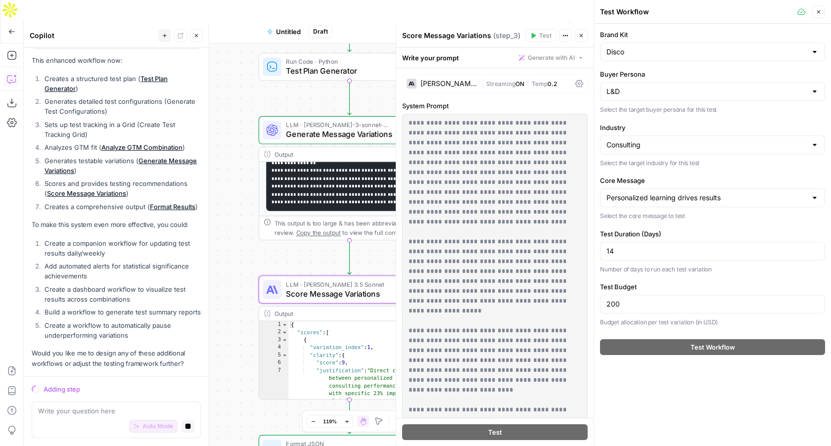
click at [304, 129] on span "Generate Message Variations" at bounding box center [347, 135] width 122 height 12
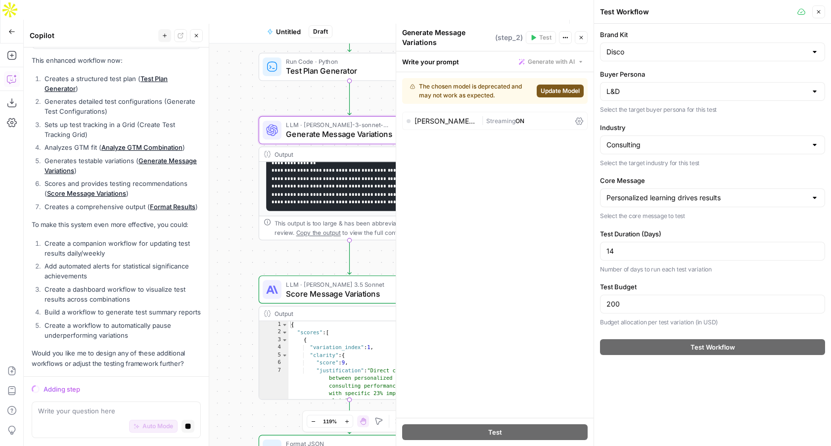
click at [564, 95] on button "Update Model" at bounding box center [560, 91] width 47 height 13
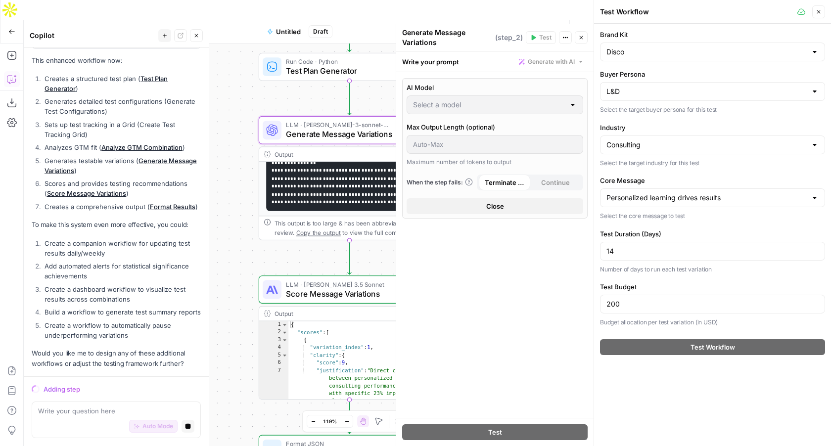
click at [571, 112] on div at bounding box center [495, 104] width 177 height 19
click at [817, 11] on icon "button" at bounding box center [819, 12] width 6 height 6
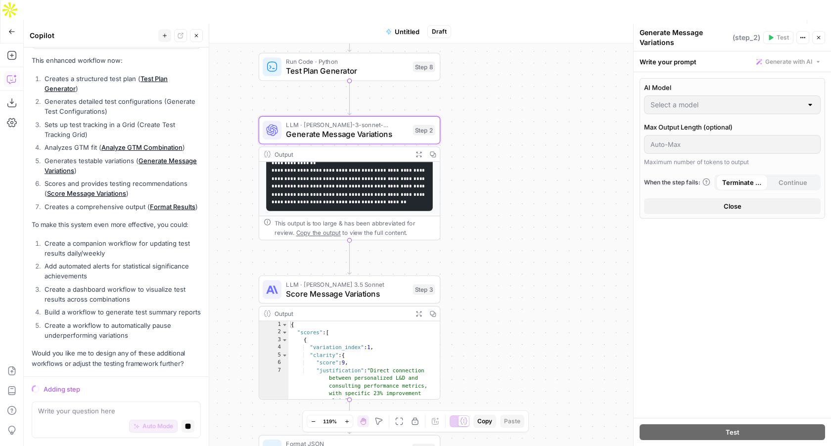
click at [390, 129] on span "Generate Message Variations" at bounding box center [347, 135] width 122 height 12
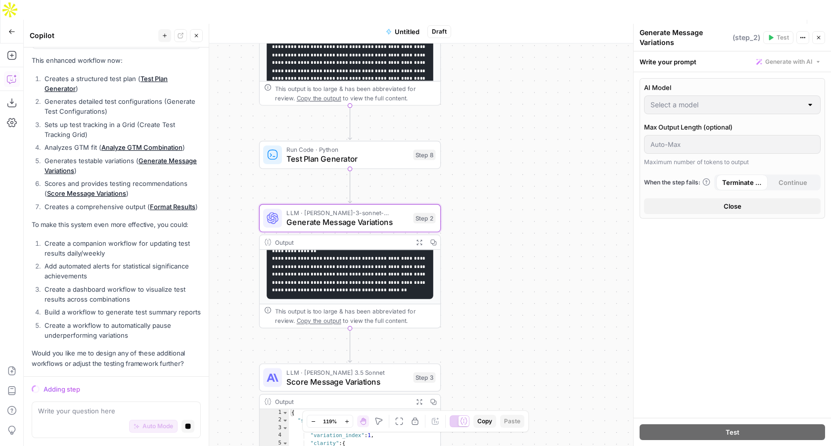
drag, startPoint x: 510, startPoint y: 107, endPoint x: 543, endPoint y: 254, distance: 150.6
click at [543, 254] on div "Workflow Set Inputs Inputs LLM · Claude Sonnet 4 Analyze GTM Combination Step 1…" at bounding box center [427, 255] width 807 height 422
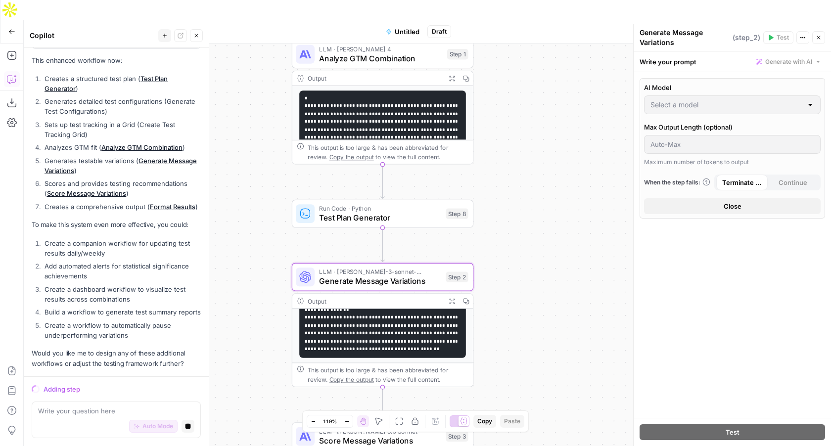
click at [400, 212] on span "Test Plan Generator" at bounding box center [380, 218] width 122 height 12
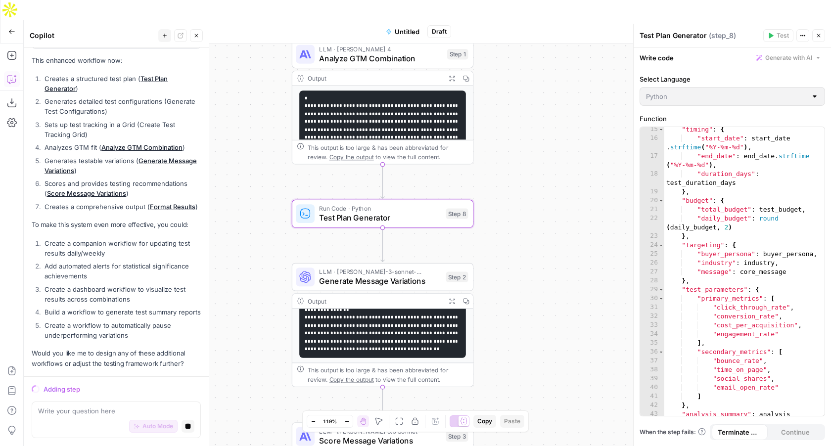
scroll to position [192, 0]
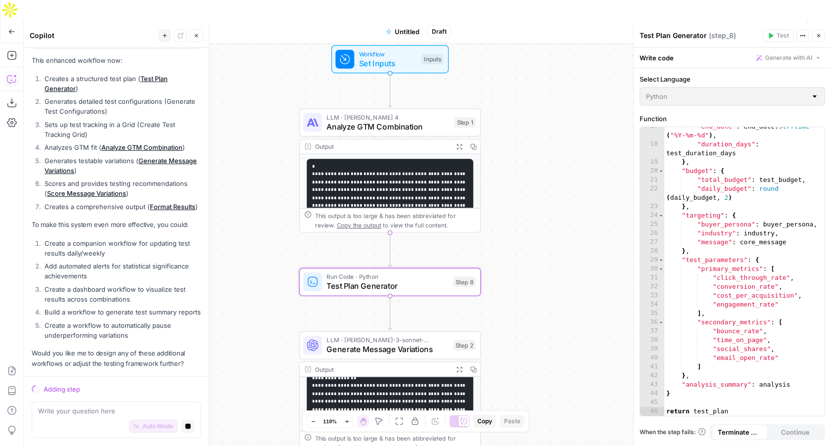
drag, startPoint x: 525, startPoint y: 191, endPoint x: 535, endPoint y: 261, distance: 70.4
click at [533, 261] on div "Workflow Set Inputs Inputs LLM · Claude Sonnet 4 Analyze GTM Combination Step 1…" at bounding box center [427, 255] width 807 height 422
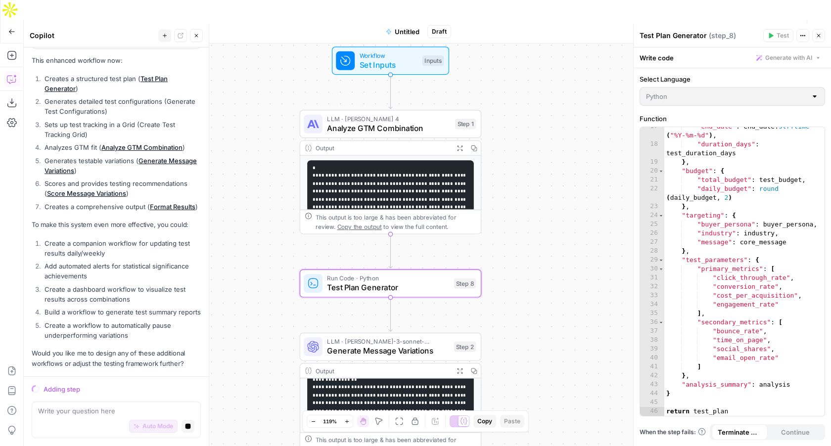
click at [10, 28] on icon "button" at bounding box center [11, 31] width 7 height 7
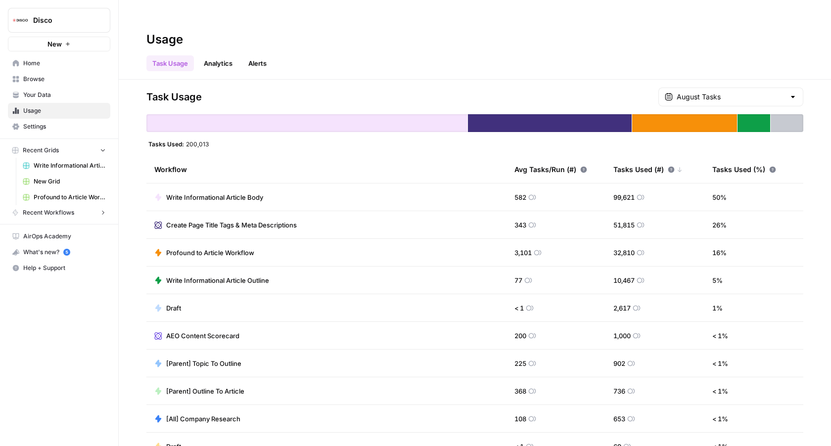
click at [45, 46] on button "New" at bounding box center [59, 44] width 102 height 15
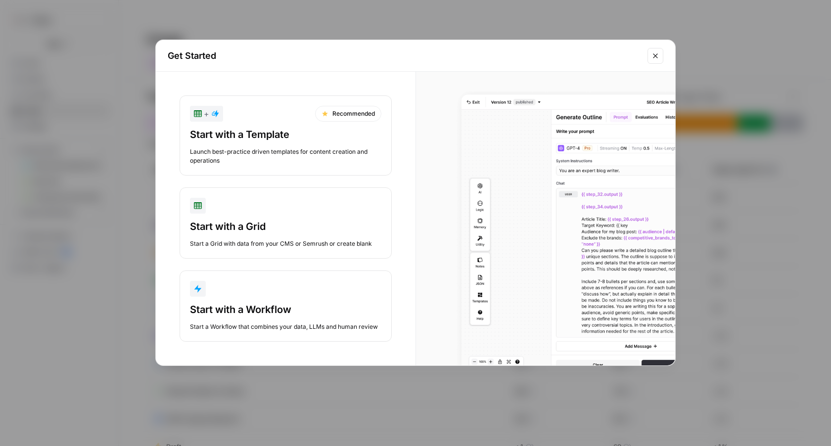
click at [250, 315] on div "Start with a Workflow" at bounding box center [285, 310] width 191 height 14
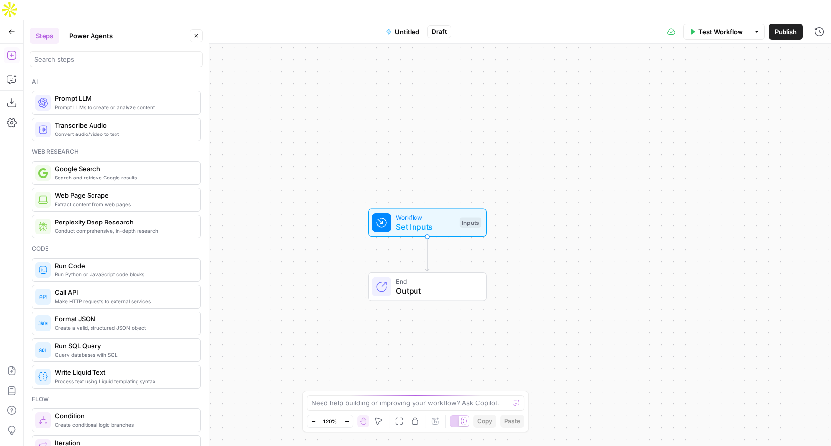
click at [10, 29] on icon "button" at bounding box center [12, 31] width 6 height 4
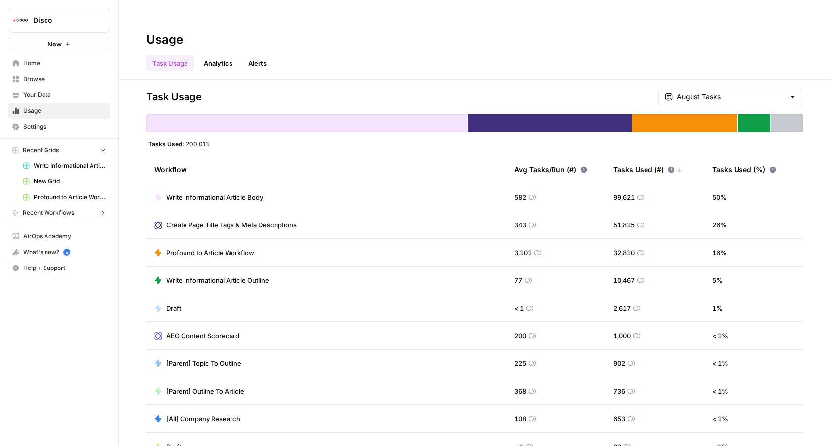
click at [32, 115] on link "Usage" at bounding box center [59, 111] width 102 height 16
click at [57, 41] on span "New" at bounding box center [54, 44] width 14 height 10
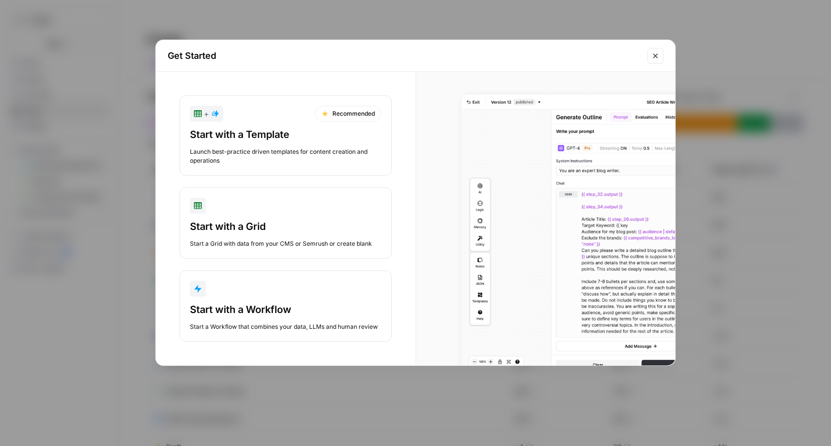
click at [246, 295] on div "button" at bounding box center [285, 289] width 191 height 16
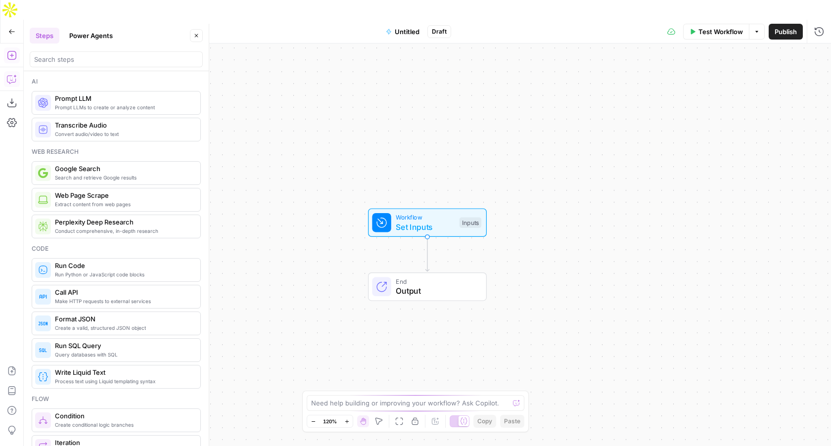
click at [9, 74] on icon "button" at bounding box center [12, 79] width 10 height 10
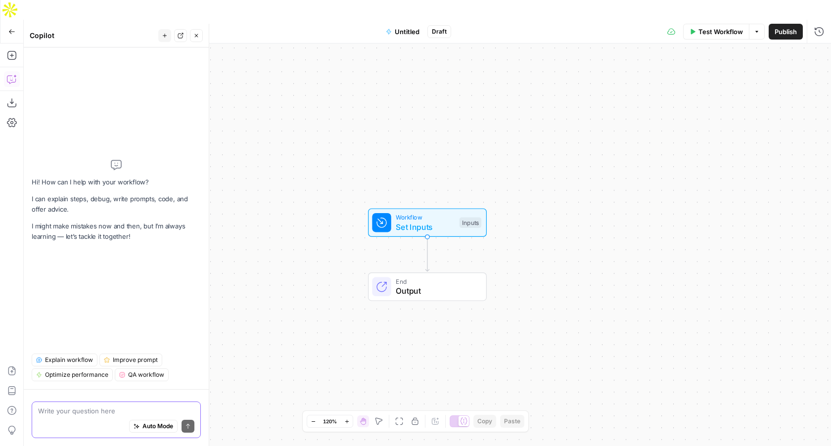
click at [156, 426] on span "Auto Mode" at bounding box center [157, 426] width 31 height 9
click at [138, 414] on textarea at bounding box center [116, 411] width 156 height 10
paste textarea "Run 5 GTM tests across buyer-industry-message combos : (Buyers: L&D, People, Ch…"
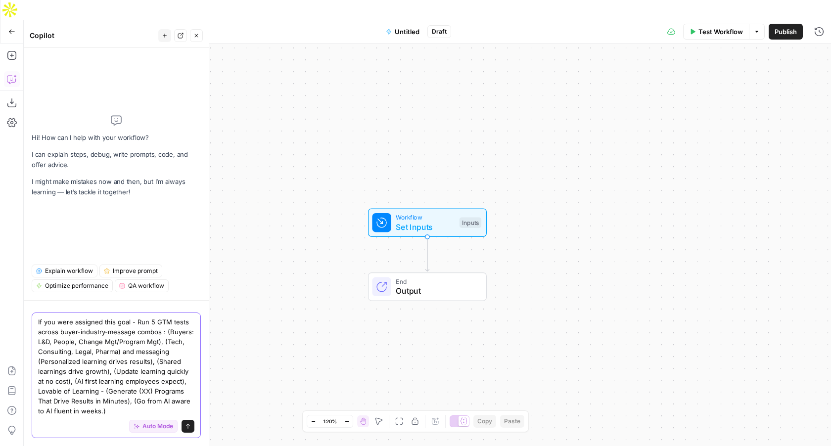
click at [133, 321] on textarea "If you were assigned this goal - Run 5 GTM tests across buyer-industry-message …" at bounding box center [116, 366] width 156 height 99
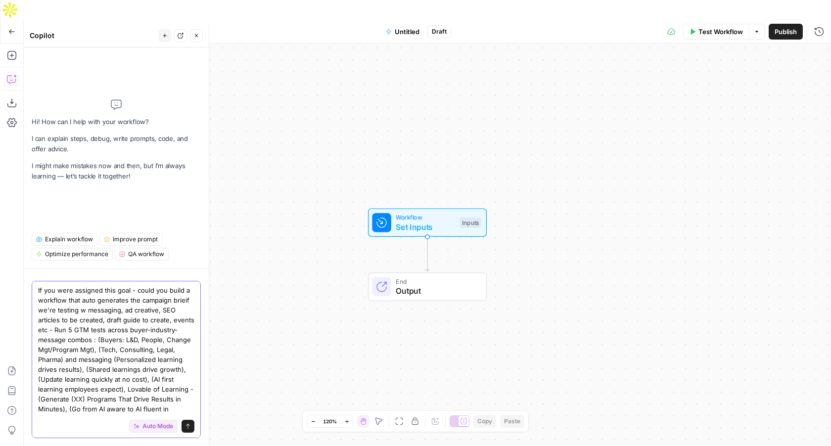
type textarea "If you were assigned this goal - could you build a workflow that auto generates…"
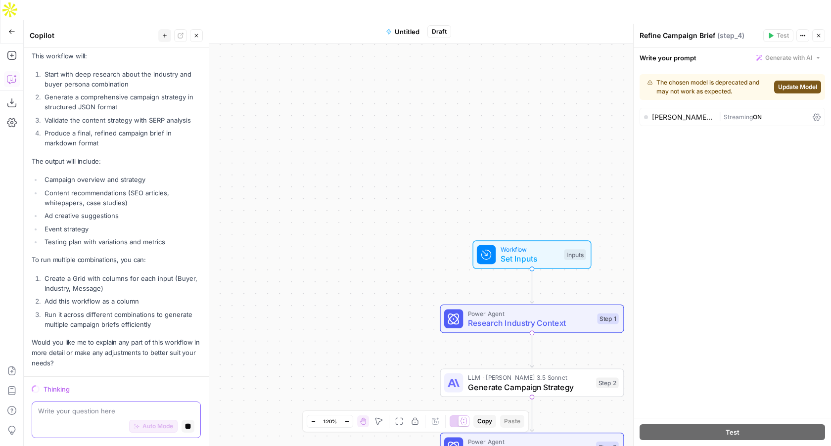
scroll to position [925, 0]
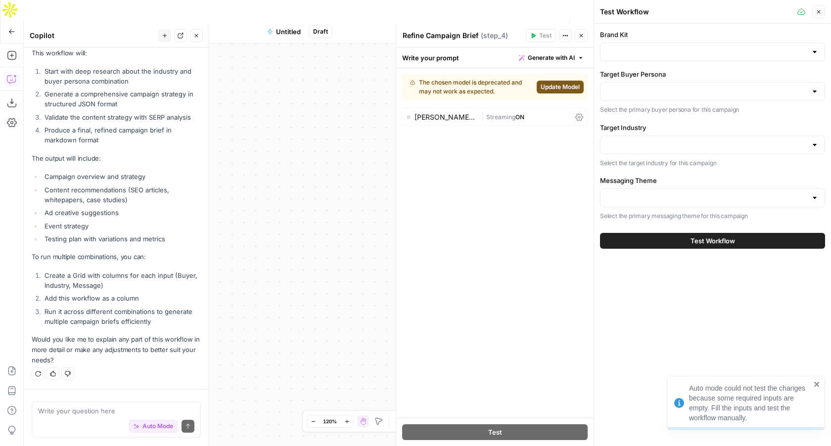
click at [432, 117] on div "[PERSON_NAME]-3-sonnet-20240229" at bounding box center [445, 117] width 63 height 7
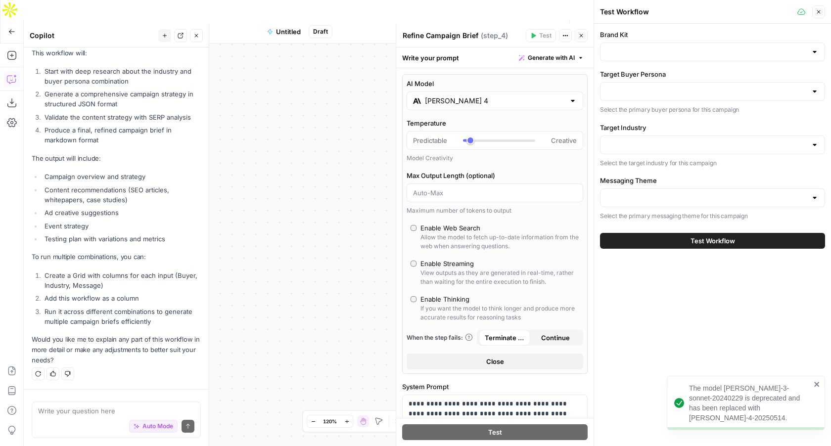
click at [821, 9] on button "Close" at bounding box center [818, 11] width 13 height 13
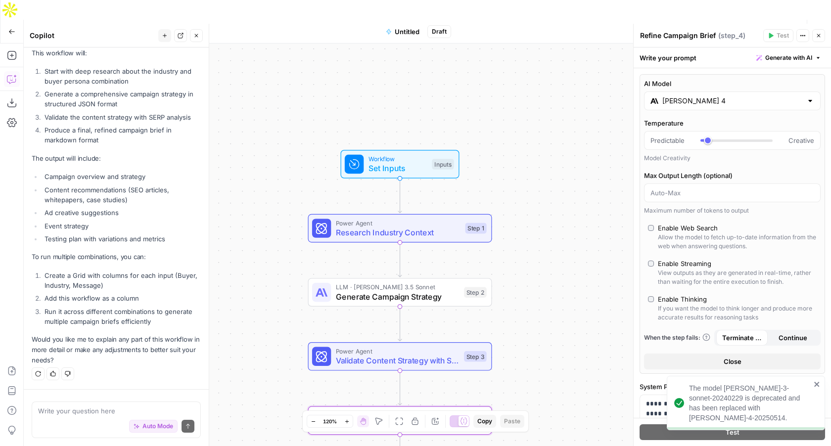
drag, startPoint x: 516, startPoint y: 107, endPoint x: 384, endPoint y: 17, distance: 160.1
click at [384, 20] on div "Go Back Untitled Draft Test Workflow Options Publish Run History Add Steps Copi…" at bounding box center [415, 243] width 831 height 446
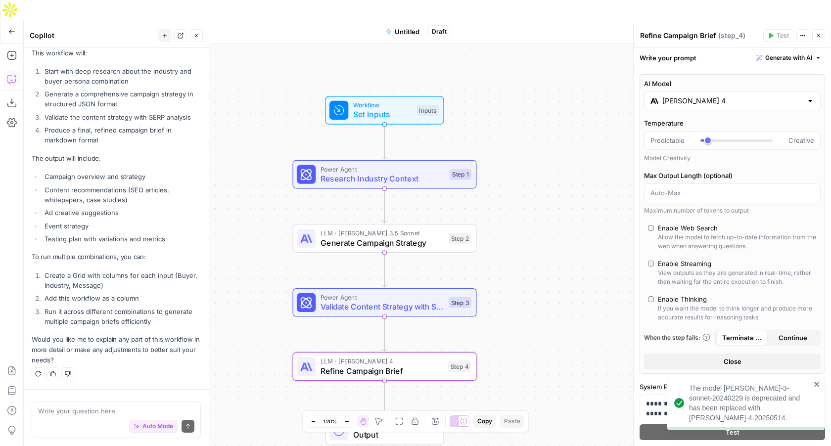
drag, startPoint x: 534, startPoint y: 170, endPoint x: 518, endPoint y: 116, distance: 56.0
click at [518, 116] on div "Workflow Set Inputs Inputs Power Agent Research Industry Context Step 1 LLM · C…" at bounding box center [427, 255] width 807 height 422
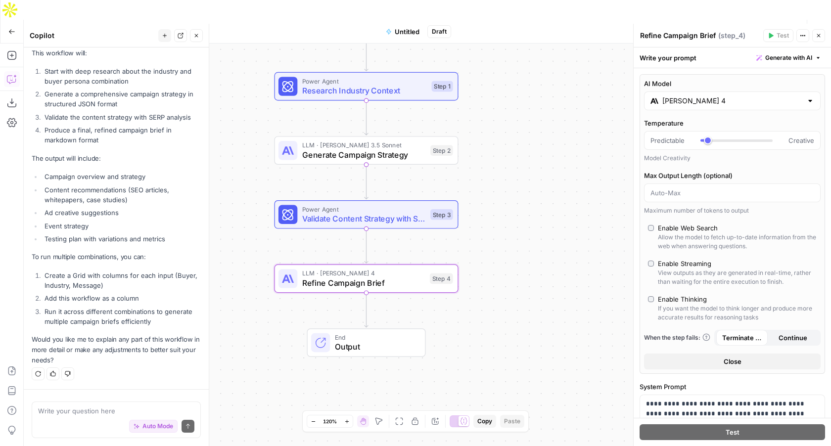
drag, startPoint x: 528, startPoint y: 213, endPoint x: 510, endPoint y: 125, distance: 89.9
click at [510, 125] on div "Workflow Set Inputs Inputs Power Agent Research Industry Context Step 1 LLM · C…" at bounding box center [427, 255] width 807 height 422
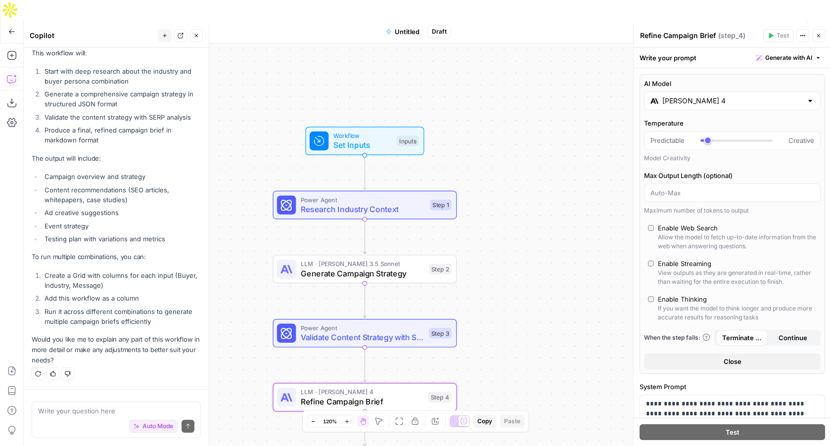
drag, startPoint x: 490, startPoint y: 103, endPoint x: 488, endPoint y: 227, distance: 123.1
click at [488, 227] on div "Workflow Set Inputs Inputs Power Agent Research Industry Context Step 1 LLM · C…" at bounding box center [427, 255] width 807 height 422
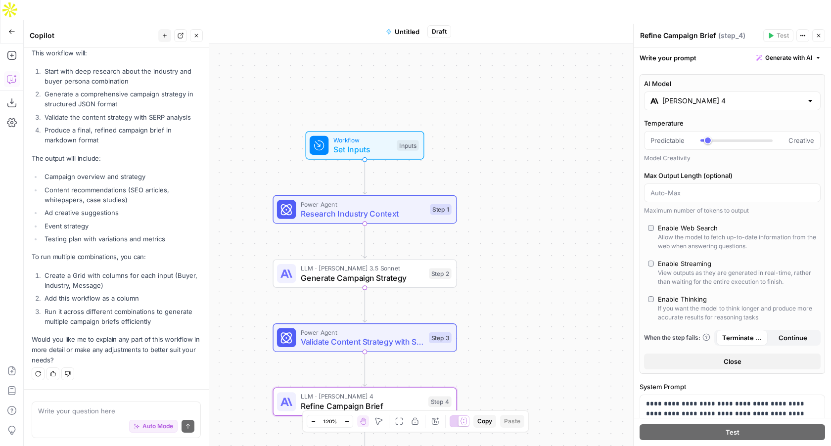
click at [371, 143] on span "Set Inputs" at bounding box center [362, 149] width 59 height 12
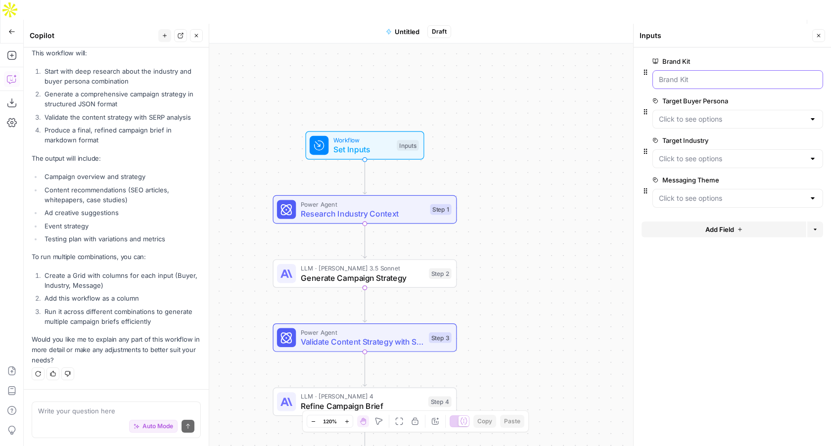
click at [700, 75] on Kit "Brand Kit" at bounding box center [738, 80] width 158 height 10
click at [698, 27] on span "Test Workflow" at bounding box center [720, 32] width 45 height 10
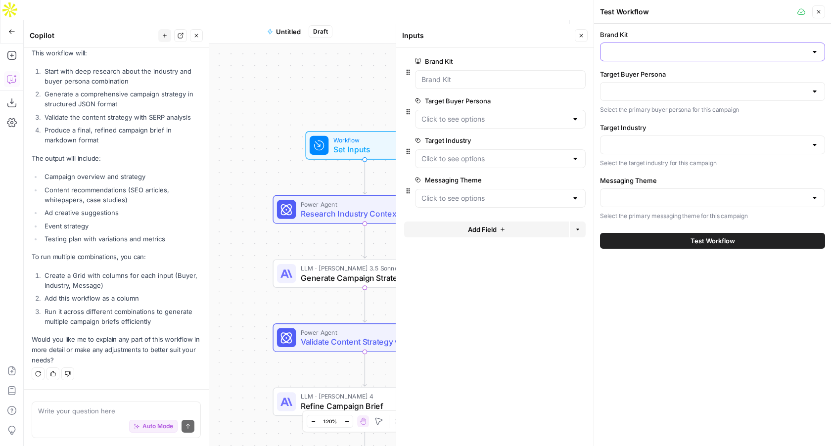
click at [621, 56] on input "Brand Kit" at bounding box center [706, 52] width 200 height 10
click at [625, 100] on span "Disco" at bounding box center [710, 99] width 204 height 10
type input "Disco"
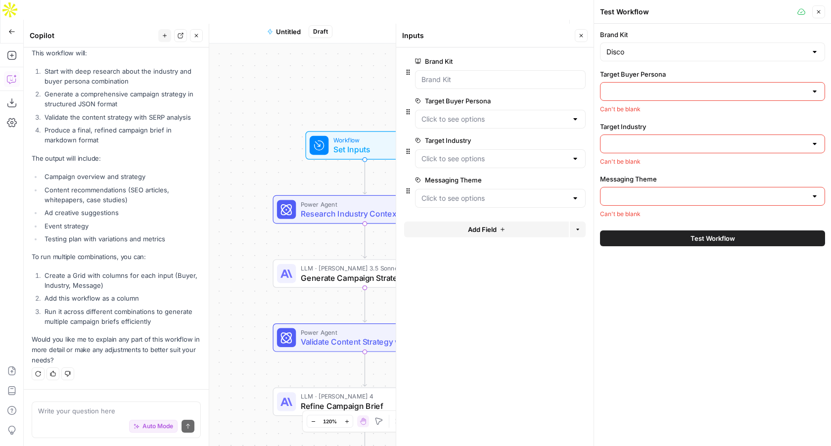
click at [630, 90] on input "Target Buyer Persona" at bounding box center [706, 92] width 200 height 10
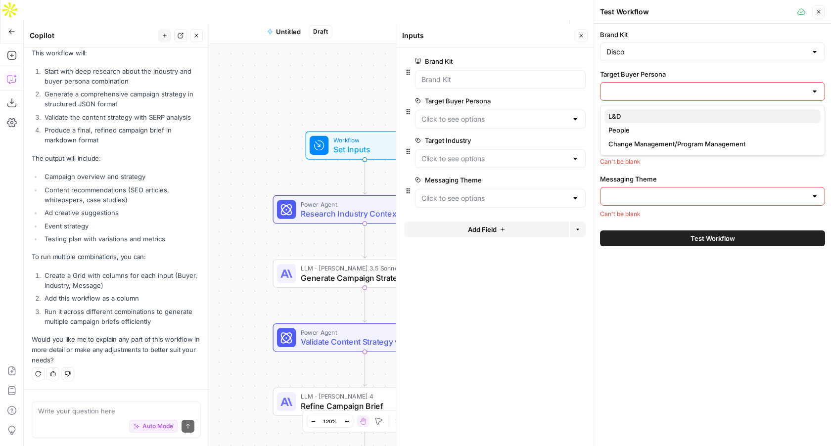
click at [634, 117] on span "L&D" at bounding box center [710, 116] width 204 height 10
type input "L&D"
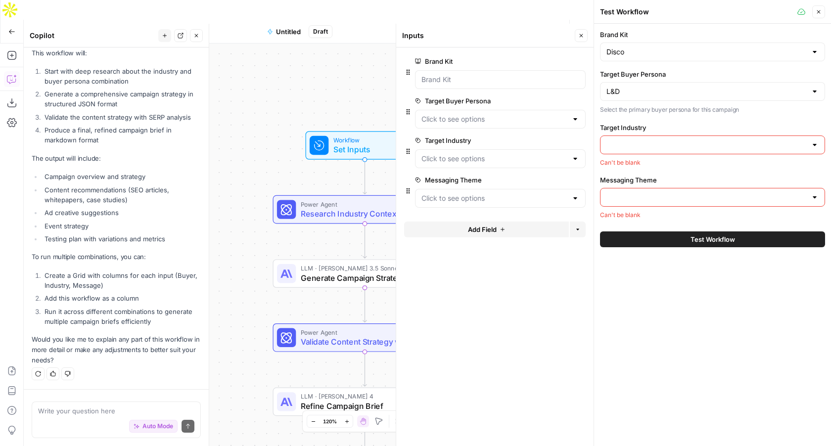
click at [632, 146] on input "Target Industry" at bounding box center [706, 145] width 200 height 10
click at [623, 172] on span "Tech" at bounding box center [710, 170] width 204 height 10
type input "Tech"
click at [634, 197] on input "Messaging Theme" at bounding box center [706, 198] width 200 height 10
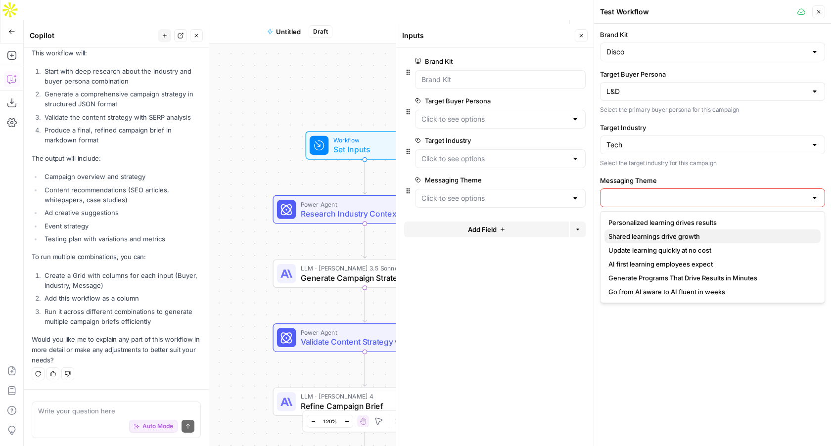
click at [635, 237] on span "Shared learnings drive growth" at bounding box center [710, 236] width 204 height 10
type input "Shared learnings drive growth"
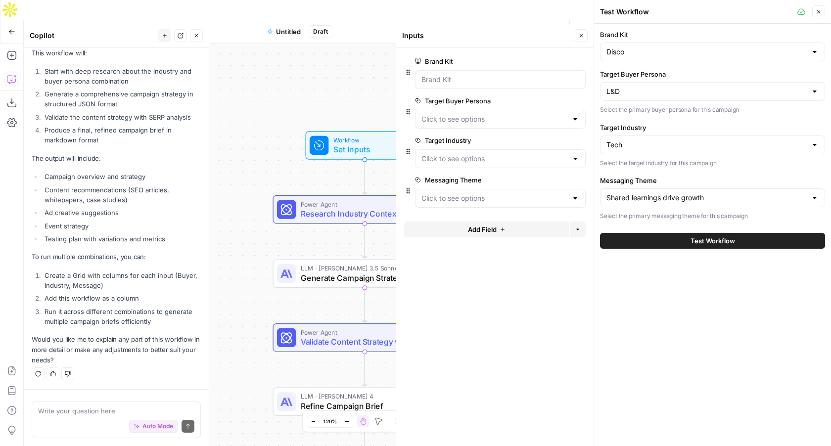
click at [655, 240] on button "Test Workflow" at bounding box center [712, 241] width 225 height 16
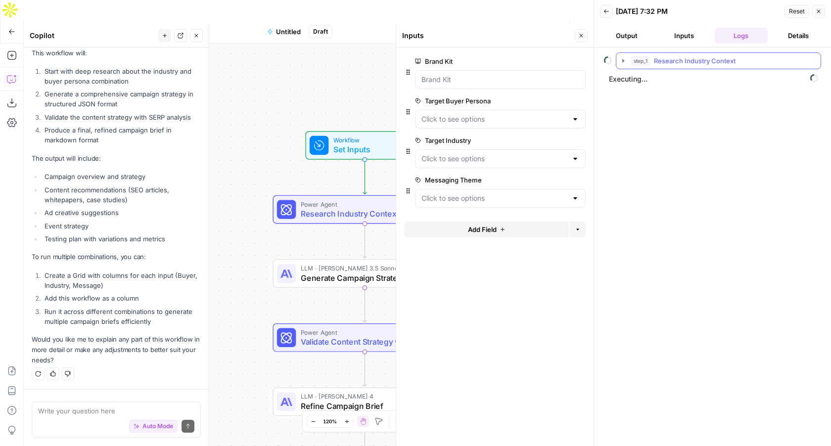
click at [623, 61] on icon "button" at bounding box center [623, 60] width 2 height 3
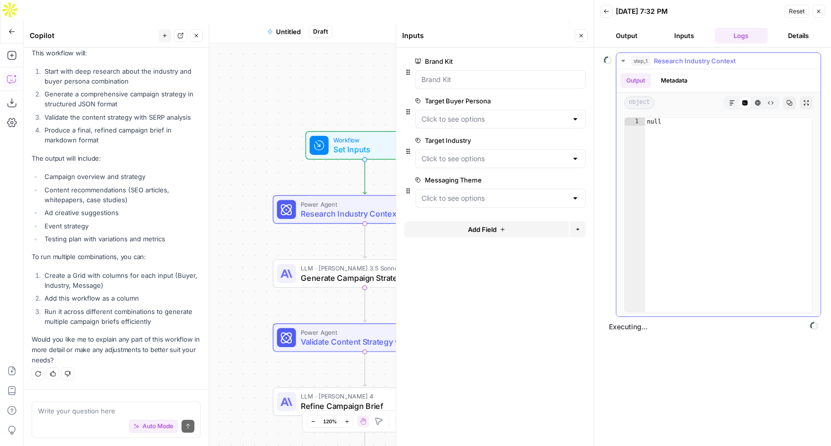
click at [623, 61] on icon "button" at bounding box center [622, 61] width 3 height 2
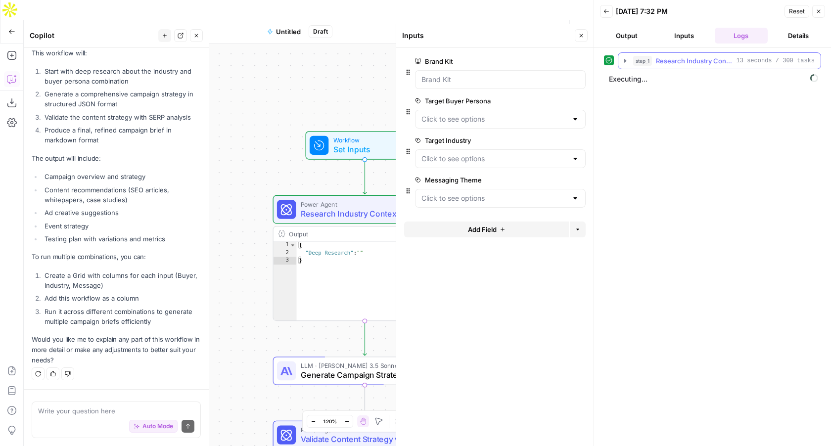
click at [623, 60] on icon "button" at bounding box center [625, 61] width 8 height 8
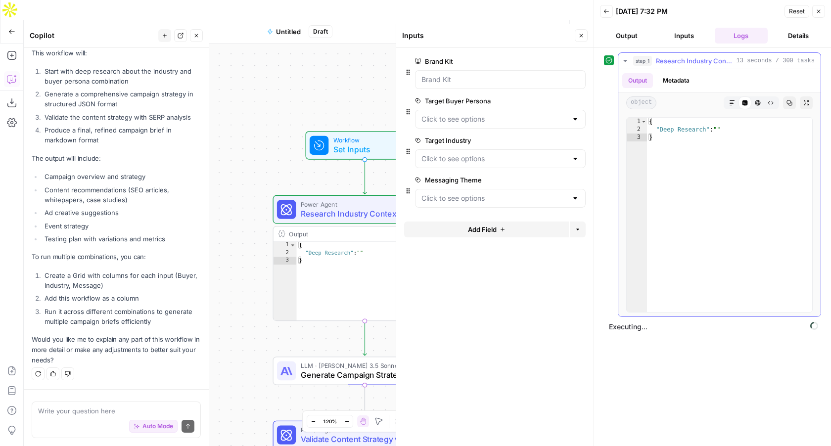
click at [674, 83] on button "Metadata" at bounding box center [676, 80] width 39 height 15
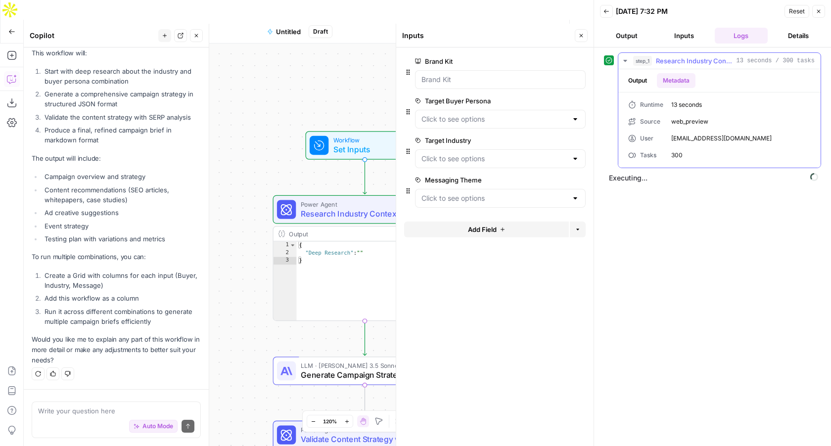
click at [639, 82] on button "Output" at bounding box center [637, 80] width 31 height 15
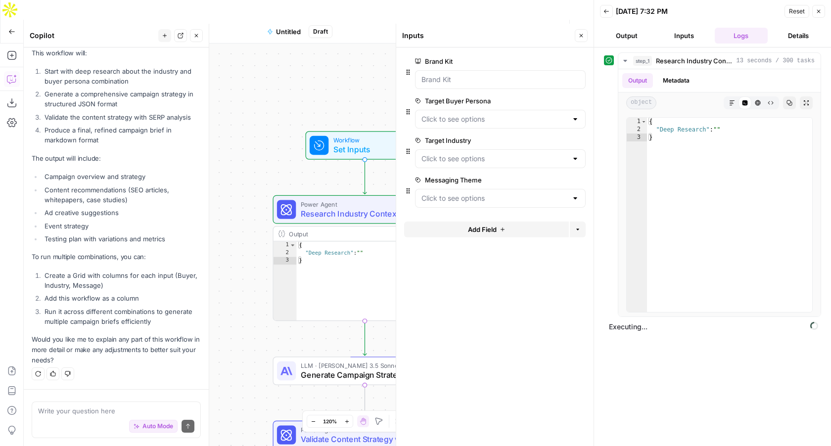
click at [622, 41] on button "Output" at bounding box center [626, 36] width 53 height 16
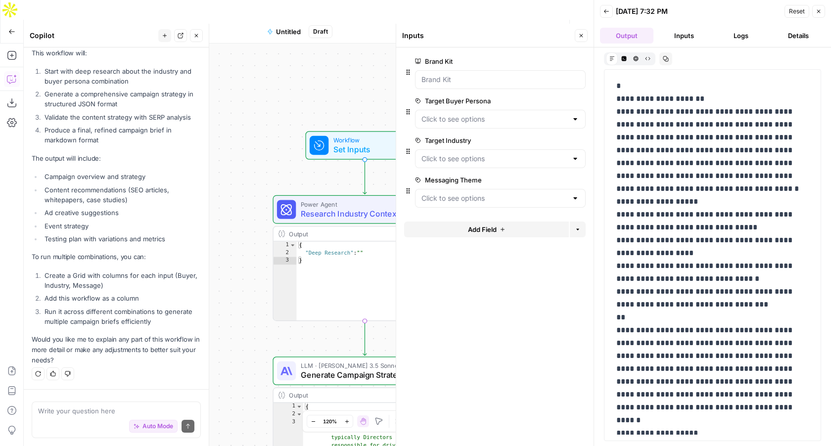
click at [675, 42] on button "Inputs" at bounding box center [683, 36] width 53 height 16
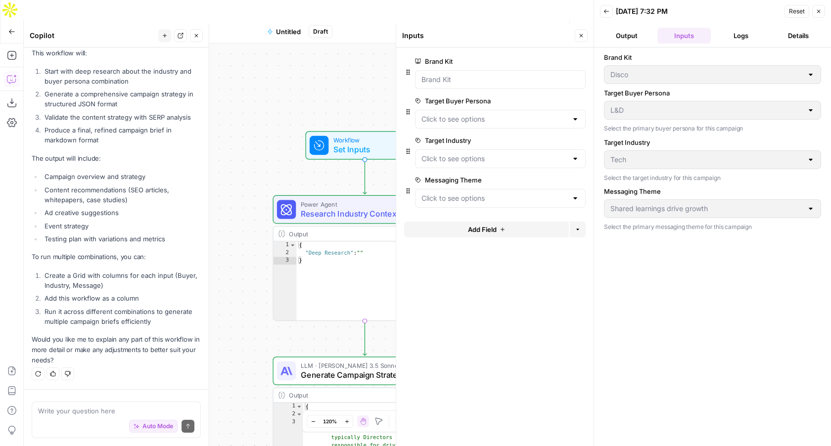
click at [821, 15] on button "Close" at bounding box center [818, 11] width 13 height 13
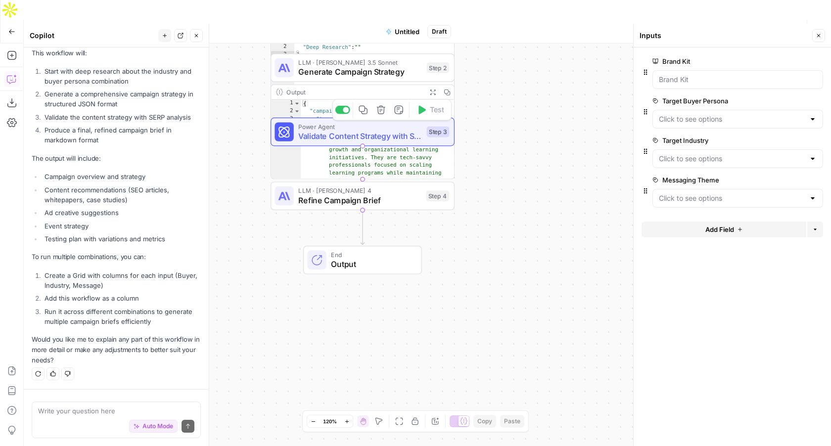
click at [395, 219] on div "Workflow Set Inputs Inputs Power Agent Research Industry Context Step 1 Output …" at bounding box center [427, 255] width 807 height 422
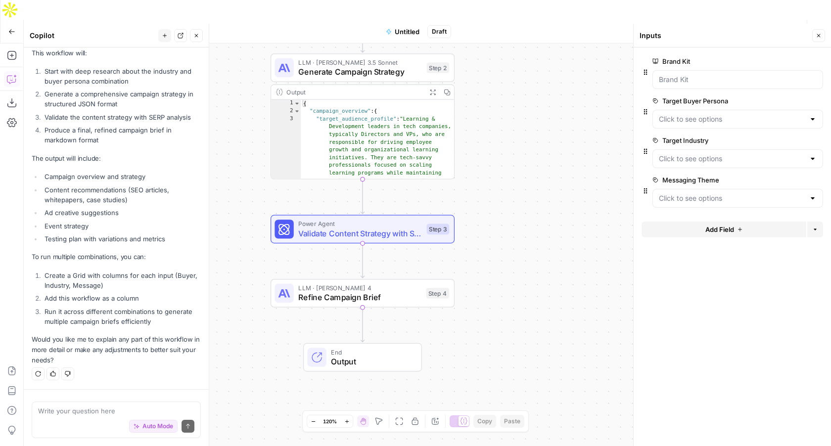
type textarea "**********"
click at [417, 136] on div "{ "campaign_overview" : { "target_audience_profile" : "Learning & Development l…" at bounding box center [378, 147] width 154 height 95
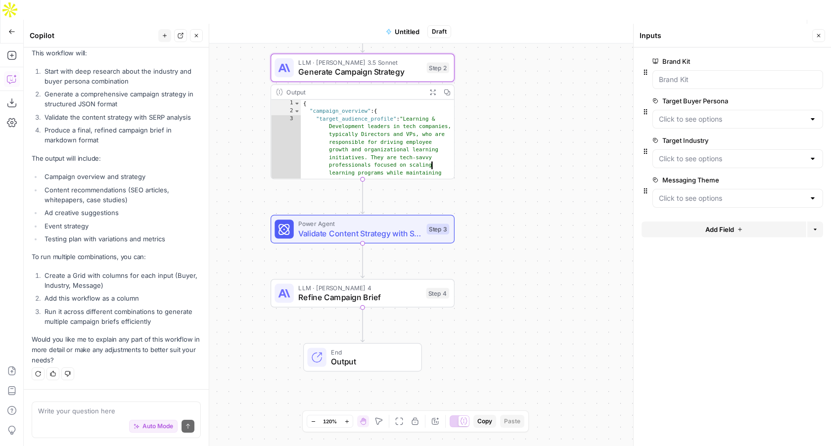
click at [432, 85] on button "Expand Output" at bounding box center [432, 92] width 14 height 14
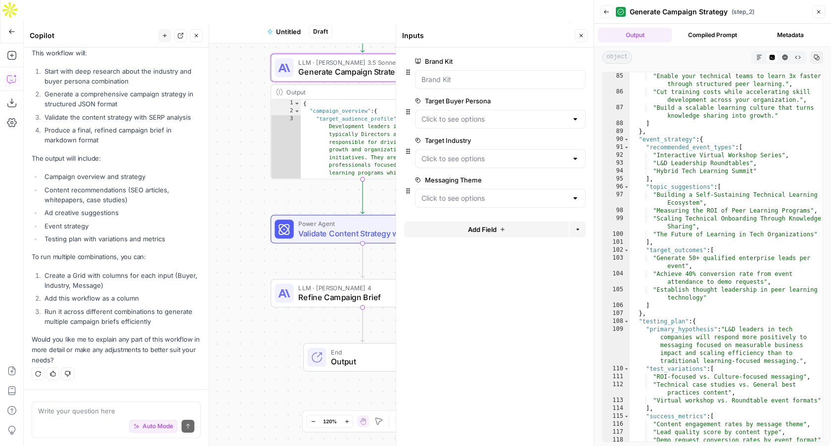
scroll to position [1134, 0]
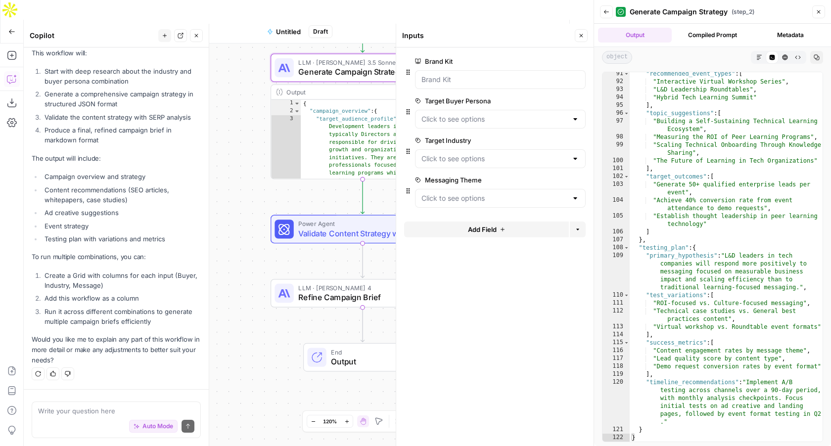
click at [816, 9] on icon "button" at bounding box center [819, 12] width 6 height 6
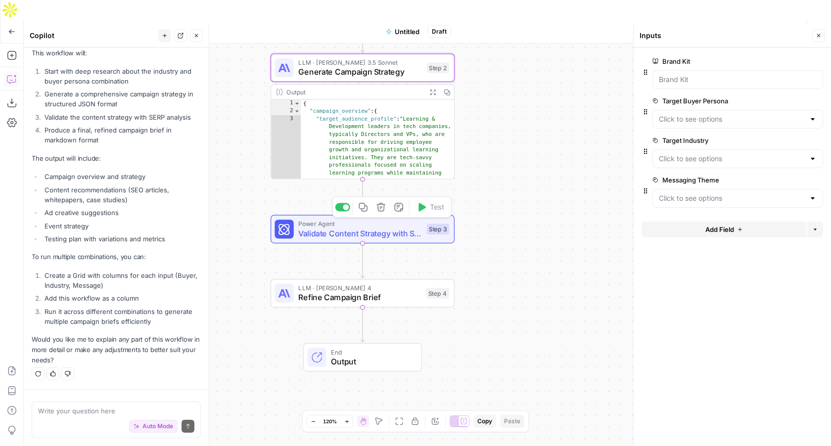
click at [392, 220] on div "Power Agent Validate Content Strategy with SERP Analysis Step 3 Copy step Delet…" at bounding box center [363, 229] width 184 height 29
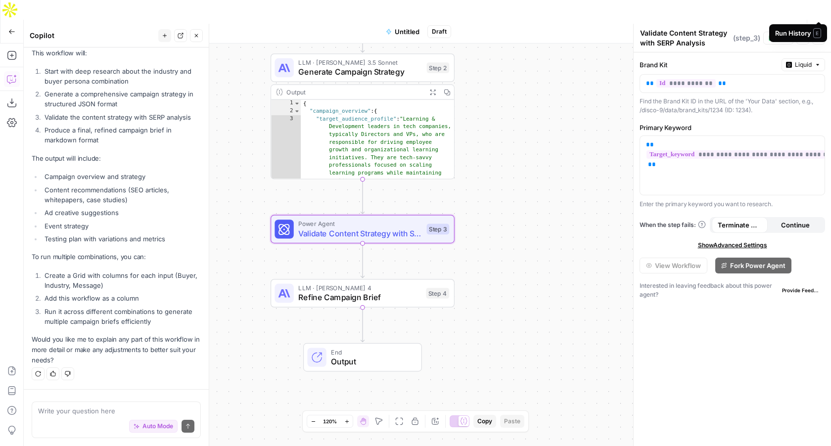
click at [824, 24] on button "Run History" at bounding box center [819, 32] width 16 height 16
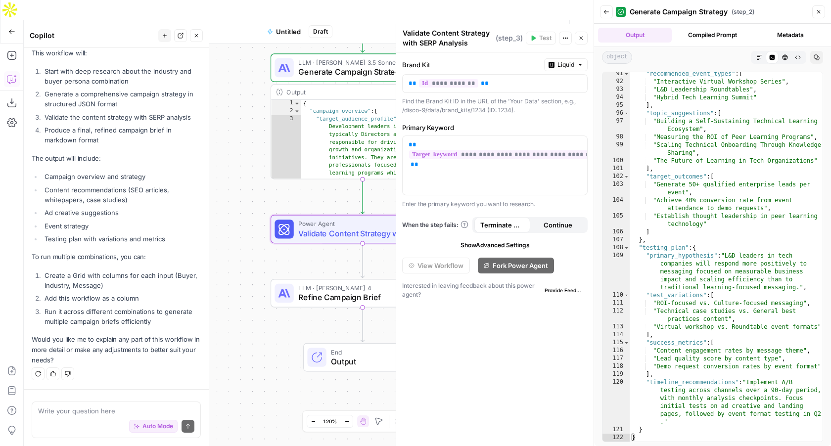
click at [817, 11] on icon "button" at bounding box center [819, 12] width 6 height 6
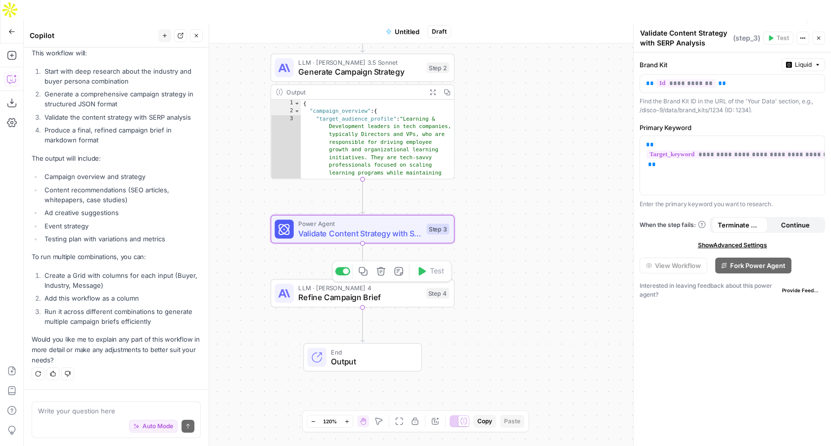
click at [399, 291] on span "Refine Campaign Brief" at bounding box center [359, 297] width 123 height 12
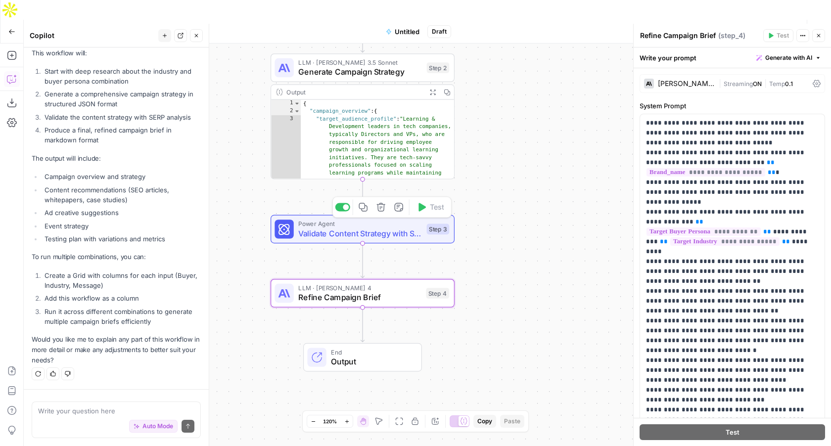
click at [380, 222] on div "Power Agent Validate Content Strategy with SERP Analysis Step 3 Copy step Delet…" at bounding box center [363, 229] width 184 height 29
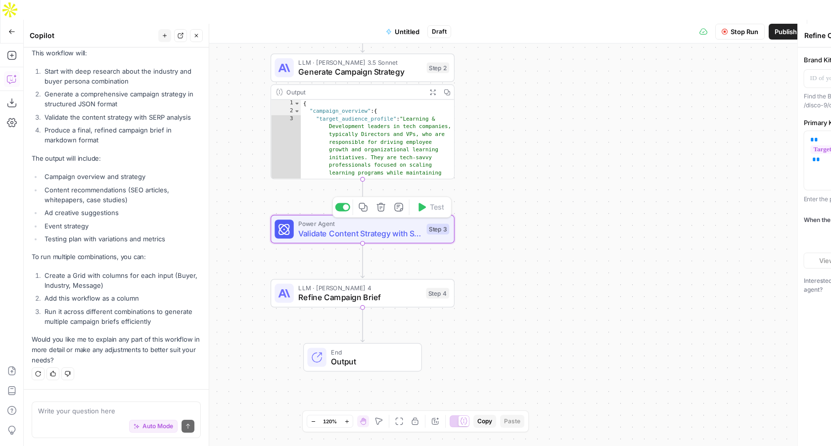
type textarea "Validate Content Strategy with SERP Analysis"
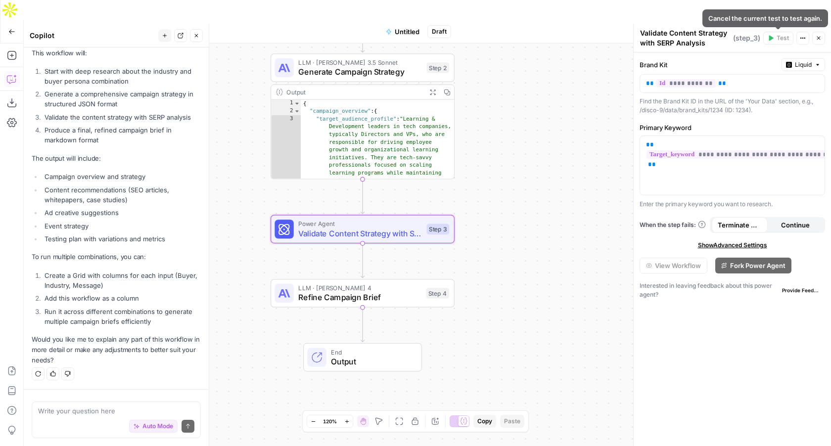
click at [421, 117] on div "{ "campaign_overview" : { "target_audience_profile" : "Learning & Development l…" at bounding box center [378, 147] width 154 height 95
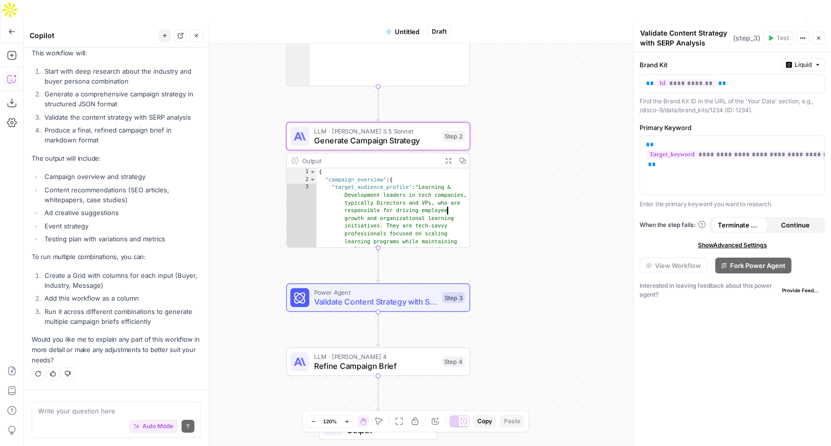
click at [397, 135] on span "Generate Campaign Strategy" at bounding box center [376, 141] width 124 height 12
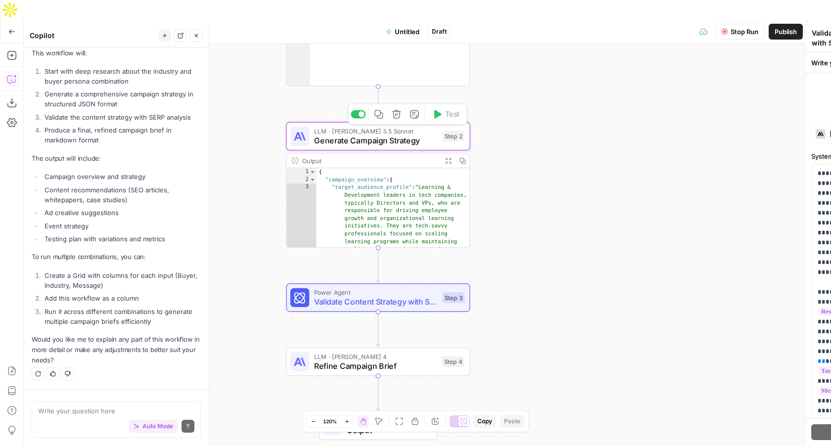
type textarea "Generate Campaign Strategy"
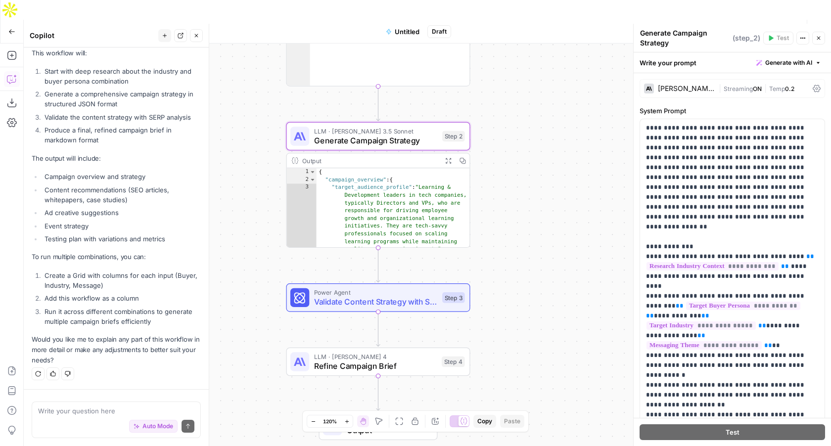
click at [820, 27] on icon "button" at bounding box center [819, 32] width 10 height 10
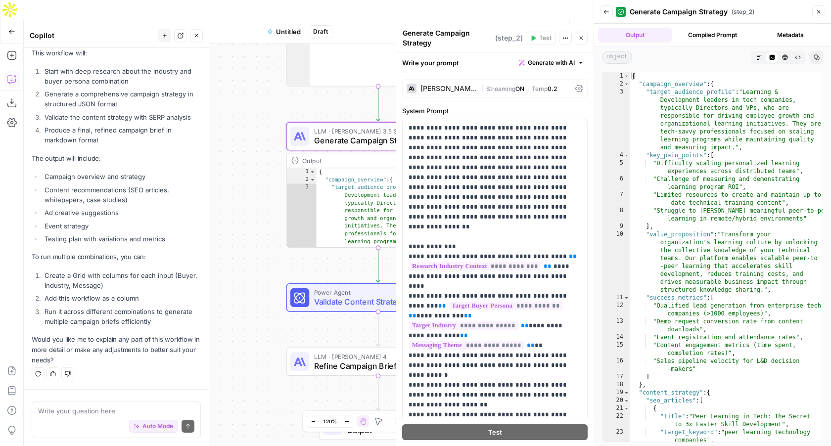
click at [720, 36] on button "Compiled Prompt" at bounding box center [713, 35] width 74 height 15
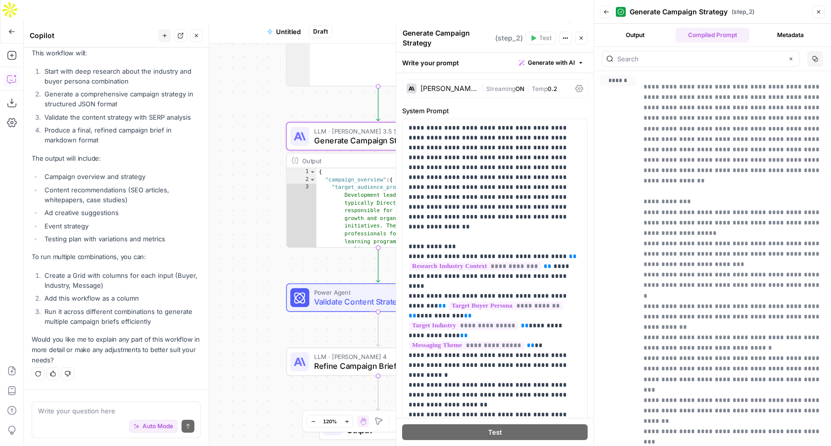
click at [784, 35] on button "Metadata" at bounding box center [790, 35] width 74 height 15
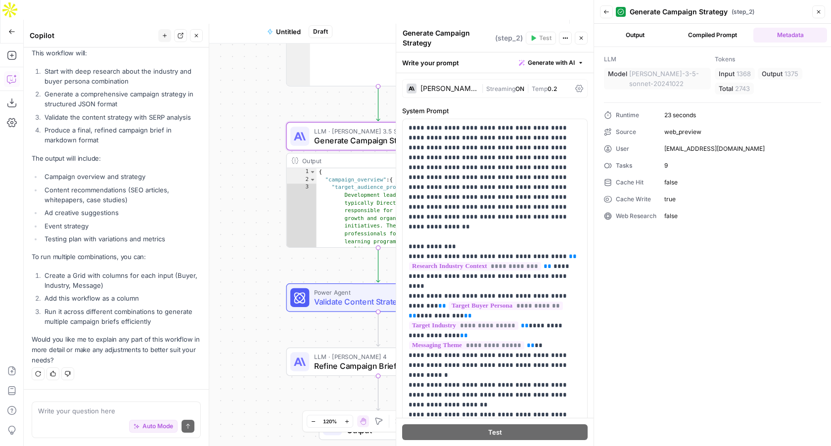
click at [724, 38] on button "Compiled Prompt" at bounding box center [713, 35] width 74 height 15
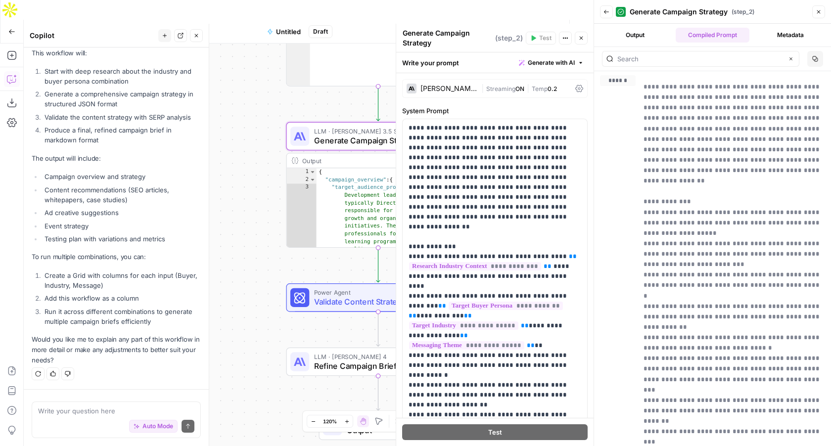
click at [790, 35] on button "Metadata" at bounding box center [790, 35] width 74 height 15
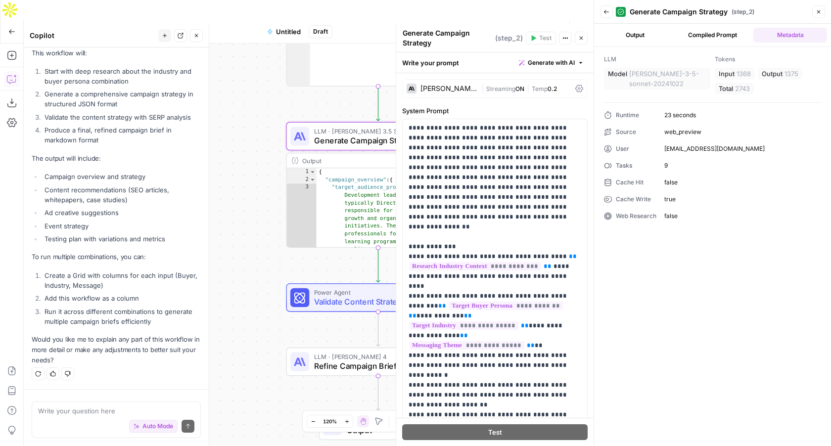
click at [713, 36] on button "Compiled Prompt" at bounding box center [713, 35] width 74 height 15
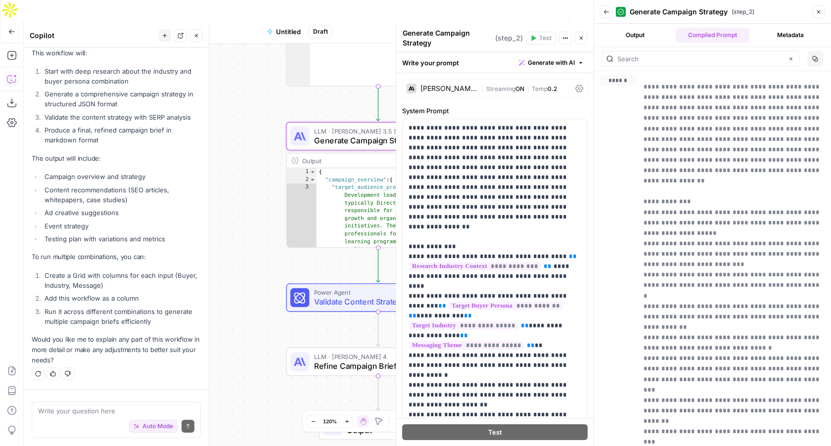
click at [647, 39] on button "Output" at bounding box center [635, 35] width 74 height 15
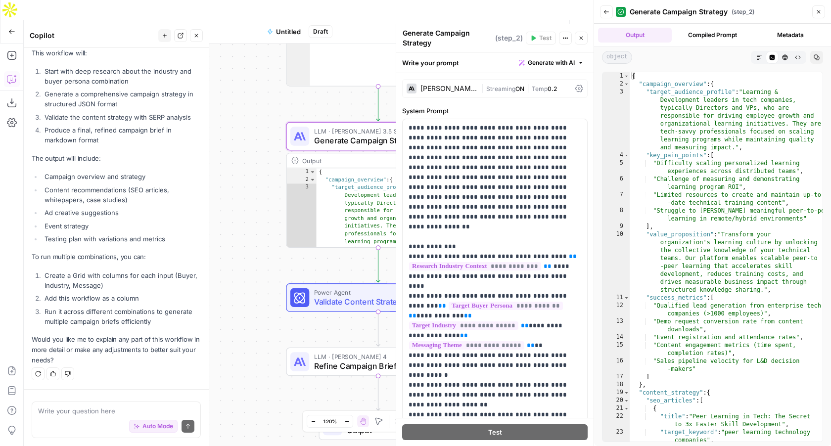
click at [819, 8] on button "Close" at bounding box center [818, 11] width 13 height 13
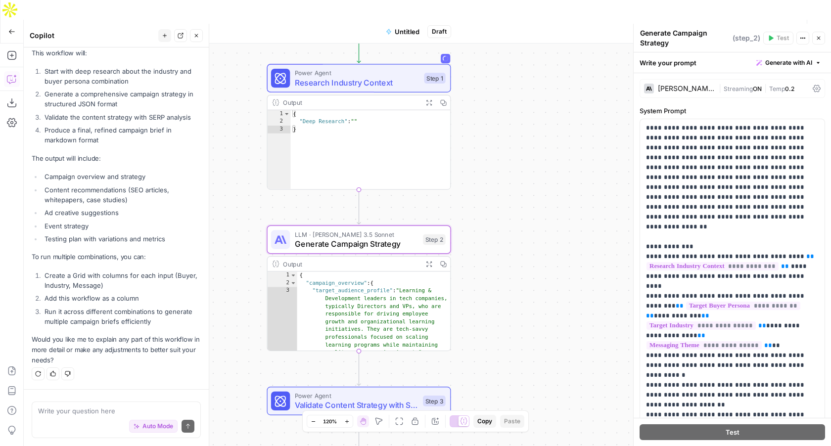
drag, startPoint x: 521, startPoint y: 168, endPoint x: 517, endPoint y: 329, distance: 161.3
click at [517, 329] on div "Workflow Set Inputs Inputs Power Agent Research Industry Context Step 1 Output …" at bounding box center [427, 255] width 807 height 422
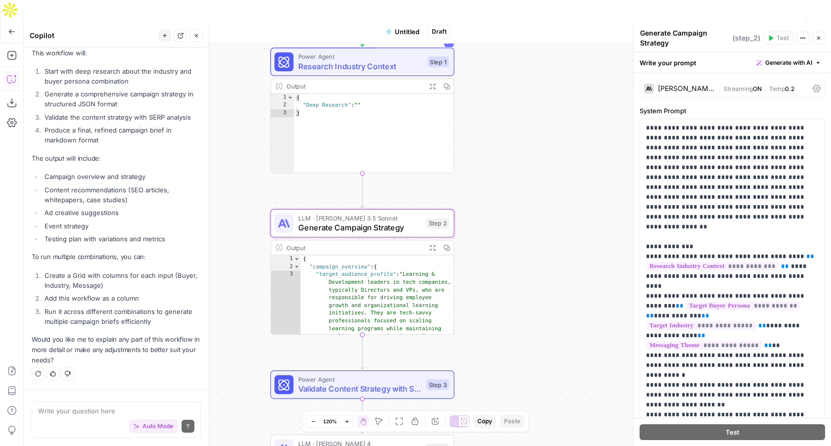
drag, startPoint x: 537, startPoint y: 150, endPoint x: 525, endPoint y: 76, distance: 75.0
click at [525, 76] on div "Workflow Set Inputs Inputs Power Agent Research Industry Context Step 1 Output …" at bounding box center [427, 255] width 807 height 422
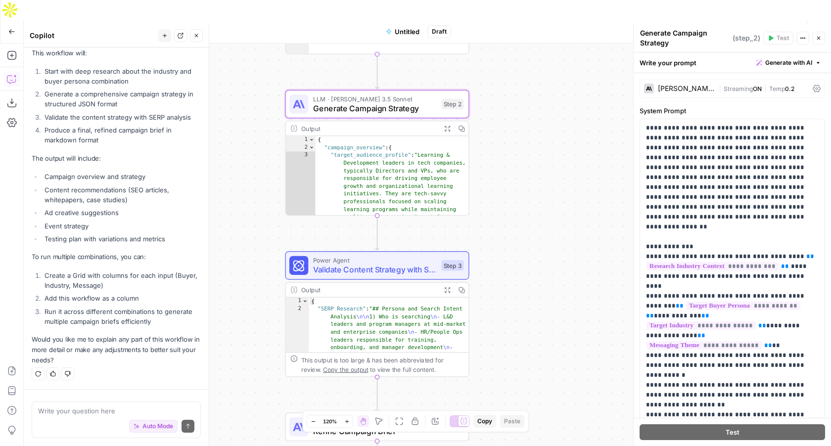
drag, startPoint x: 506, startPoint y: 184, endPoint x: 521, endPoint y: 65, distance: 120.1
click at [521, 65] on div "Workflow Set Inputs Inputs Power Agent Research Industry Context Step 1 Output …" at bounding box center [427, 255] width 807 height 422
click at [448, 287] on icon "button" at bounding box center [447, 290] width 6 height 6
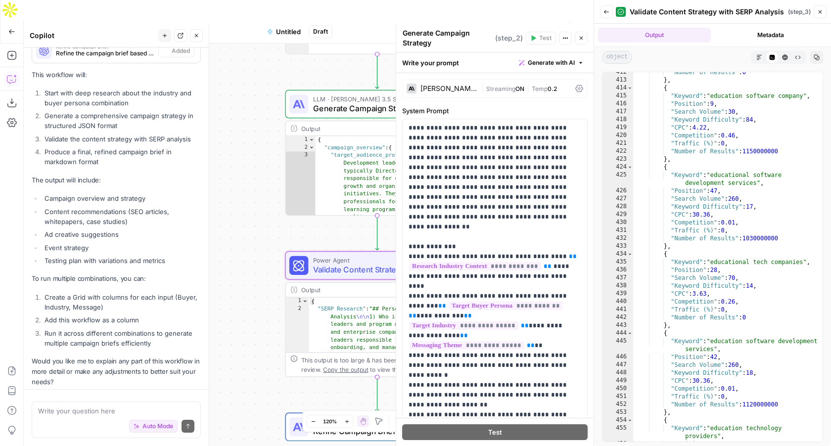
scroll to position [925, 0]
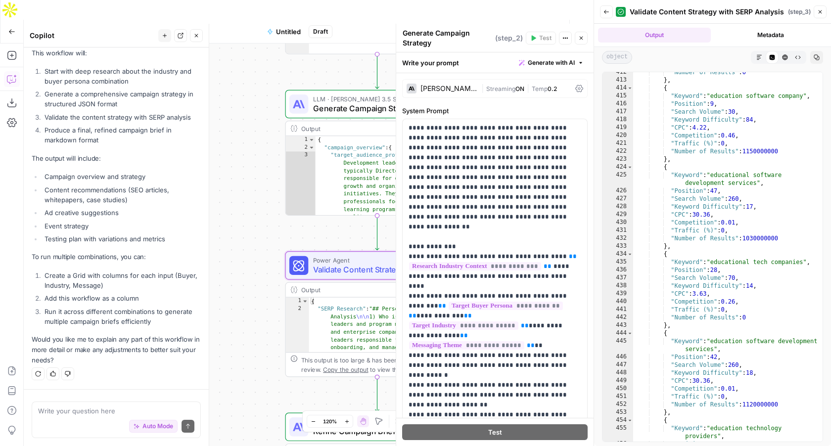
click at [819, 15] on button "Close" at bounding box center [820, 11] width 13 height 13
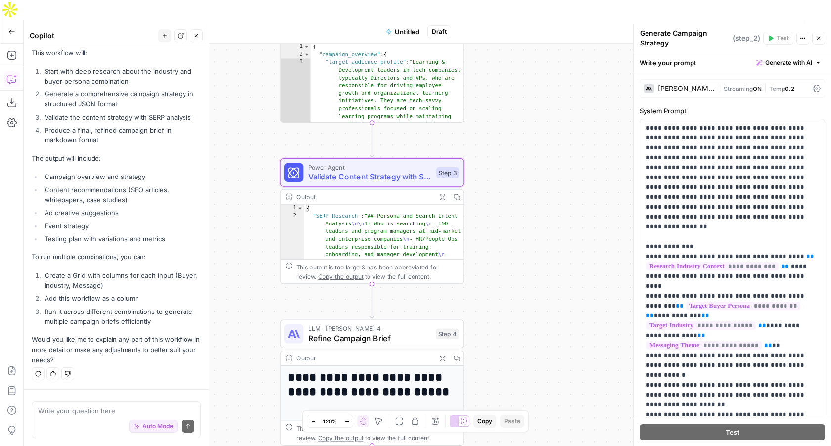
drag, startPoint x: 519, startPoint y: 283, endPoint x: 521, endPoint y: 165, distance: 118.2
click at [521, 165] on div "Workflow Set Inputs Inputs Power Agent Research Industry Context Step 1 Output …" at bounding box center [427, 255] width 807 height 422
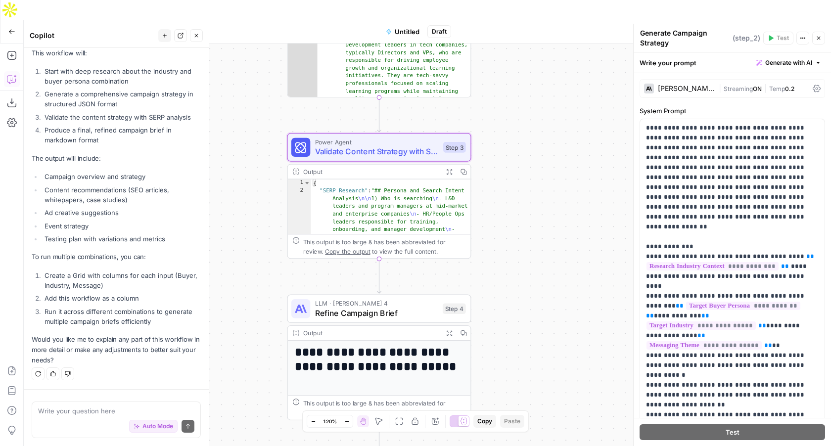
click at [447, 330] on icon "button" at bounding box center [449, 332] width 5 height 5
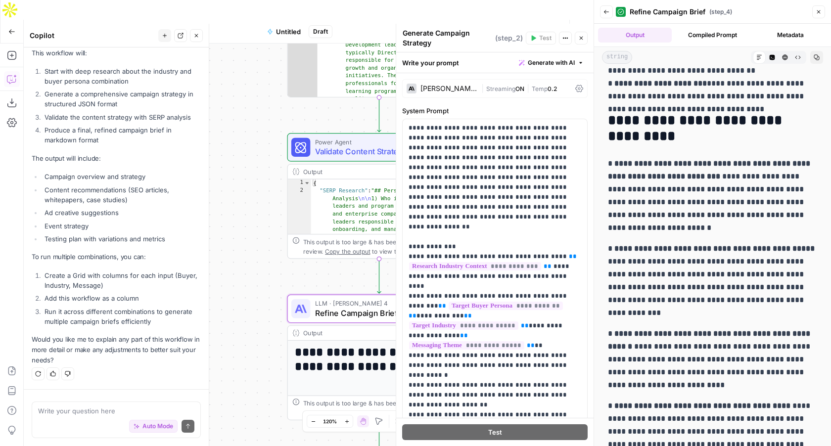
scroll to position [351, 0]
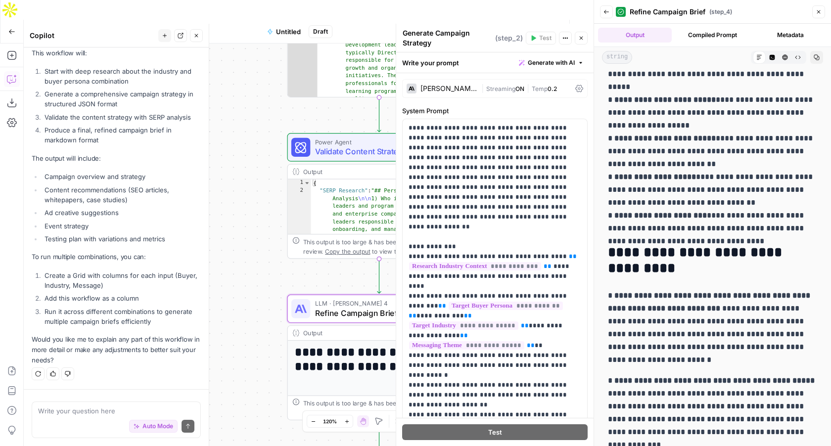
click at [818, 12] on icon "button" at bounding box center [819, 12] width 6 height 6
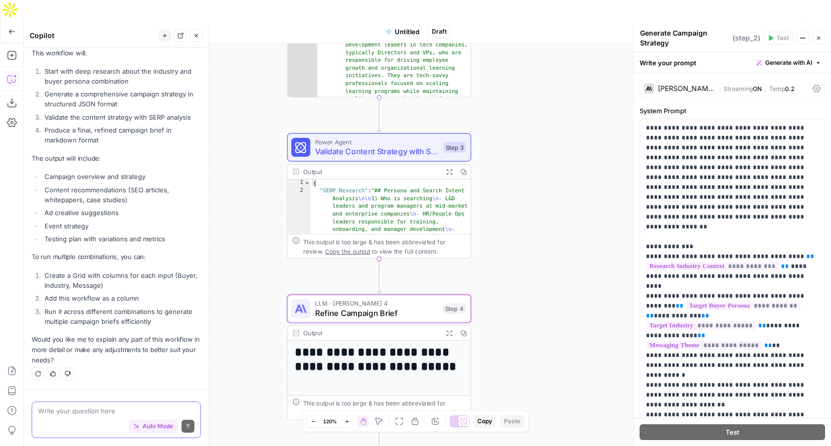
click at [121, 408] on textarea at bounding box center [116, 411] width 156 height 10
click at [10, 28] on icon "button" at bounding box center [11, 31] width 7 height 7
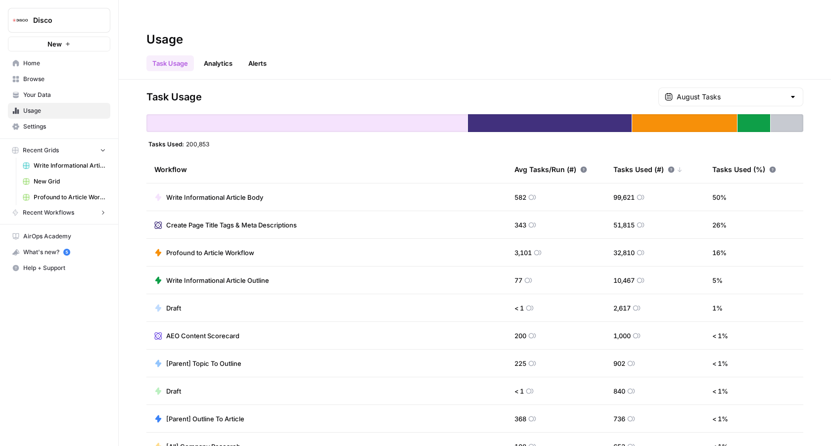
click at [45, 43] on button "New" at bounding box center [59, 44] width 102 height 15
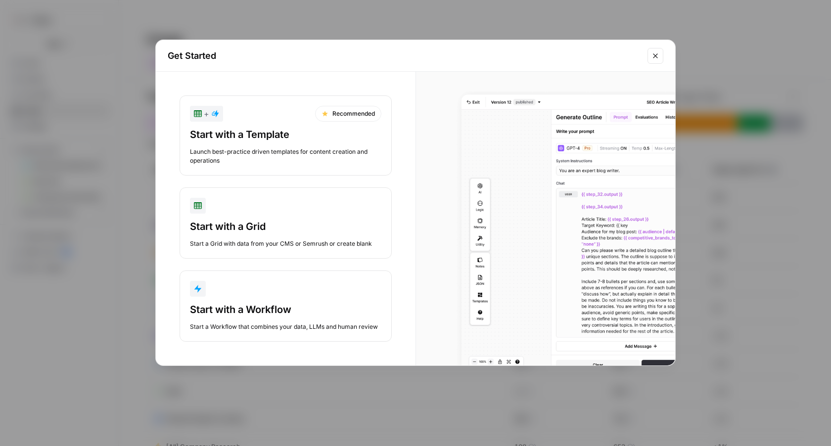
click at [273, 291] on div "button" at bounding box center [285, 289] width 191 height 16
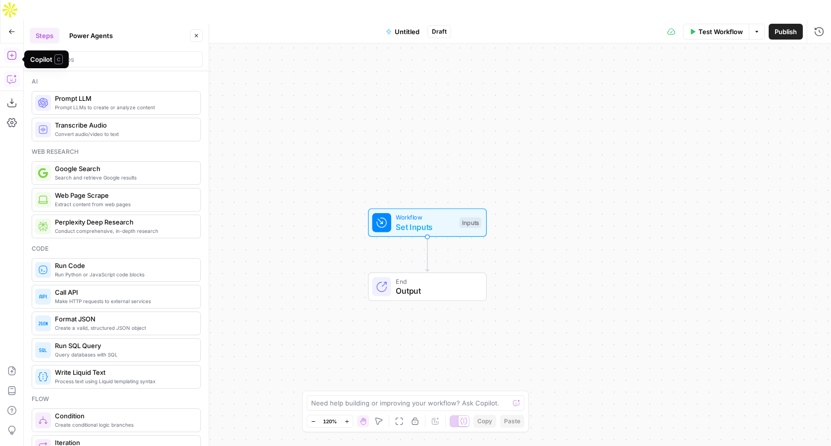
click at [10, 74] on icon "button" at bounding box center [12, 79] width 10 height 10
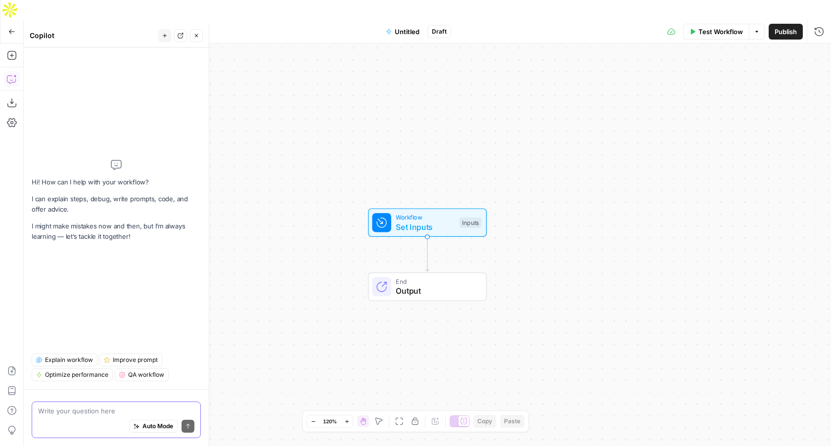
click at [152, 425] on span "Auto Mode" at bounding box center [157, 426] width 31 height 9
click at [108, 408] on textarea at bounding box center [116, 411] width 156 height 10
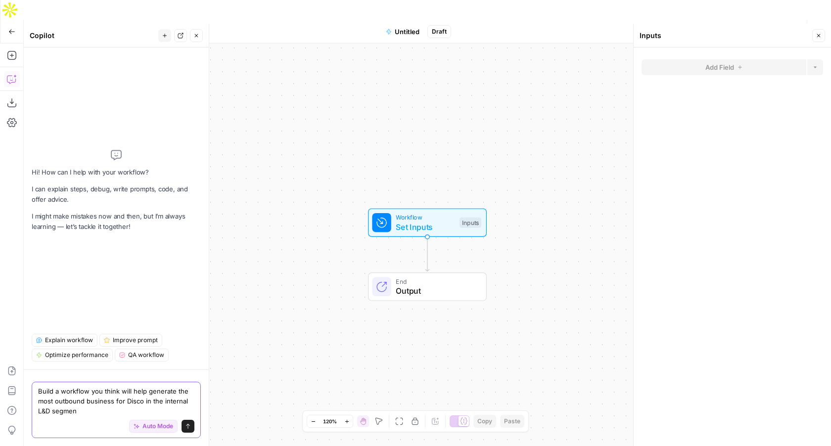
type textarea "Build a workflow you think will help generate the most outbound business for Di…"
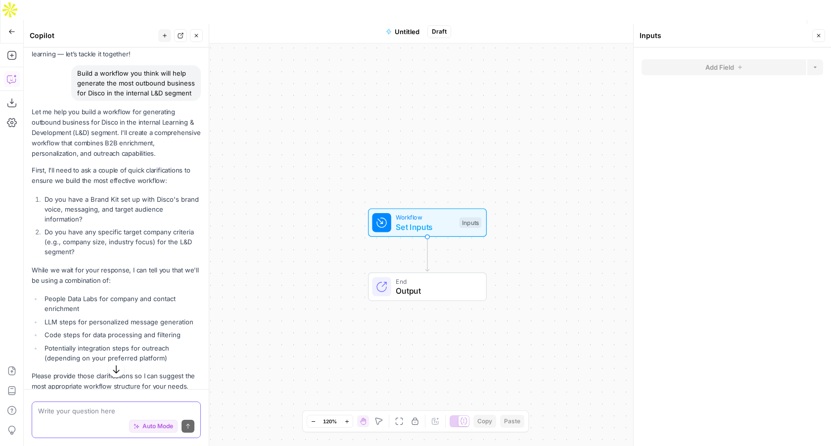
scroll to position [88, 0]
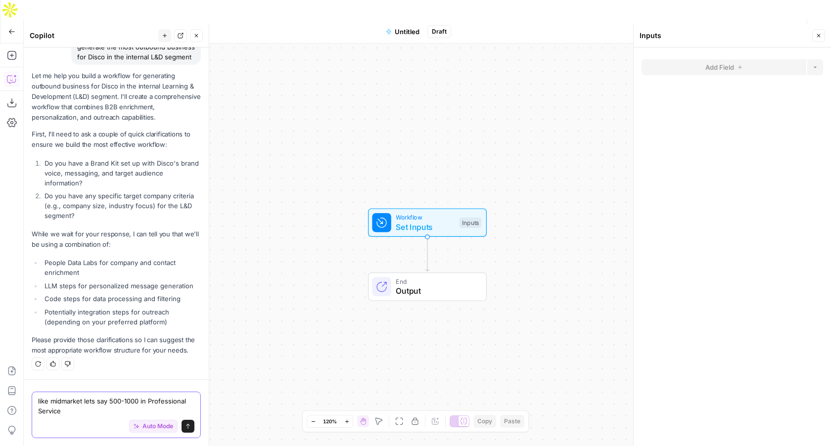
type textarea "like midmarket lets say 500-1000 in Professional Services"
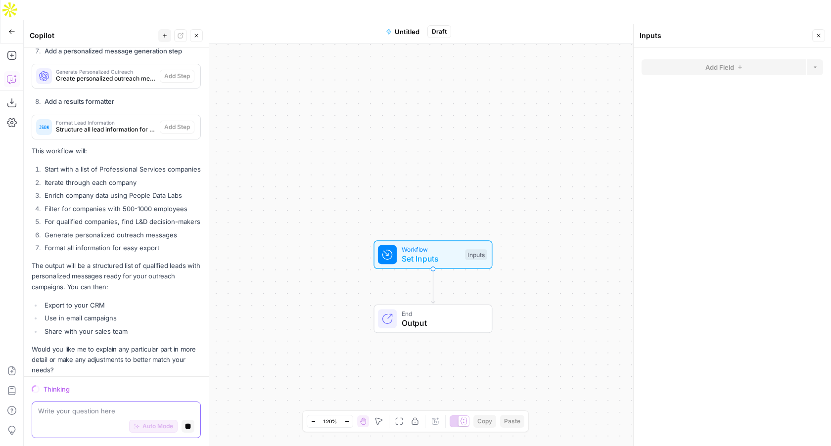
scroll to position [1035, 0]
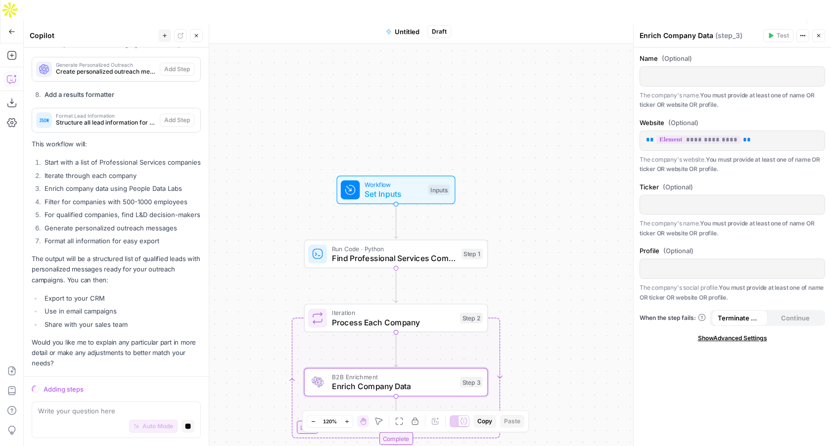
drag, startPoint x: 357, startPoint y: 156, endPoint x: 319, endPoint y: 91, distance: 74.7
click at [319, 91] on div "Workflow Set Inputs Inputs Run Code · Python Find Professional Services Compani…" at bounding box center [427, 255] width 807 height 422
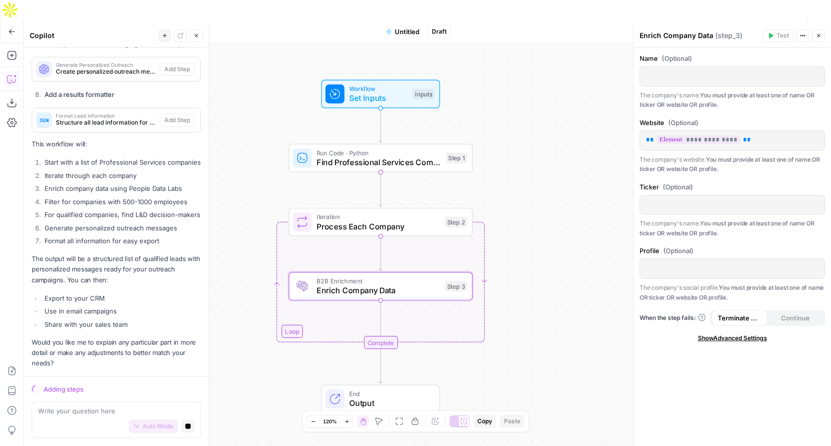
drag, startPoint x: 545, startPoint y: 191, endPoint x: 530, endPoint y: 97, distance: 95.2
click at [530, 97] on div "Workflow Set Inputs Inputs Run Code · Python Find Professional Services Compani…" at bounding box center [427, 255] width 807 height 422
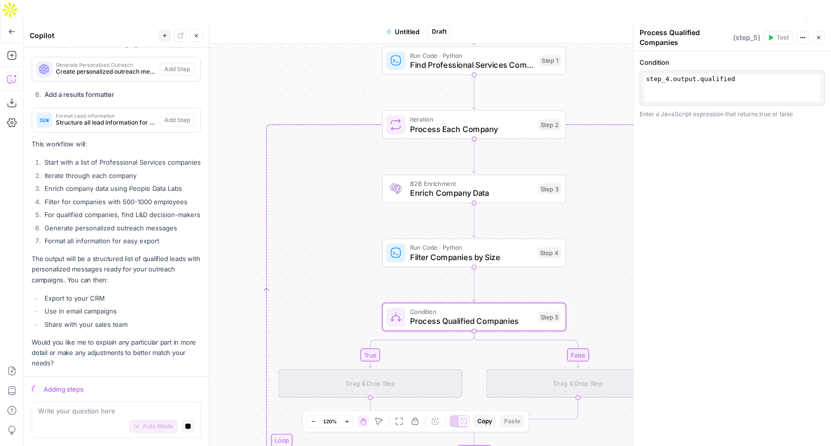
drag, startPoint x: 248, startPoint y: 132, endPoint x: 342, endPoint y: 37, distance: 132.9
click at [342, 44] on div "true false Workflow Set Inputs Inputs Run Code · Python Find Professional Servi…" at bounding box center [427, 255] width 807 height 422
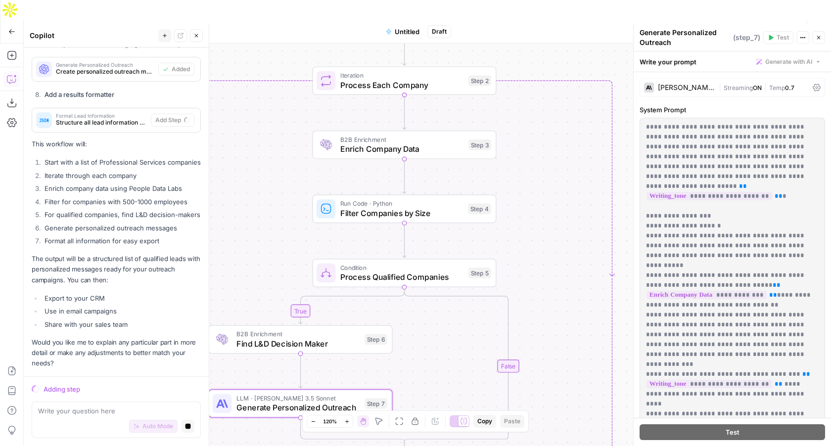
drag, startPoint x: 338, startPoint y: 83, endPoint x: 269, endPoint y: 39, distance: 81.8
click at [269, 44] on div "true false Workflow Set Inputs Inputs Run Code · Python Find Professional Servi…" at bounding box center [427, 255] width 807 height 422
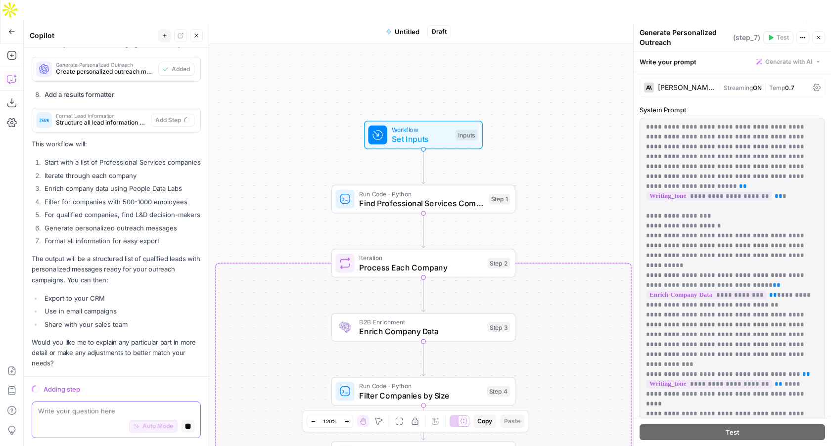
click at [81, 411] on textarea at bounding box center [116, 411] width 156 height 10
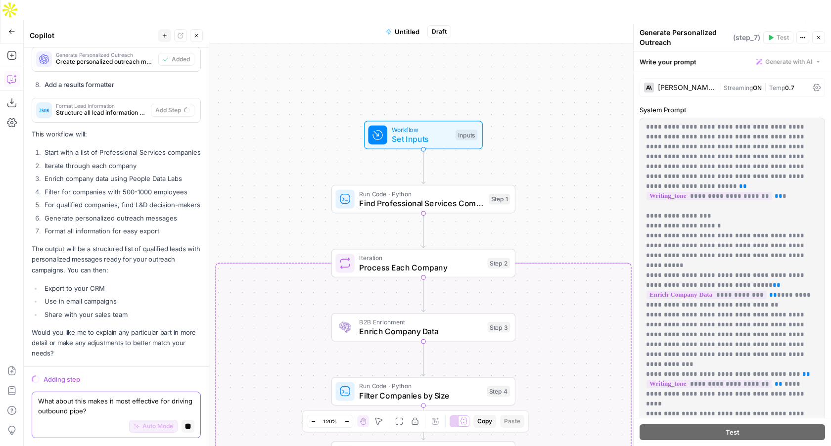
type textarea "What about this makes it most effective for driving outbound pipe?"
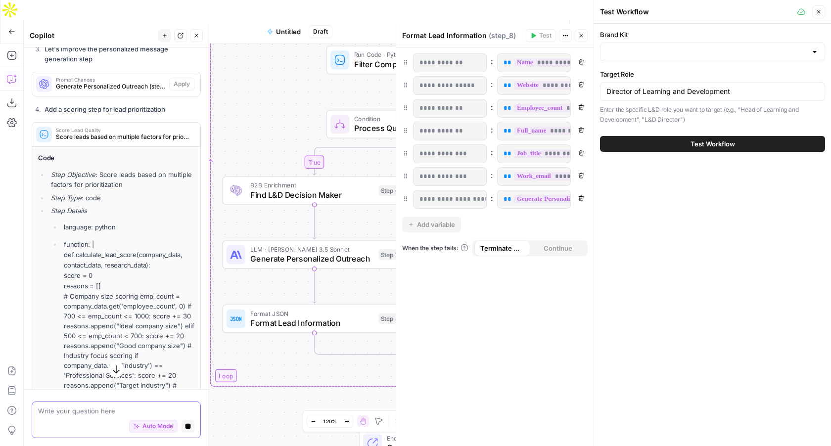
scroll to position [1665, 0]
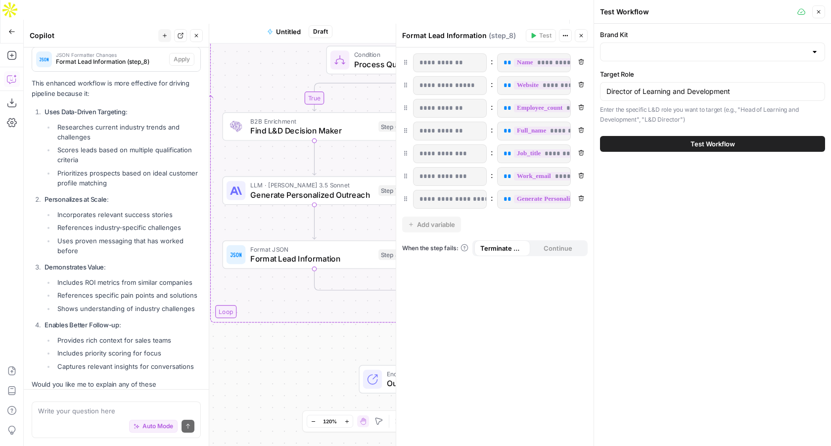
scroll to position [1889, 0]
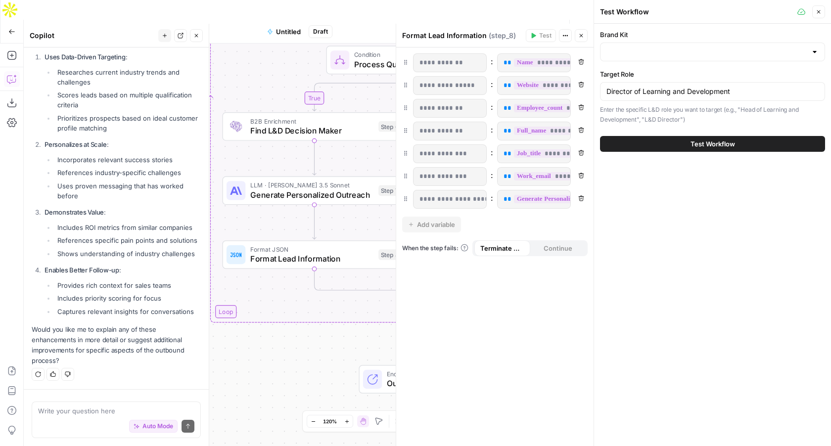
click at [637, 45] on div at bounding box center [712, 52] width 225 height 19
click at [630, 101] on span "Disco" at bounding box center [710, 99] width 204 height 10
type input "Disco"
click at [659, 142] on button "Test Workflow" at bounding box center [712, 144] width 225 height 16
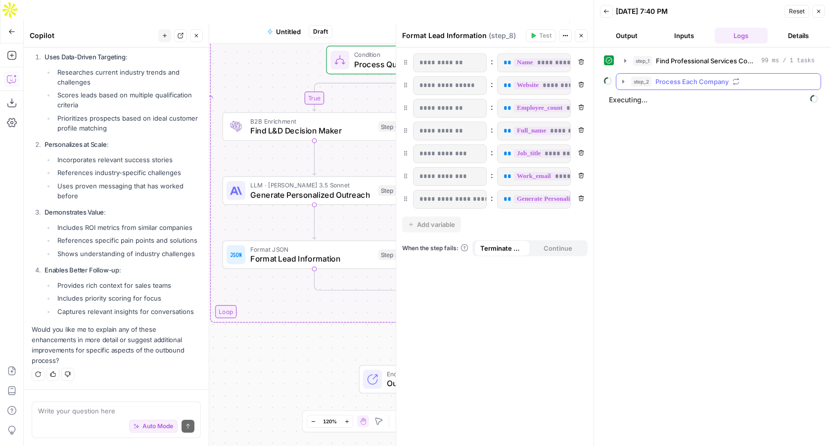
click at [622, 82] on icon "button" at bounding box center [623, 82] width 8 height 8
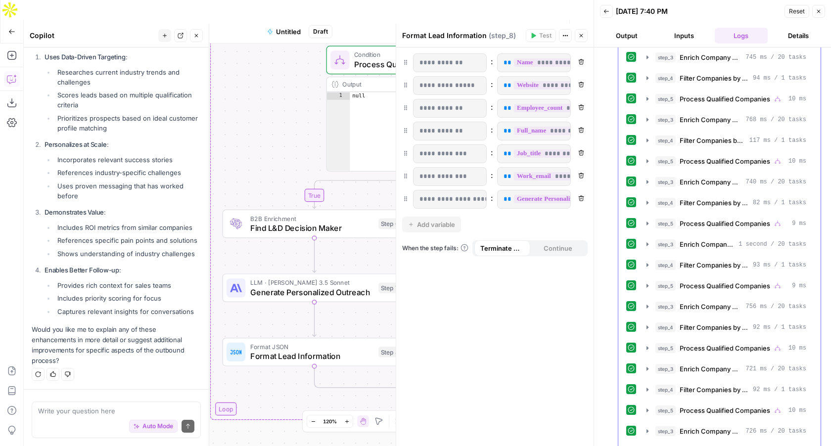
scroll to position [400, 0]
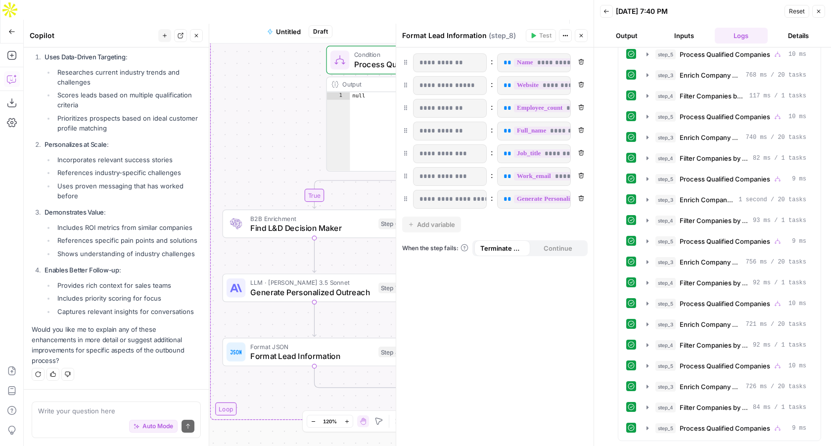
click at [636, 36] on button "Output" at bounding box center [626, 36] width 53 height 16
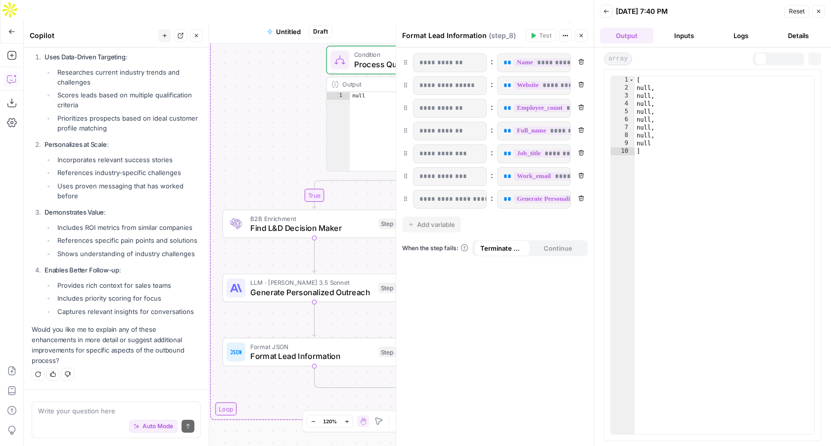
scroll to position [0, 0]
click at [820, 10] on icon "button" at bounding box center [819, 11] width 6 height 6
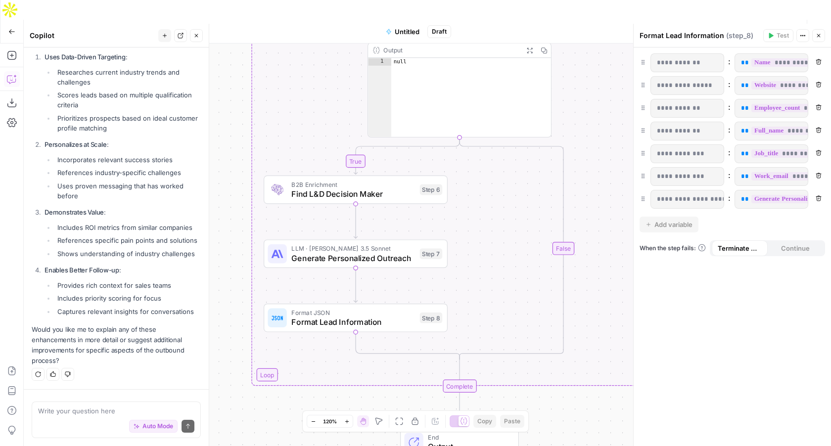
click at [351, 244] on span "LLM · [PERSON_NAME] 3.5 Sonnet" at bounding box center [353, 248] width 124 height 9
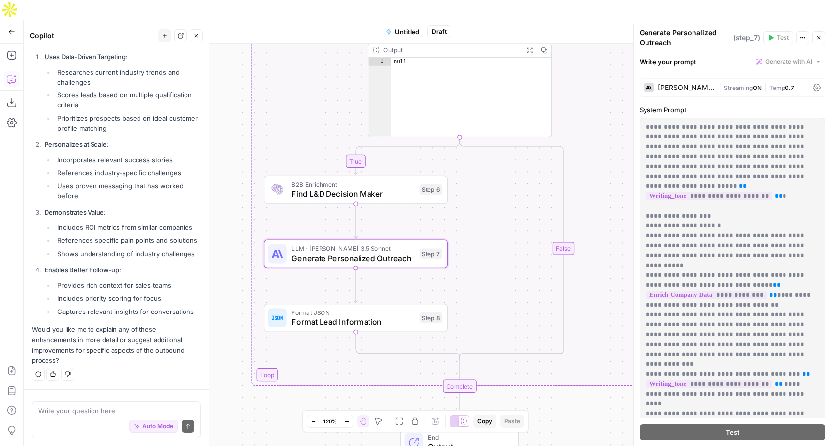
click at [377, 188] on span "Find L&D Decision Maker" at bounding box center [353, 194] width 124 height 12
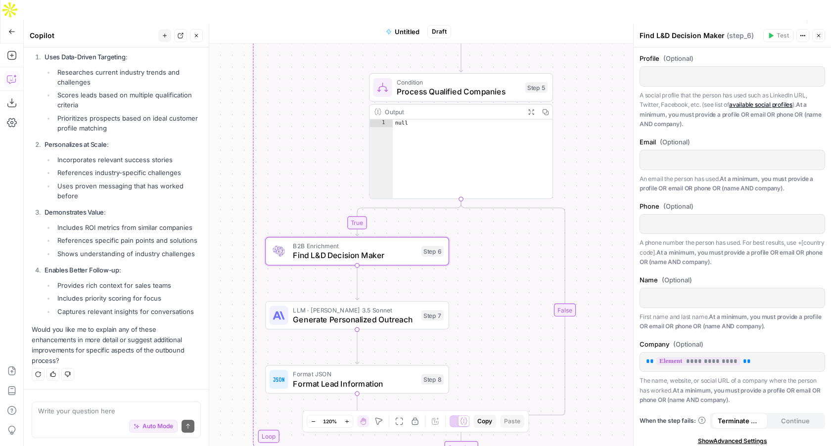
click at [479, 78] on span "Condition" at bounding box center [459, 82] width 124 height 9
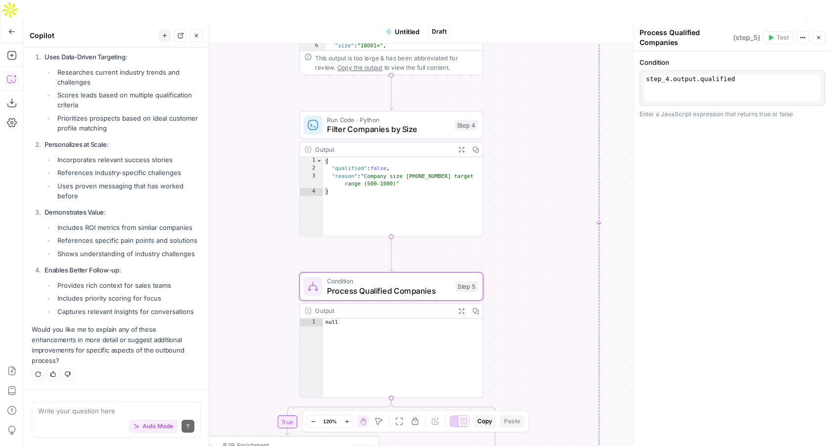
drag, startPoint x: 575, startPoint y: 76, endPoint x: 504, endPoint y: 217, distance: 157.9
click at [504, 217] on div "true false Workflow Set Inputs Inputs Run Code · Python Find Professional Servi…" at bounding box center [427, 255] width 807 height 422
click at [377, 123] on span "Filter Companies by Size" at bounding box center [388, 129] width 123 height 12
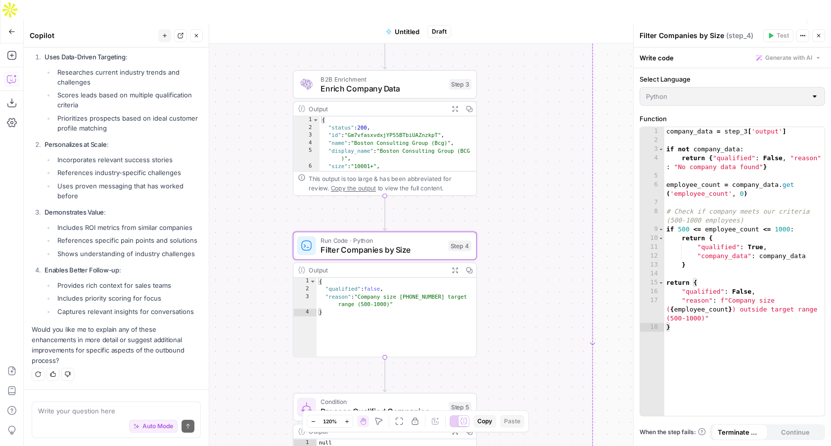
drag, startPoint x: 429, startPoint y: 62, endPoint x: 423, endPoint y: 182, distance: 120.8
click at [423, 182] on div "true false Workflow Set Inputs Inputs Run Code · Python Find Professional Servi…" at bounding box center [427, 255] width 807 height 422
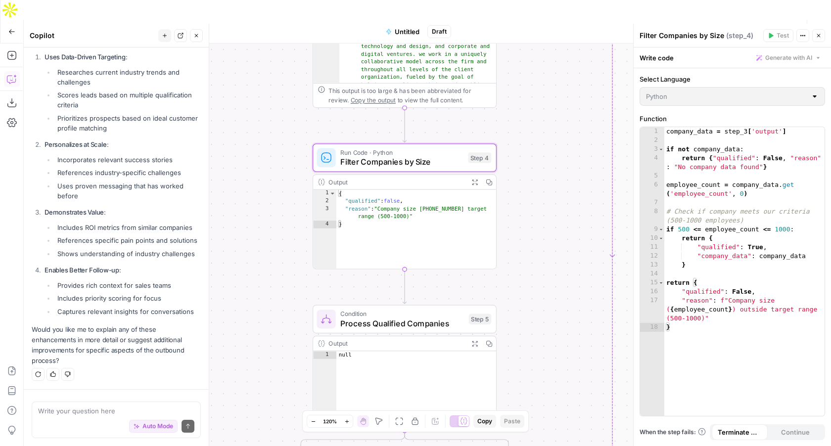
drag, startPoint x: 526, startPoint y: 201, endPoint x: 546, endPoint y: 113, distance: 90.2
click at [546, 113] on div "true false Workflow Set Inputs Inputs Run Code · Python Find Professional Servi…" at bounding box center [427, 255] width 807 height 422
click at [101, 410] on textarea at bounding box center [116, 411] width 156 height 10
drag, startPoint x: 101, startPoint y: 410, endPoint x: 99, endPoint y: 152, distance: 258.2
click at [99, 152] on div "Hi! How can I help with your workflow? I can explain steps, debug, write prompt…" at bounding box center [116, 246] width 185 height 399
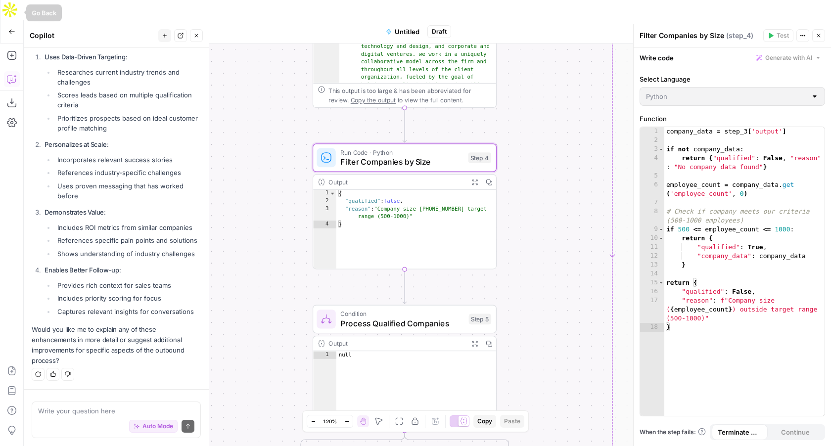
click at [12, 28] on icon "button" at bounding box center [11, 31] width 7 height 7
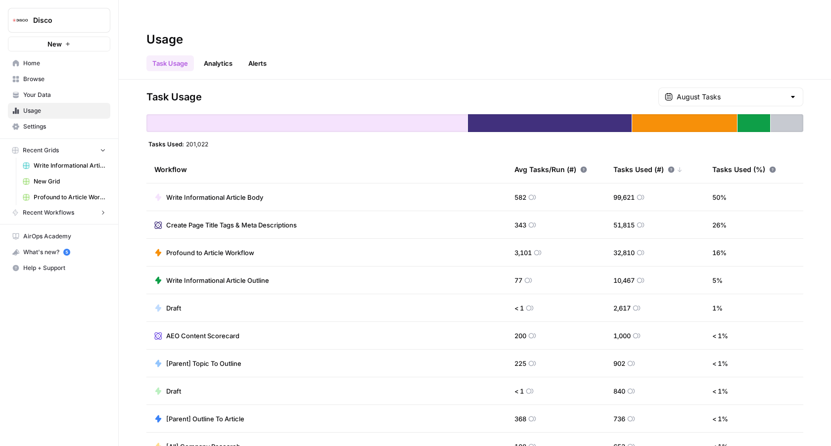
click at [52, 43] on span "New" at bounding box center [54, 44] width 14 height 10
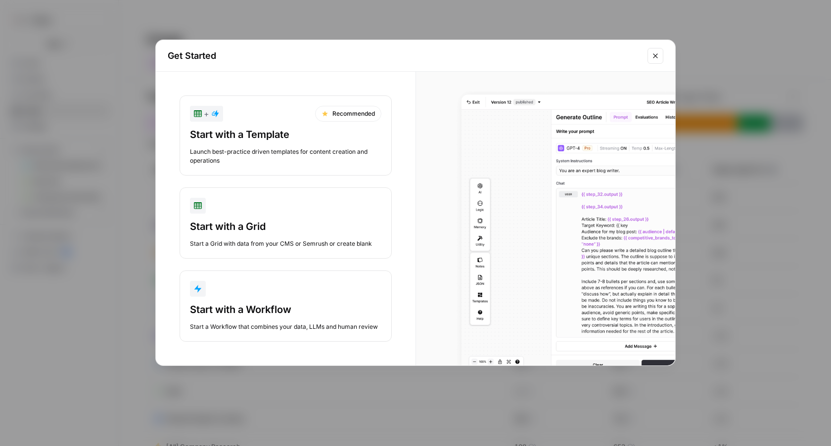
click at [212, 299] on button "Start with a Workflow Start a Workflow that combines your data, LLMs and human …" at bounding box center [286, 306] width 212 height 71
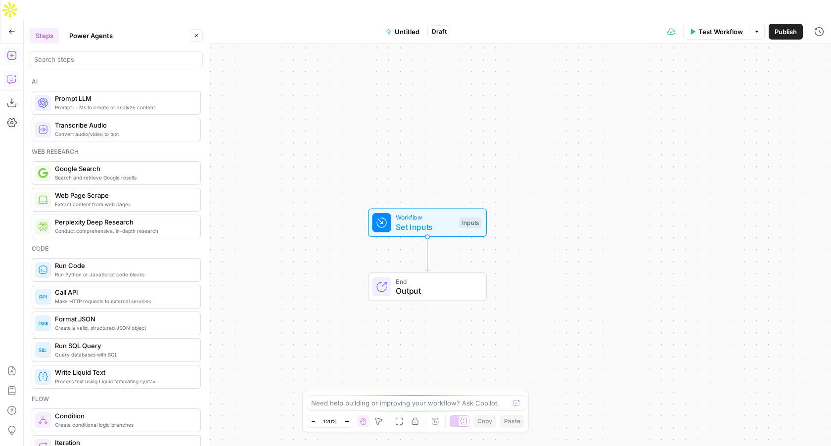
click at [15, 75] on icon "button" at bounding box center [14, 76] width 3 height 3
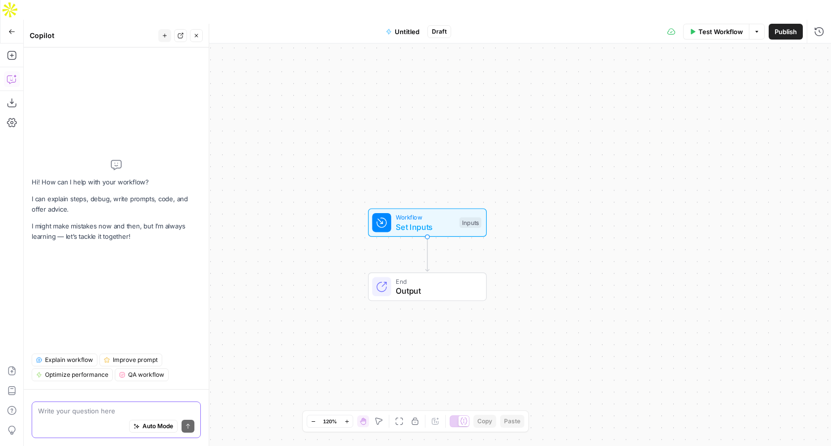
click at [152, 427] on span "Auto Mode" at bounding box center [157, 426] width 31 height 9
click at [132, 412] on textarea at bounding box center [116, 411] width 156 height 10
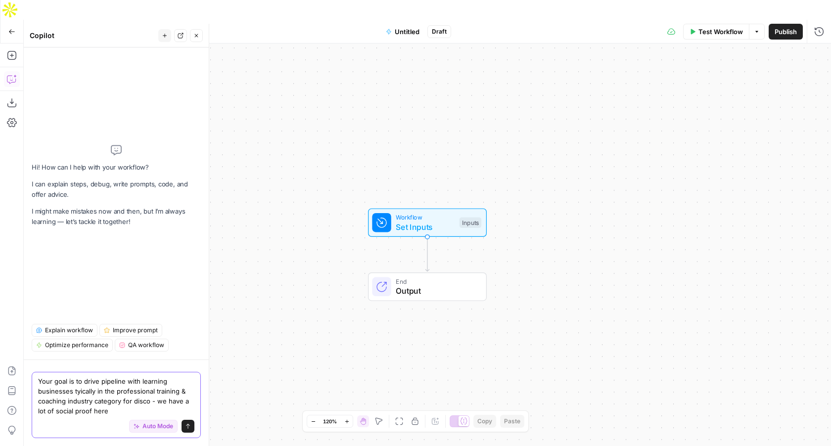
drag, startPoint x: 165, startPoint y: 405, endPoint x: 158, endPoint y: 402, distance: 7.8
click at [158, 402] on textarea "Your goal is to drive pipeline with learning businesses tyically in the profess…" at bounding box center [116, 396] width 156 height 40
drag, startPoint x: 160, startPoint y: 410, endPoint x: 158, endPoint y: 403, distance: 7.8
click at [158, 403] on textarea "Your goal is to drive pipeline with learning businesses tyically in the profess…" at bounding box center [116, 396] width 156 height 40
type textarea "Your goal is to drive pipeline with learning businesses tyically in the profess…"
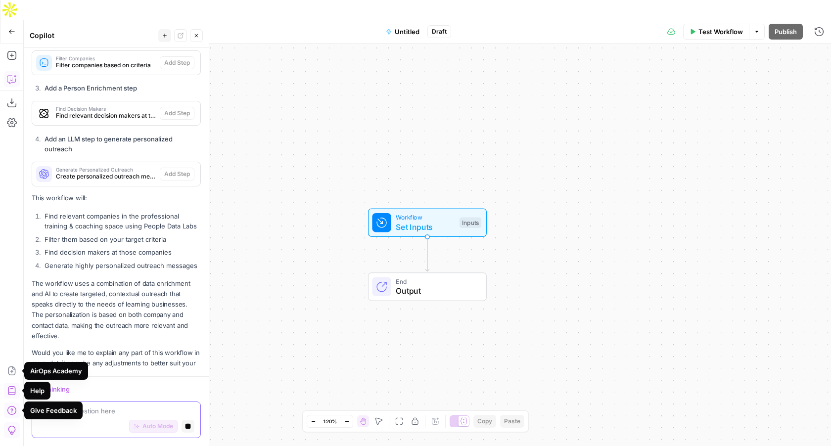
scroll to position [539, 0]
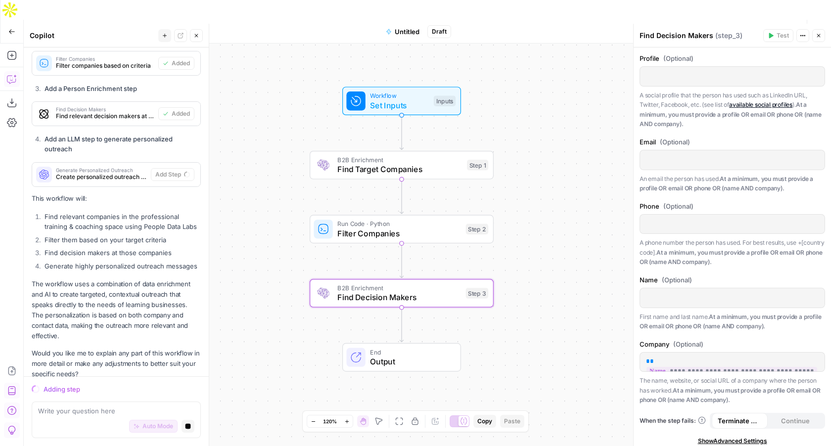
drag, startPoint x: 289, startPoint y: 204, endPoint x: 263, endPoint y: 84, distance: 122.9
click at [263, 84] on div "Workflow Set Inputs Inputs B2B Enrichment Find Target Companies Step 1 Run Code…" at bounding box center [427, 255] width 807 height 422
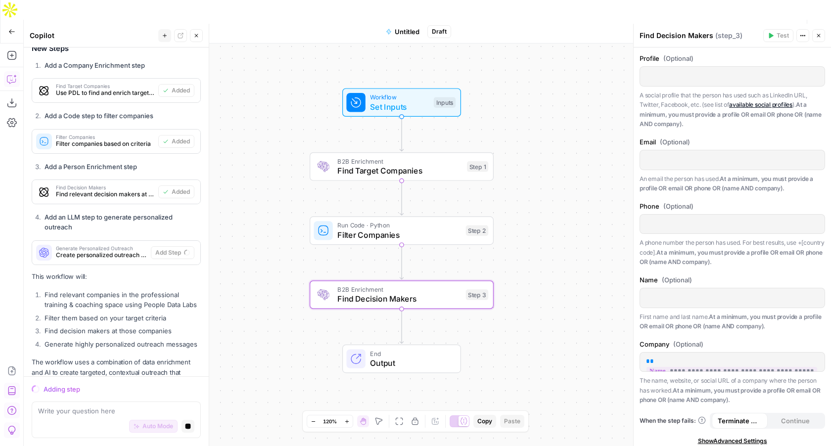
scroll to position [415, 0]
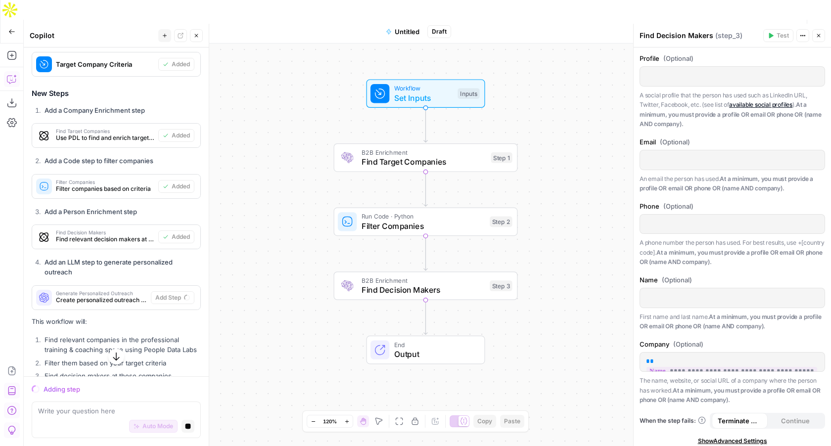
drag, startPoint x: 256, startPoint y: 190, endPoint x: 248, endPoint y: 229, distance: 39.9
click at [248, 229] on div "Workflow Set Inputs Inputs B2B Enrichment Find Target Companies Step 1 Run Code…" at bounding box center [427, 255] width 807 height 422
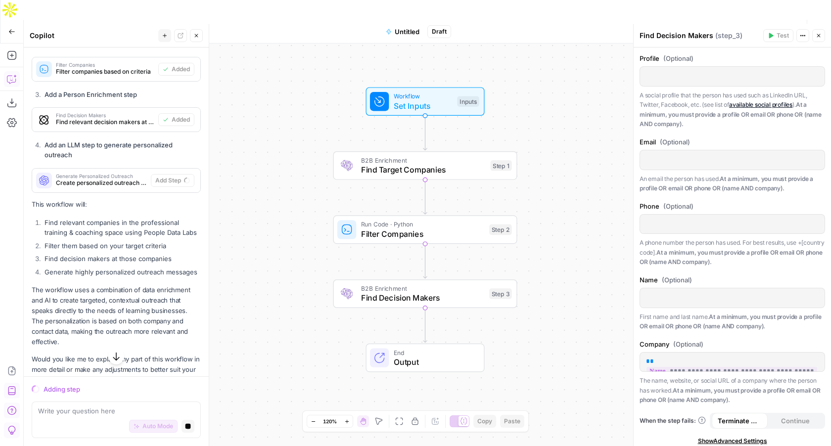
scroll to position [539, 0]
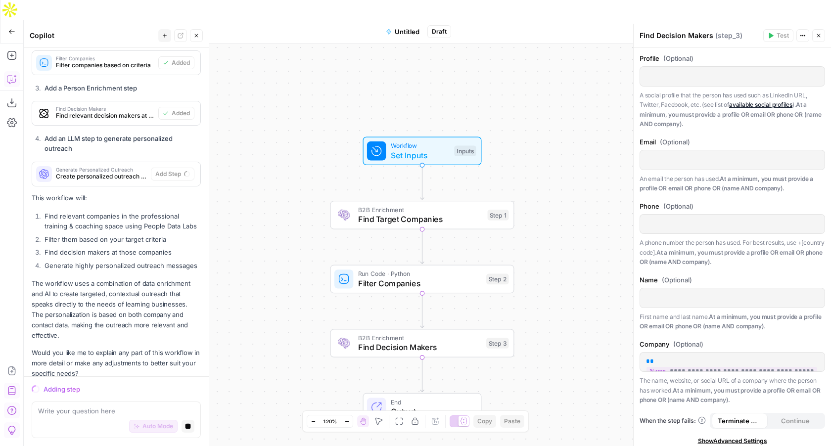
drag, startPoint x: 270, startPoint y: 88, endPoint x: 244, endPoint y: 142, distance: 59.7
click at [244, 142] on div "Workflow Set Inputs Inputs B2B Enrichment Find Target Companies Step 1 Run Code…" at bounding box center [427, 255] width 807 height 422
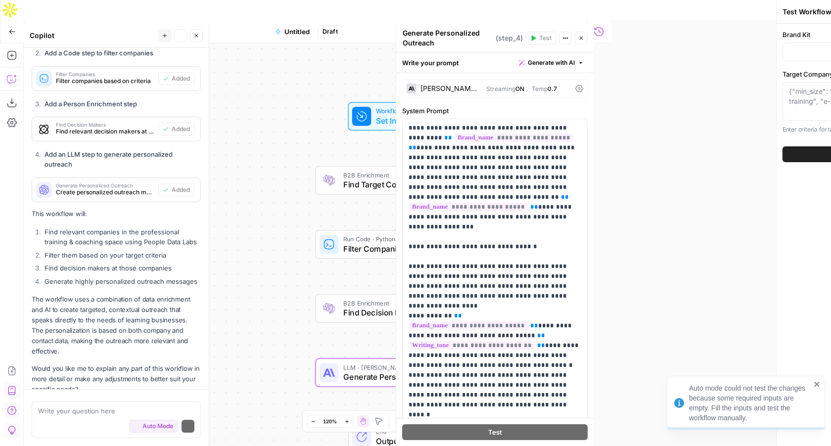
scroll to position [558, 0]
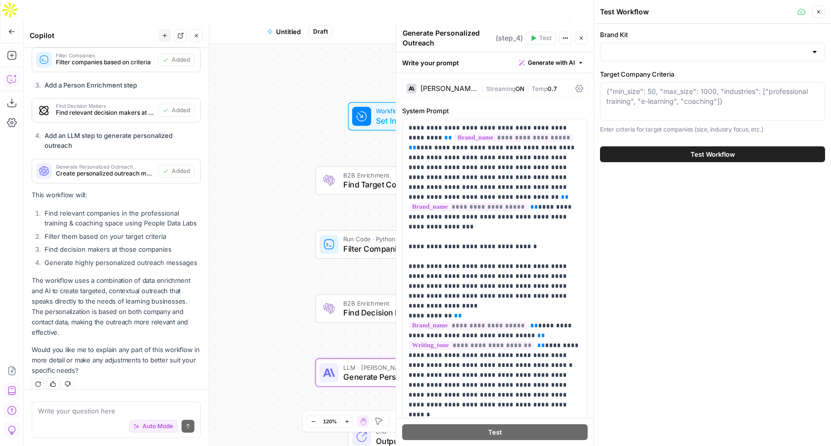
click at [818, 11] on icon "button" at bounding box center [818, 11] width 3 height 3
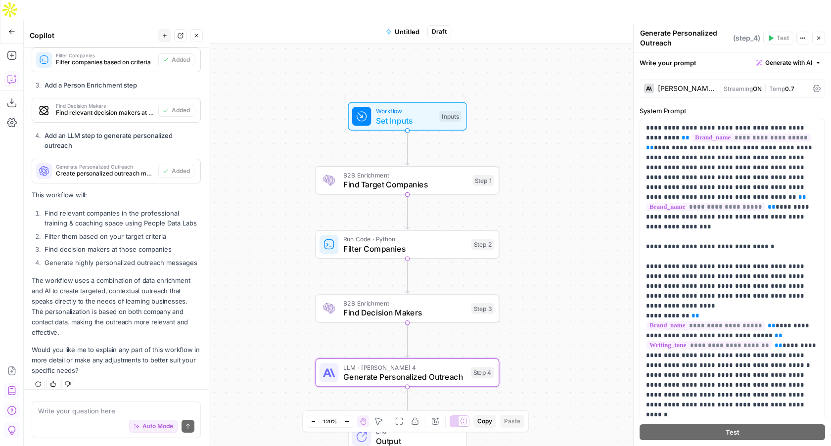
click at [11, 28] on icon "button" at bounding box center [11, 31] width 7 height 7
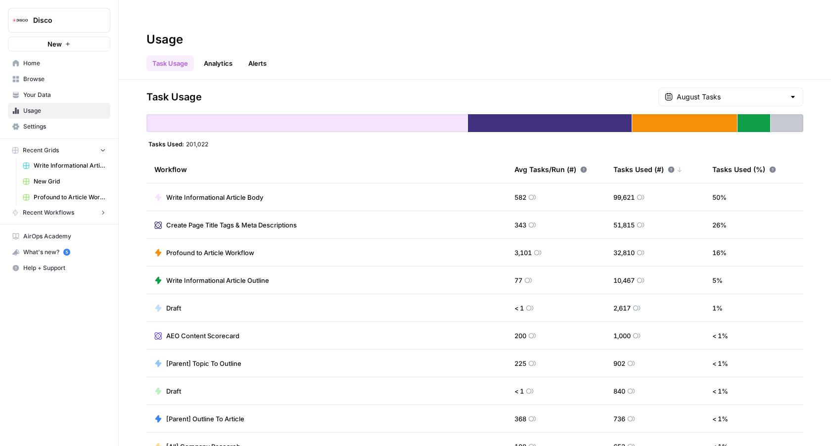
click at [78, 44] on button "New" at bounding box center [59, 44] width 102 height 15
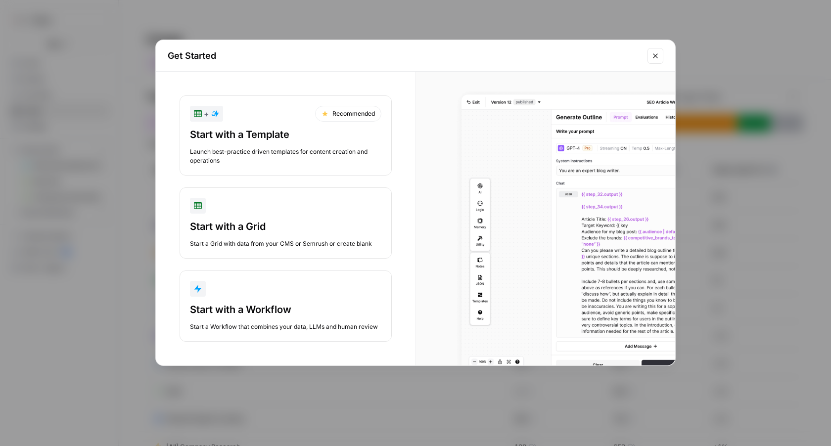
click at [255, 288] on div "button" at bounding box center [285, 289] width 191 height 16
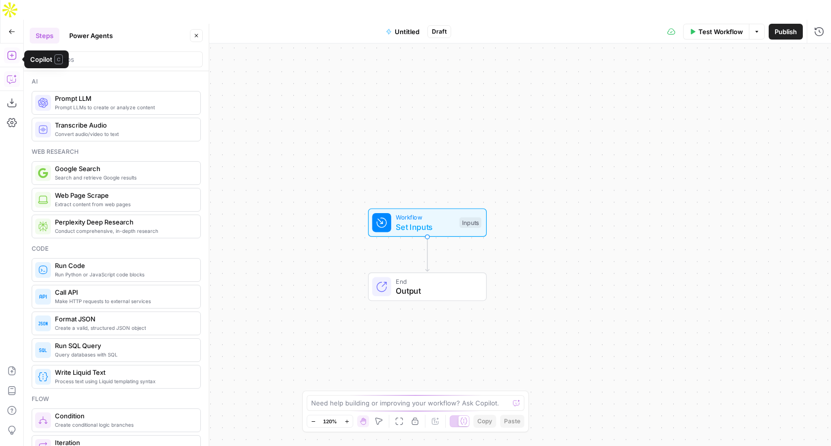
click at [10, 74] on icon "button" at bounding box center [12, 79] width 10 height 10
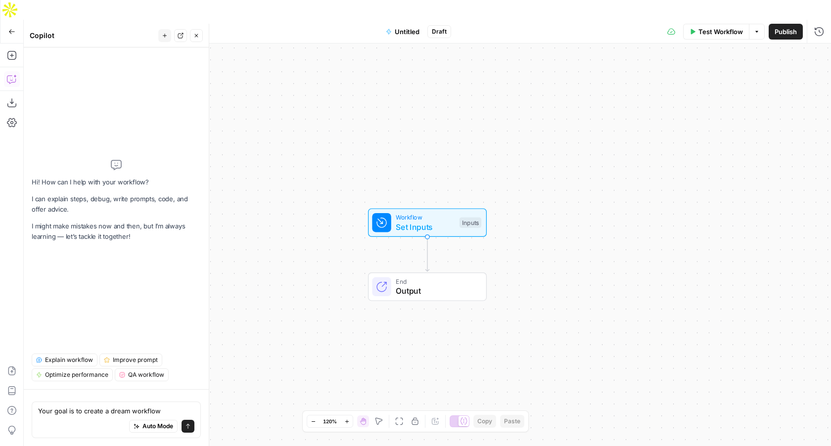
type textarea "Your goal is to create a dream workflow"
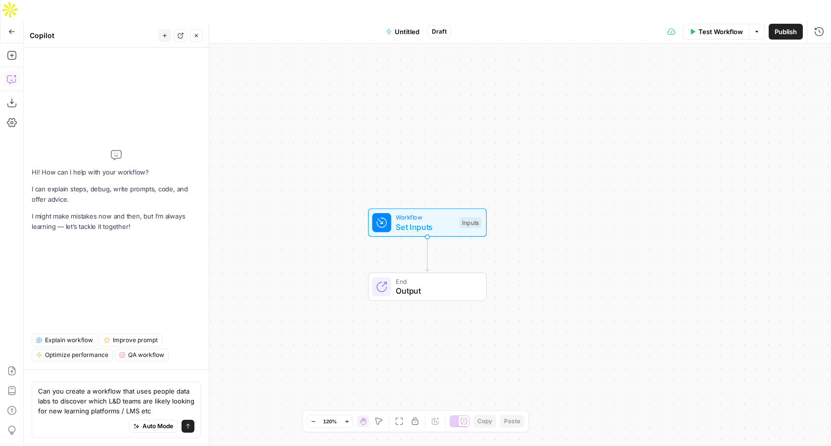
type textarea "Can you create a workflow that uses people data labs to discover which L&D team…"
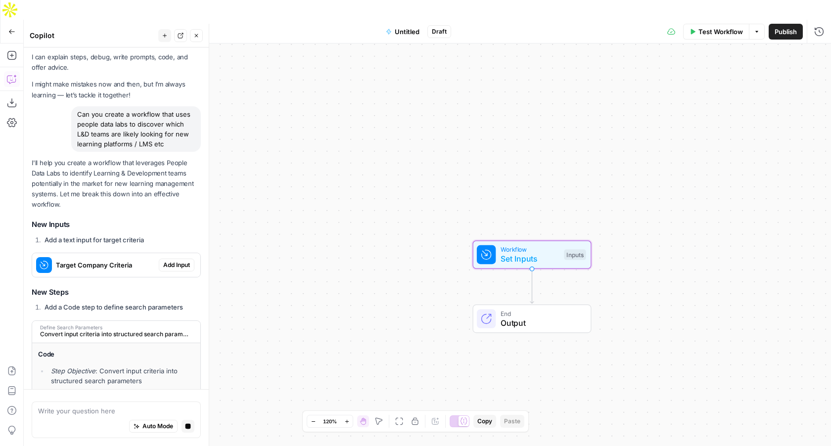
scroll to position [30, 0]
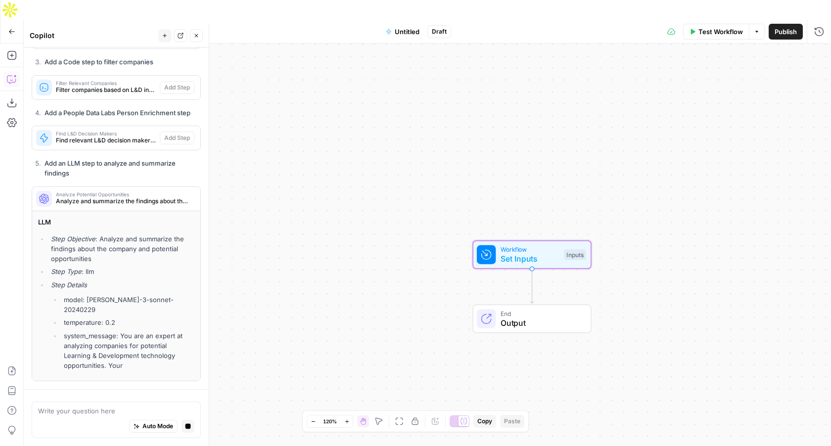
click at [177, 297] on li "model: [PERSON_NAME]-3-sonnet-20240229" at bounding box center [127, 305] width 133 height 20
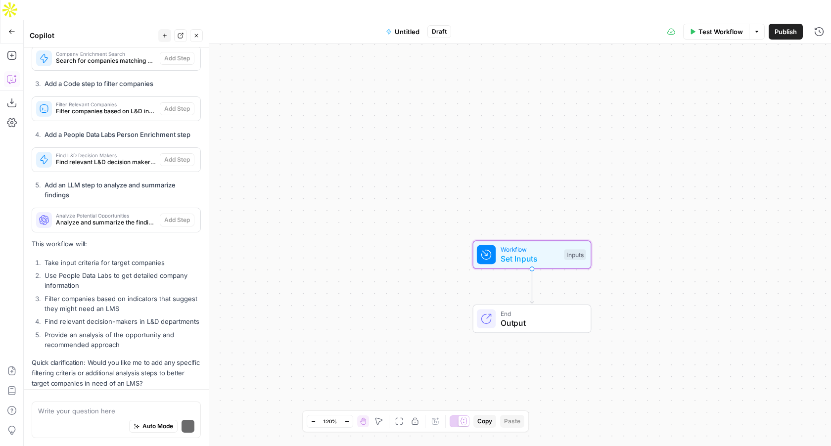
scroll to position [376, 0]
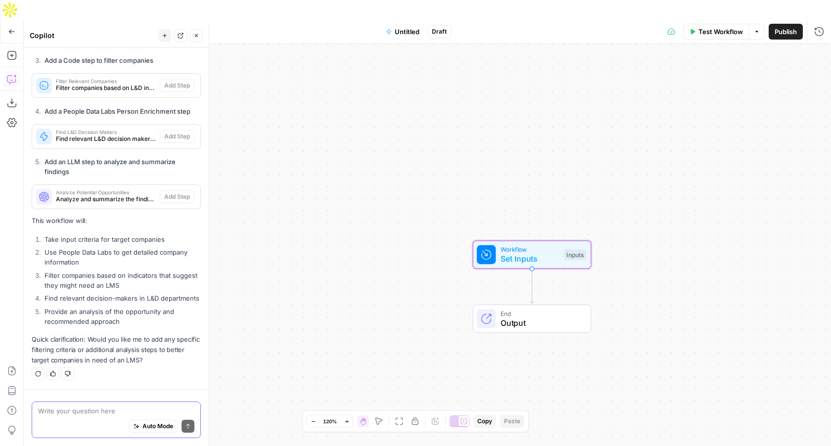
click at [102, 410] on textarea at bounding box center [116, 411] width 156 height 10
type textarea "how would you figure it out"
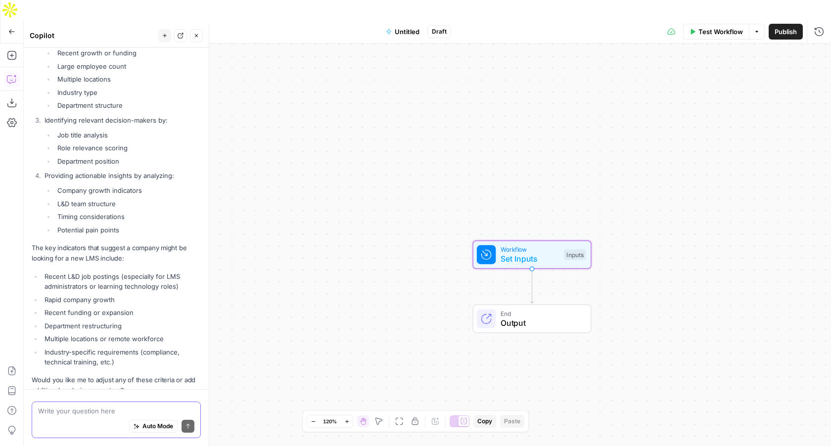
scroll to position [1363, 0]
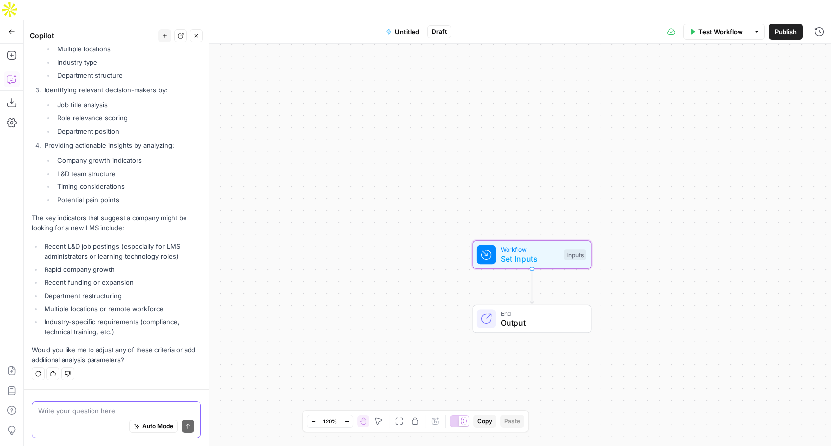
click at [112, 410] on textarea at bounding box center [116, 411] width 156 height 10
type textarea "Do whats most effective"
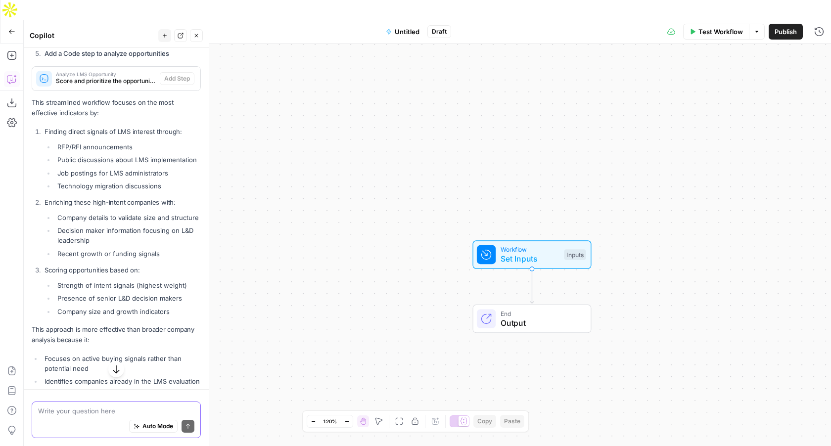
scroll to position [2030, 0]
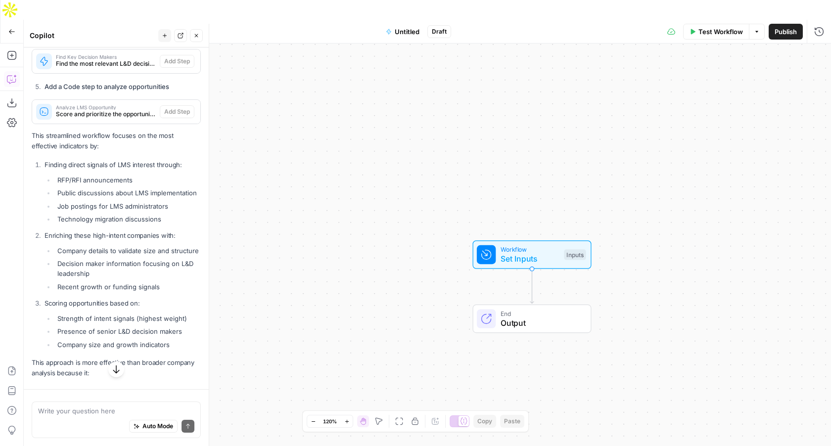
click at [705, 27] on span "Test Workflow" at bounding box center [720, 32] width 45 height 10
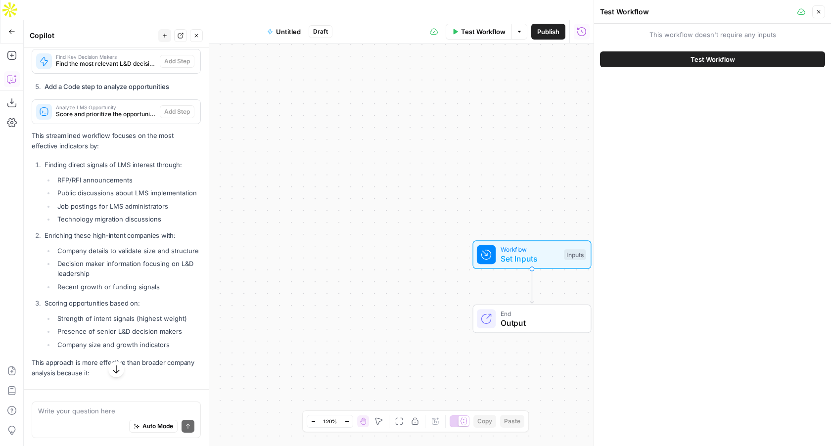
click at [114, 404] on div "Write your question here Auto Mode Send" at bounding box center [116, 420] width 169 height 37
click at [109, 416] on div "Auto Mode Send" at bounding box center [116, 427] width 156 height 22
type textarea "H"
type textarea "o"
type textarea "how does this workflow work"
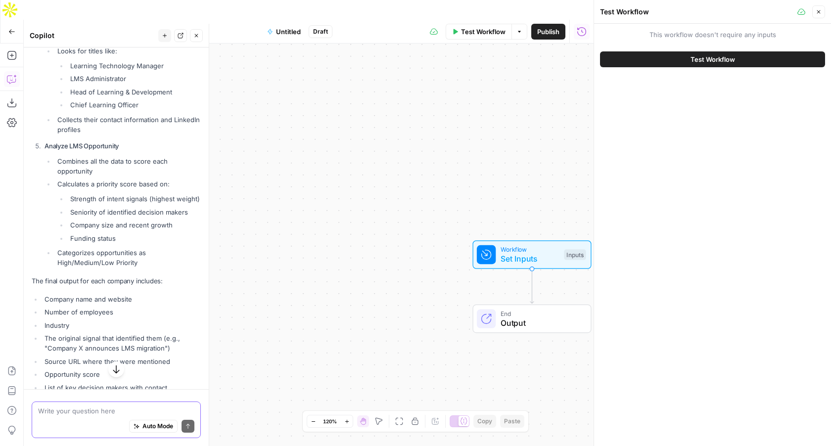
scroll to position [3065, 0]
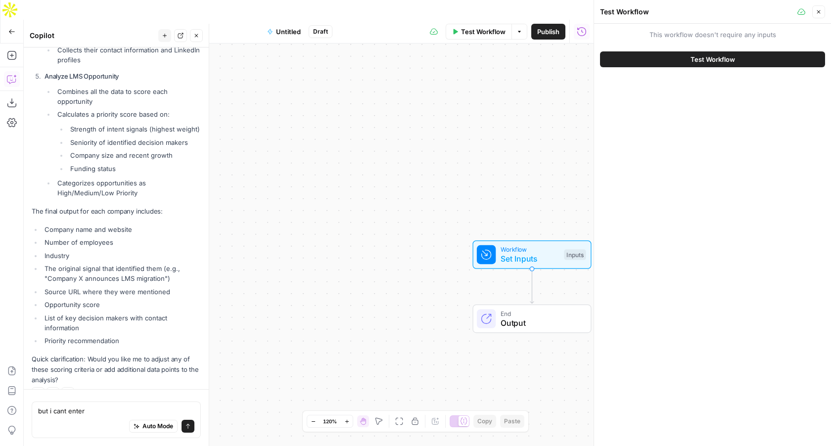
click at [549, 317] on span "Output" at bounding box center [540, 323] width 81 height 12
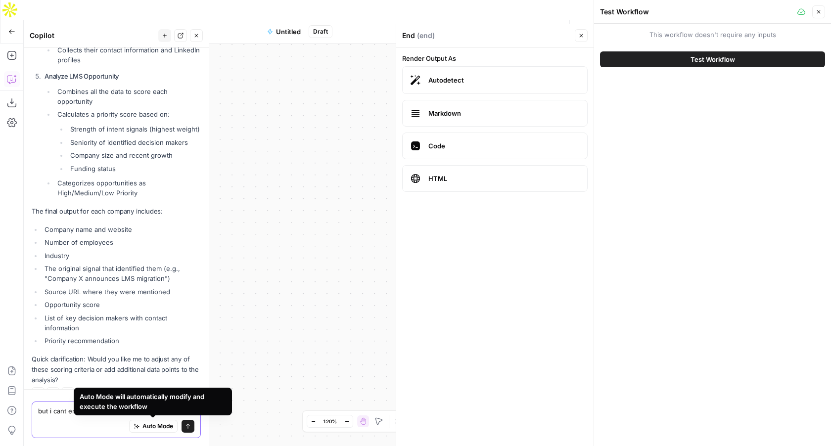
click at [162, 428] on span "Auto Mode" at bounding box center [157, 426] width 31 height 9
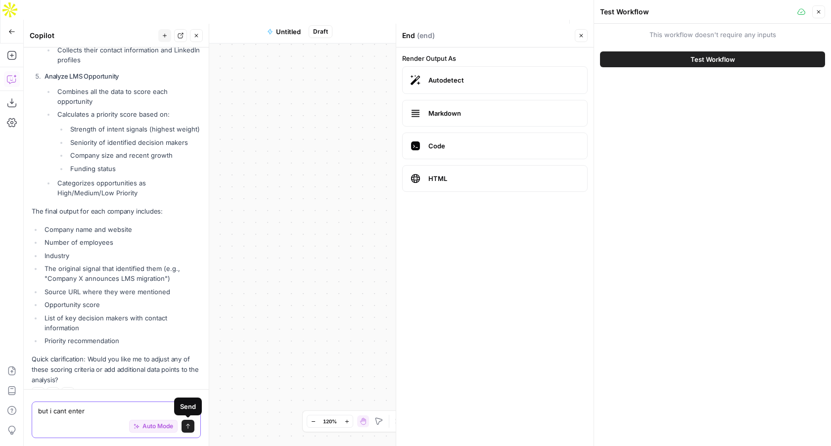
click at [136, 411] on textarea "but i cant enter" at bounding box center [116, 411] width 156 height 10
type textarea "okay build this"
click at [191, 431] on button "Send" at bounding box center [187, 426] width 13 height 13
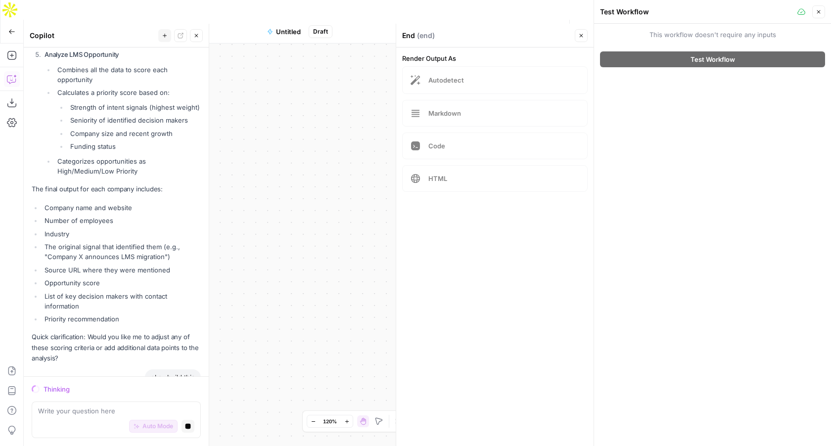
scroll to position [3078, 0]
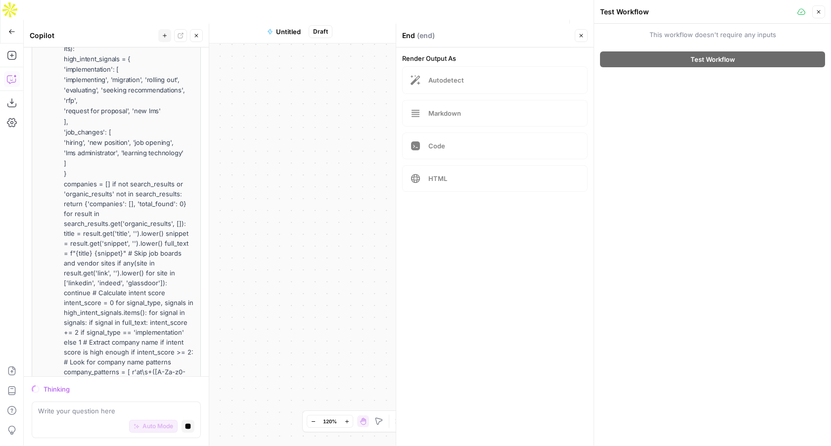
click at [820, 11] on icon "button" at bounding box center [819, 12] width 6 height 6
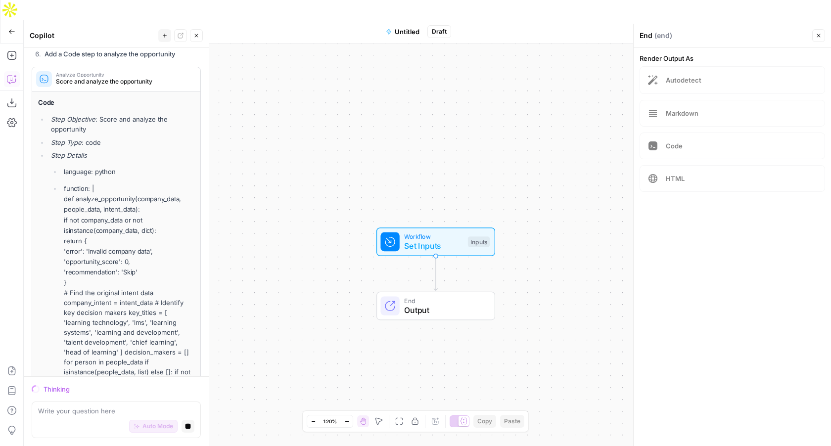
drag, startPoint x: 414, startPoint y: 171, endPoint x: 331, endPoint y: 112, distance: 102.2
click at [331, 112] on div "Workflow Set Inputs Inputs End Output" at bounding box center [427, 255] width 807 height 422
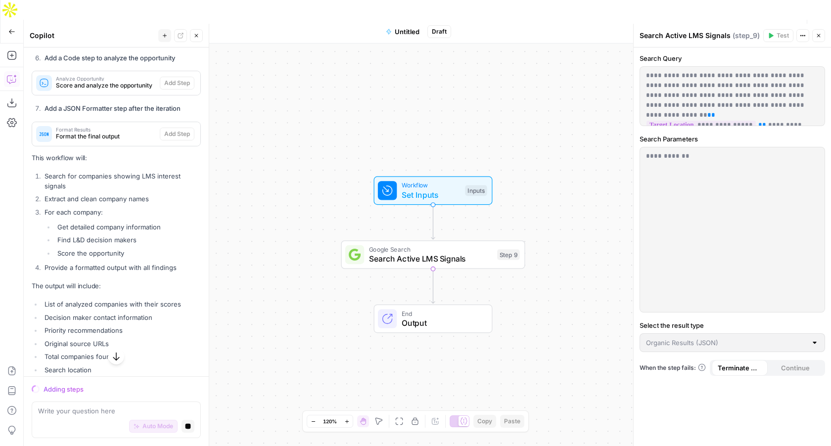
scroll to position [3848, 0]
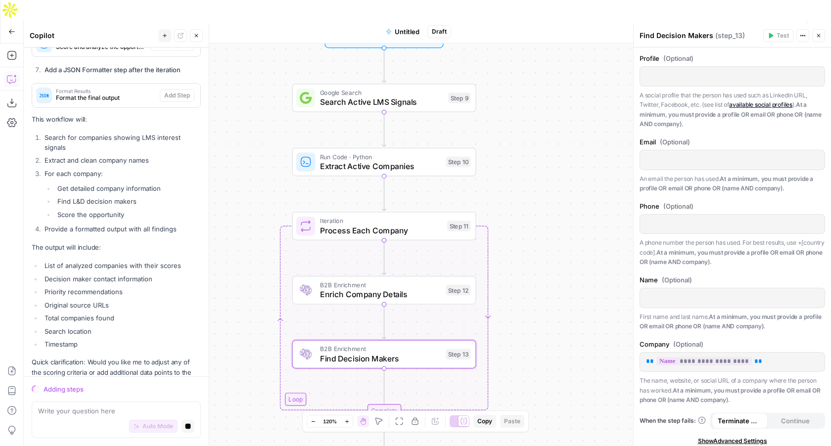
drag, startPoint x: 308, startPoint y: 265, endPoint x: 259, endPoint y: 108, distance: 163.8
click at [259, 108] on div "Workflow Set Inputs Inputs Google Search Search Active LMS Signals Step 9 Run C…" at bounding box center [427, 255] width 807 height 422
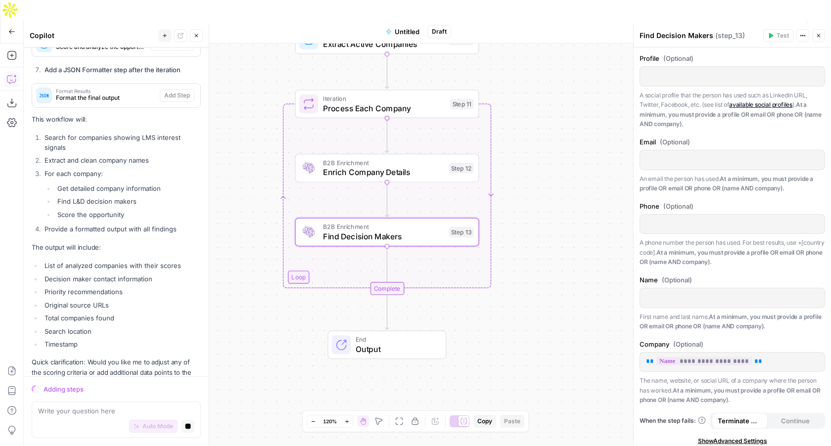
drag, startPoint x: 249, startPoint y: 219, endPoint x: 252, endPoint y: 96, distance: 122.7
click at [252, 96] on div "Workflow Set Inputs Inputs Google Search Search Active LMS Signals Step 9 Run C…" at bounding box center [427, 255] width 807 height 422
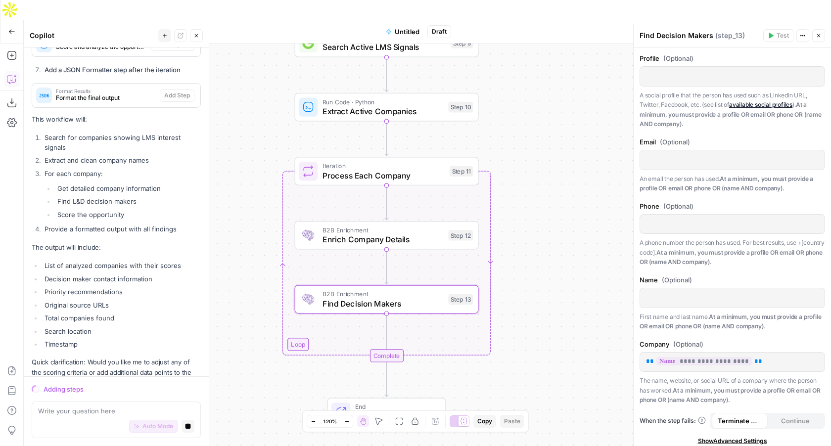
drag, startPoint x: 252, startPoint y: 96, endPoint x: 251, endPoint y: 163, distance: 67.3
click at [251, 163] on div "Workflow Set Inputs Inputs Google Search Search Active LMS Signals Step 9 Run C…" at bounding box center [427, 255] width 807 height 422
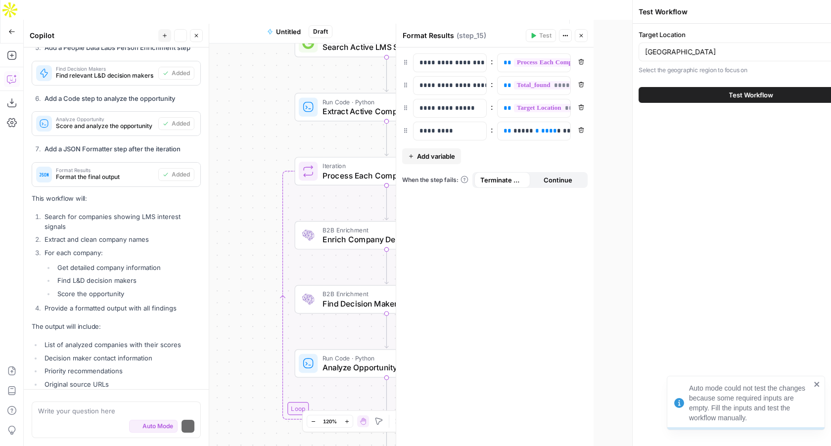
scroll to position [3930, 0]
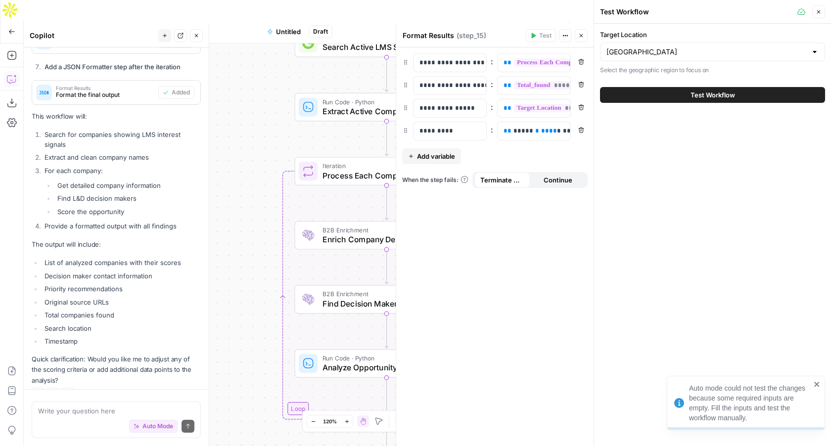
click at [719, 92] on span "Test Workflow" at bounding box center [712, 95] width 45 height 10
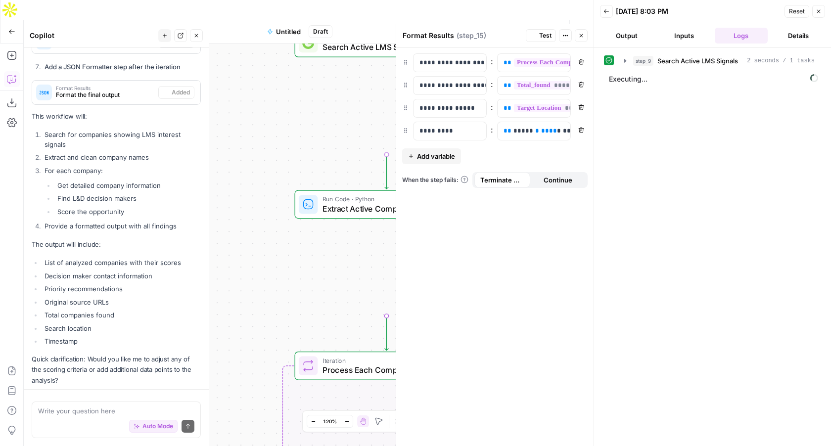
scroll to position [3930, 0]
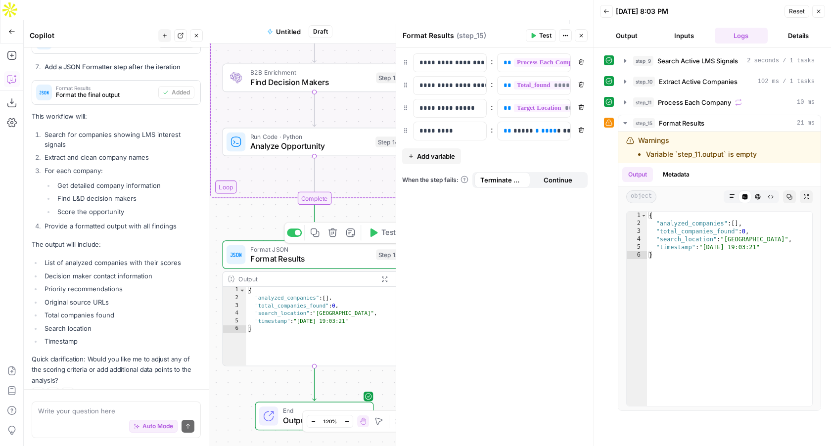
click at [330, 253] on span "Format Results" at bounding box center [310, 259] width 121 height 12
click at [12, 28] on icon "button" at bounding box center [11, 31] width 7 height 7
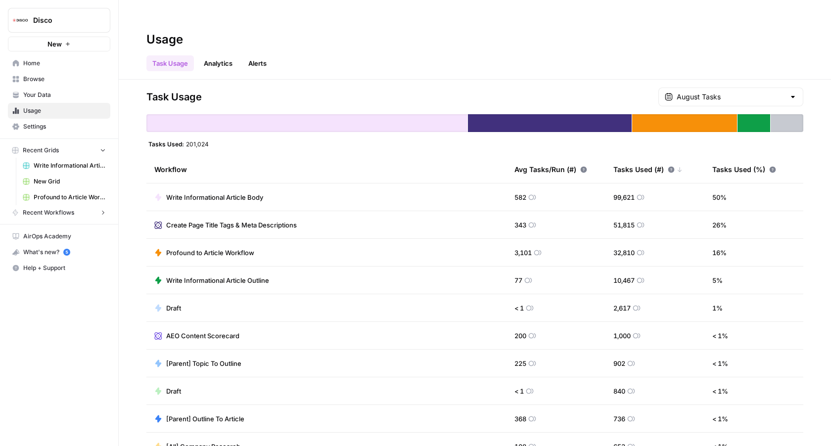
click at [64, 45] on button "New" at bounding box center [59, 44] width 102 height 15
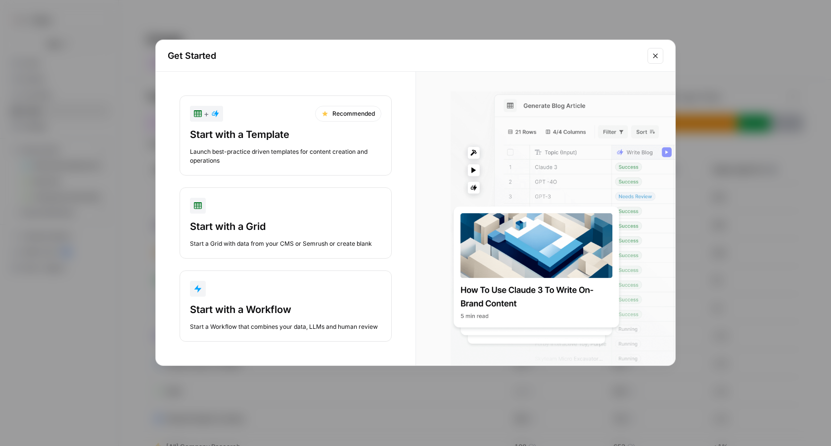
click at [247, 322] on div "Start a Workflow that combines your data, LLMs and human review" at bounding box center [285, 326] width 191 height 9
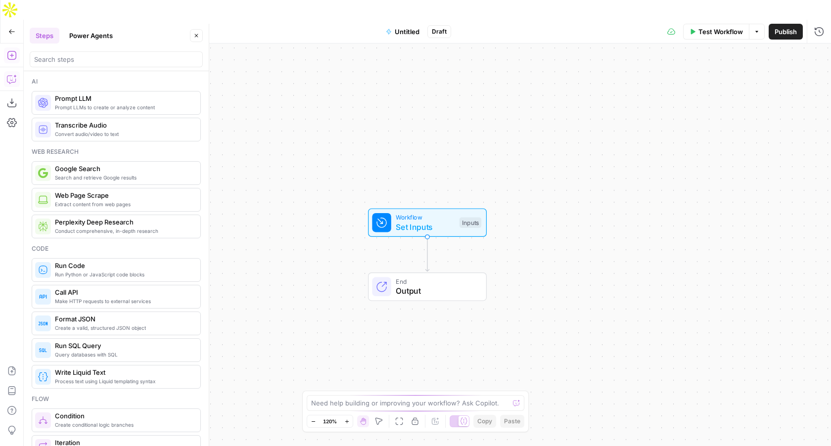
click at [12, 74] on icon "button" at bounding box center [12, 79] width 10 height 10
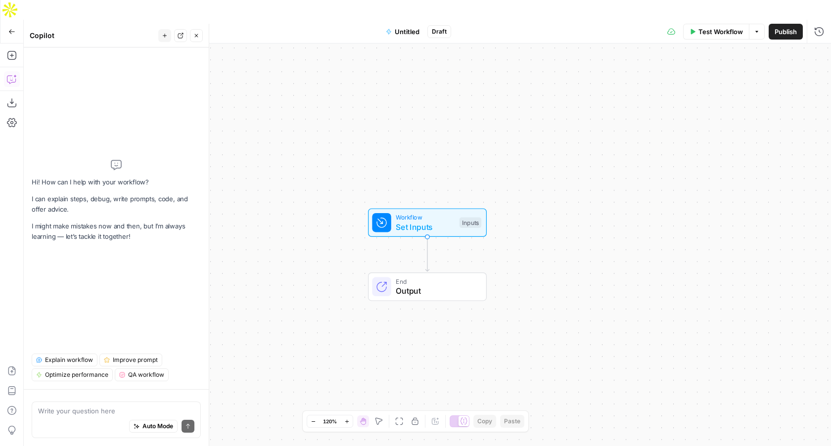
click at [84, 414] on textarea at bounding box center [116, 411] width 156 height 10
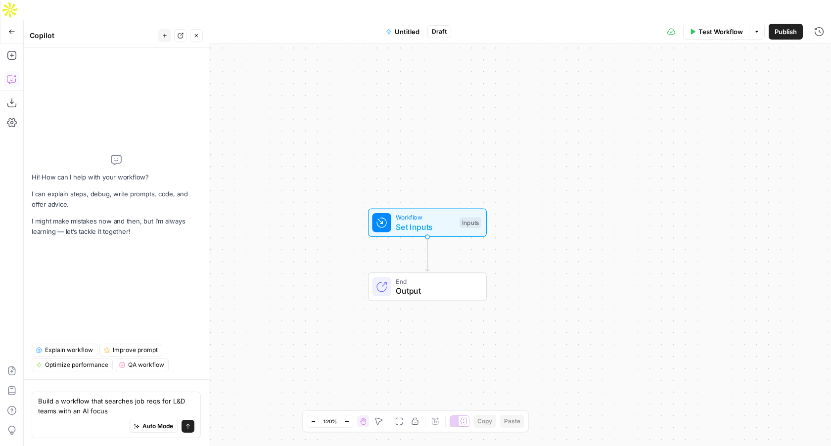
type textarea "Build a workflow that searches job reqs for L&D teams with an AI focus"
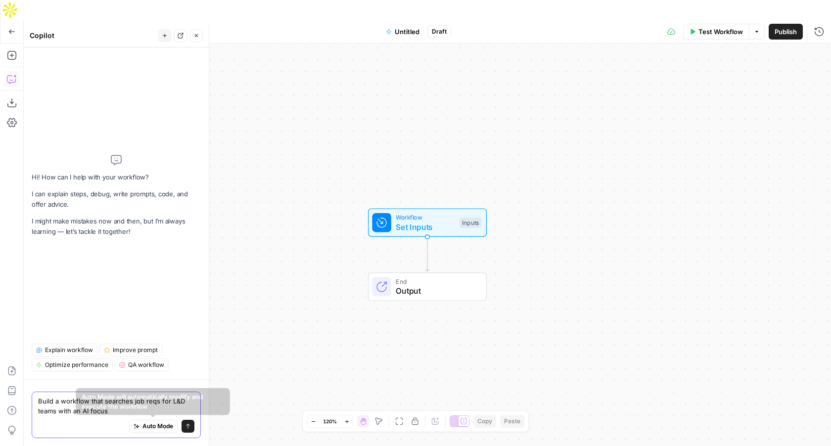
click at [138, 423] on button "Auto Mode" at bounding box center [153, 426] width 48 height 13
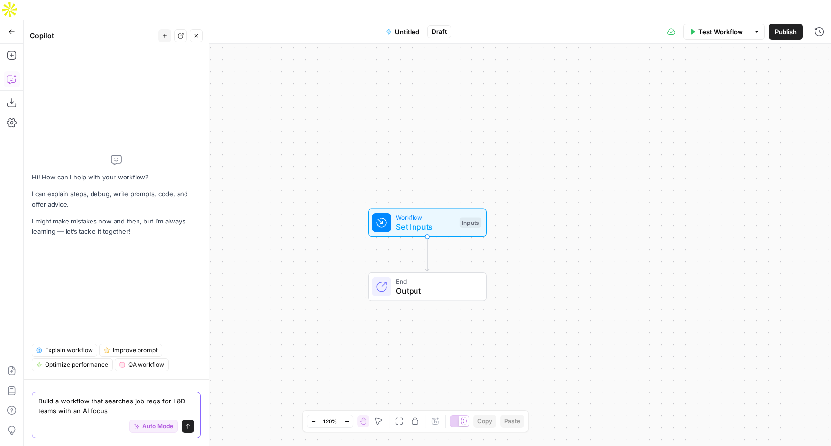
click at [193, 427] on button "Send" at bounding box center [187, 426] width 13 height 13
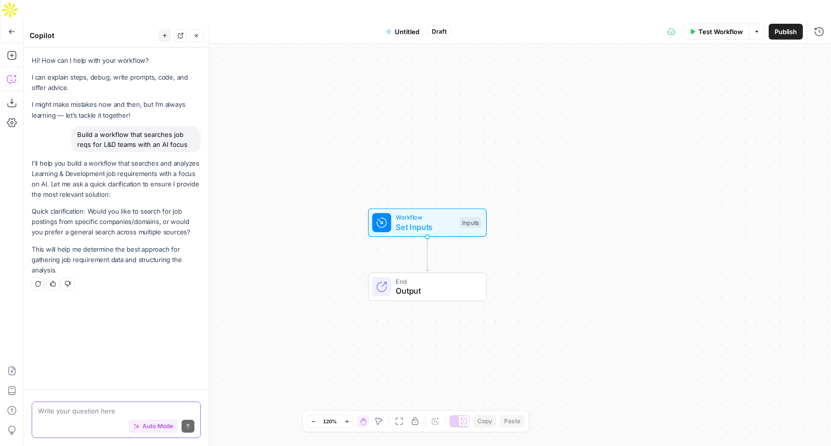
click at [104, 407] on textarea at bounding box center [116, 411] width 156 height 10
type textarea "general"
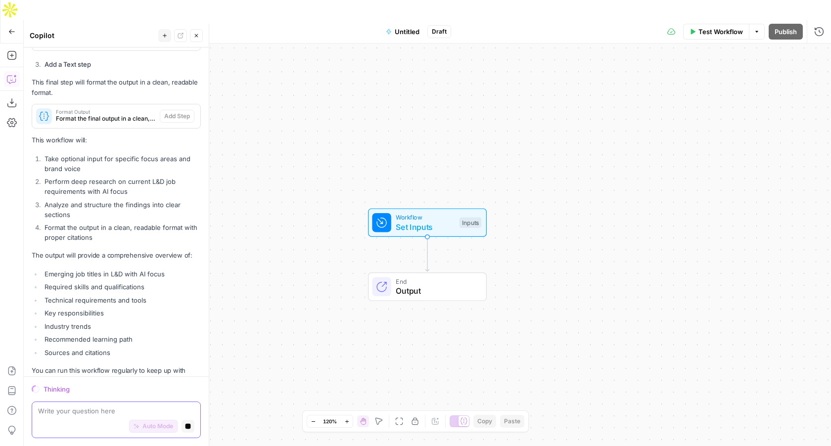
scroll to position [642, 0]
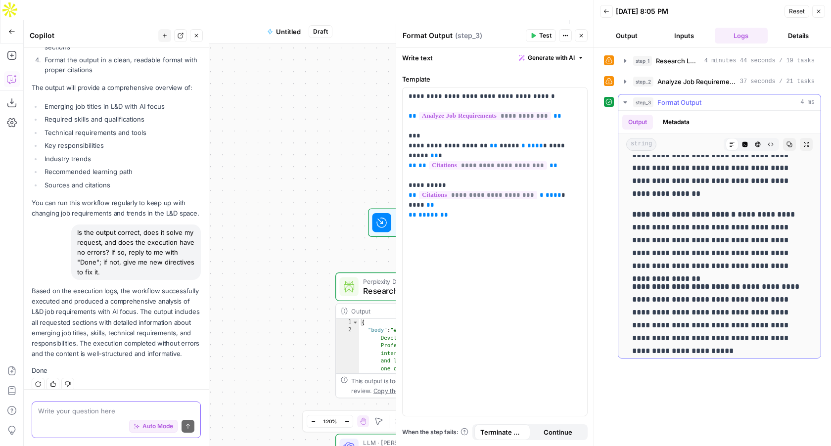
scroll to position [424, 0]
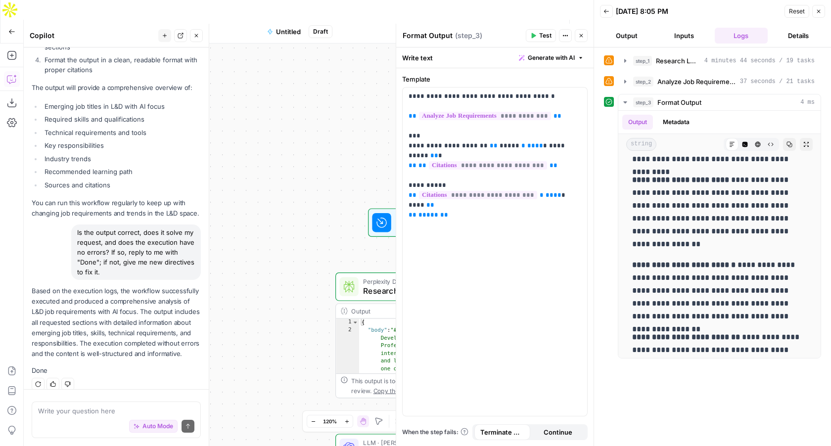
click at [816, 8] on icon "button" at bounding box center [819, 11] width 6 height 6
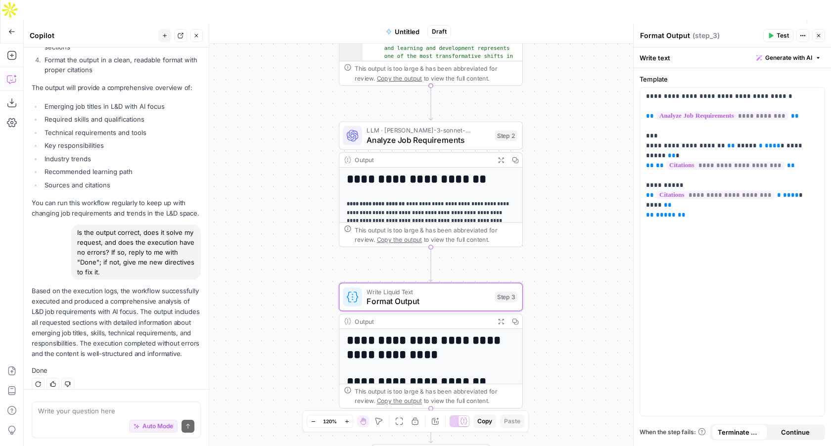
click at [435, 200] on p "**********" at bounding box center [431, 217] width 169 height 35
click at [432, 200] on p "**********" at bounding box center [431, 217] width 169 height 35
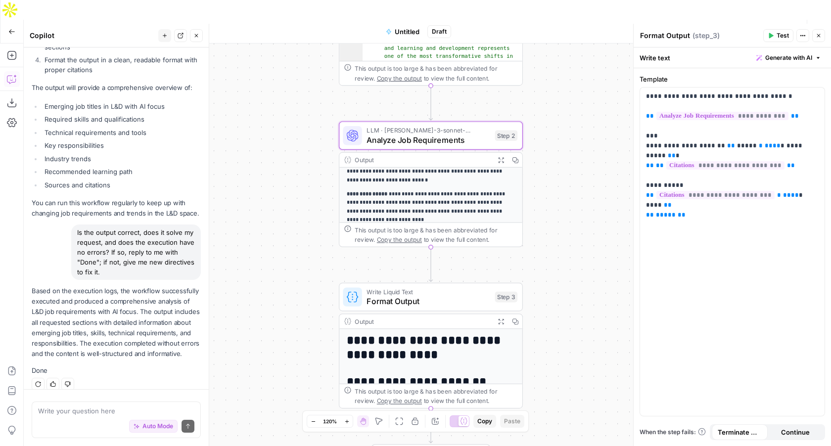
scroll to position [132, 0]
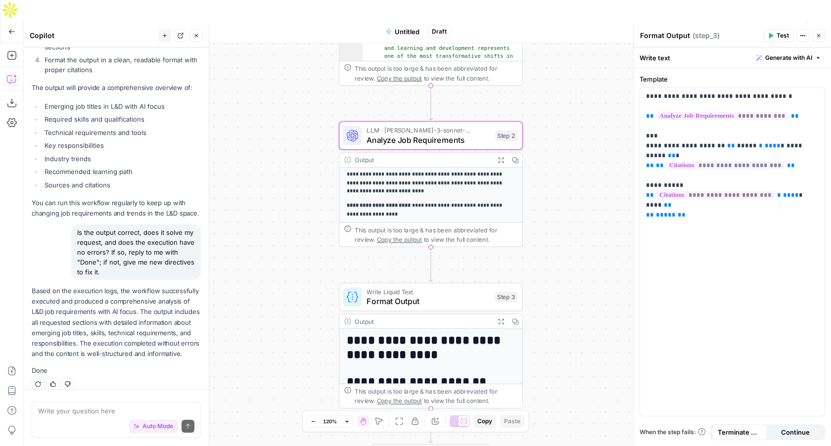
click at [10, 28] on icon "button" at bounding box center [11, 31] width 7 height 7
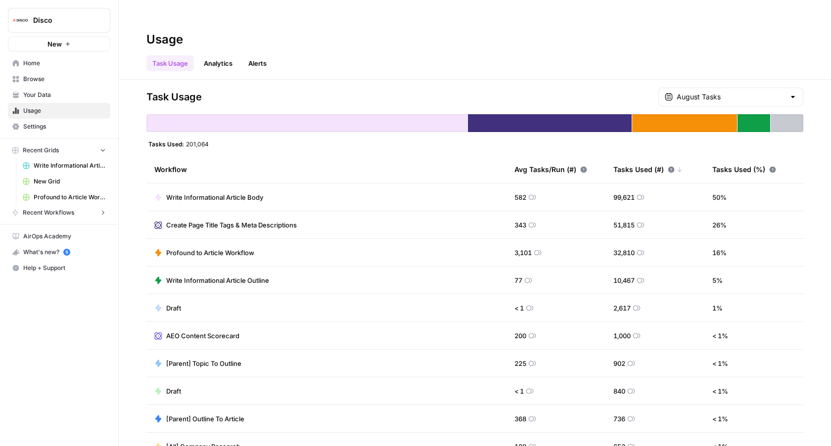
click at [51, 66] on span "Home" at bounding box center [64, 63] width 83 height 9
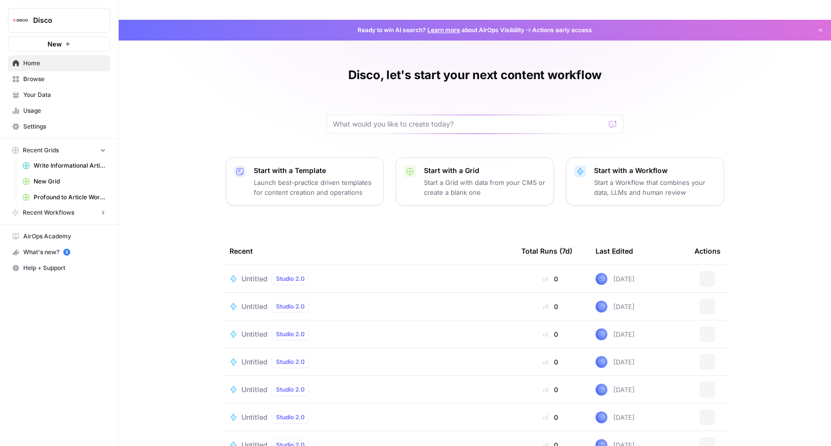
click at [51, 49] on button "New" at bounding box center [59, 44] width 102 height 15
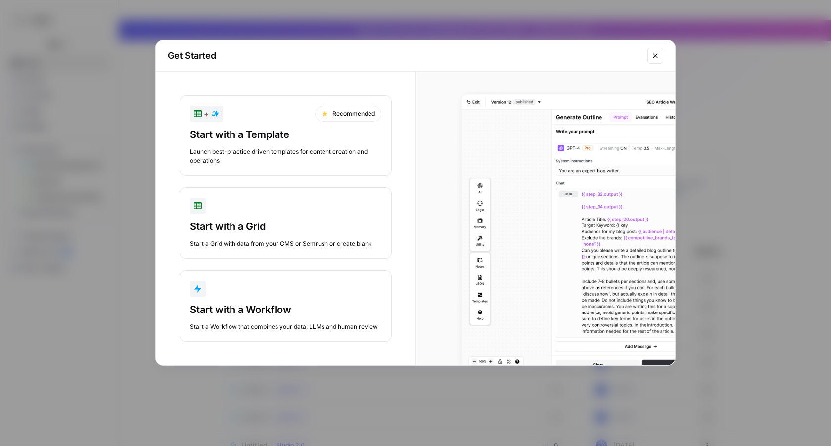
click at [286, 288] on div "button" at bounding box center [285, 289] width 191 height 16
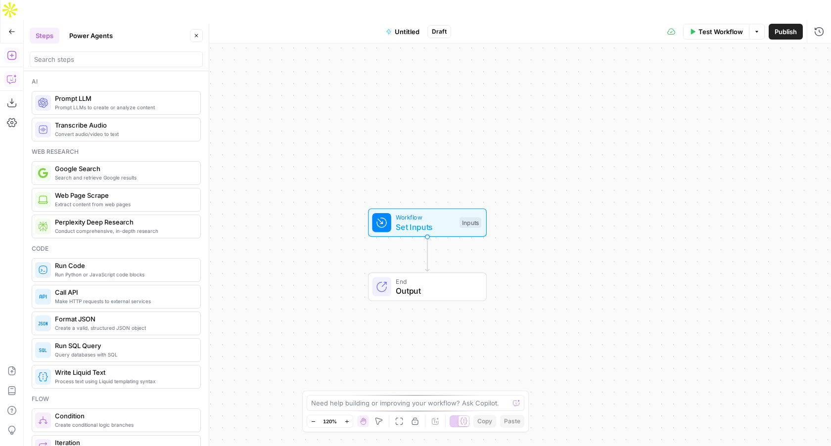
click at [13, 74] on icon "button" at bounding box center [12, 79] width 10 height 10
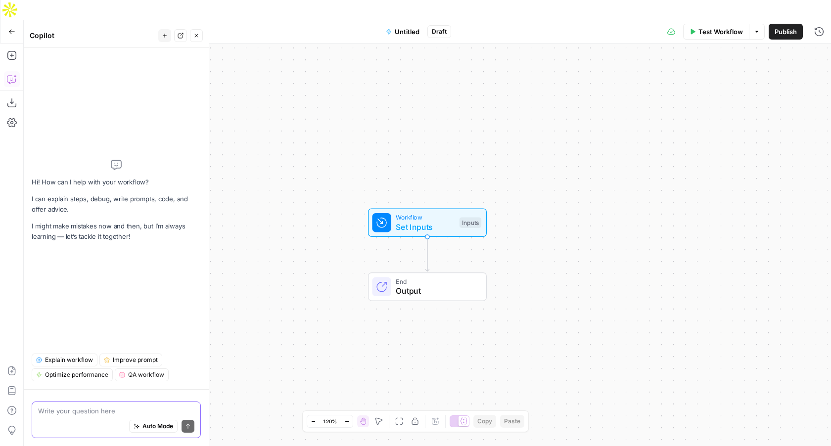
click at [150, 426] on span "Auto Mode" at bounding box center [157, 426] width 31 height 9
click at [140, 413] on textarea at bounding box center [116, 411] width 156 height 10
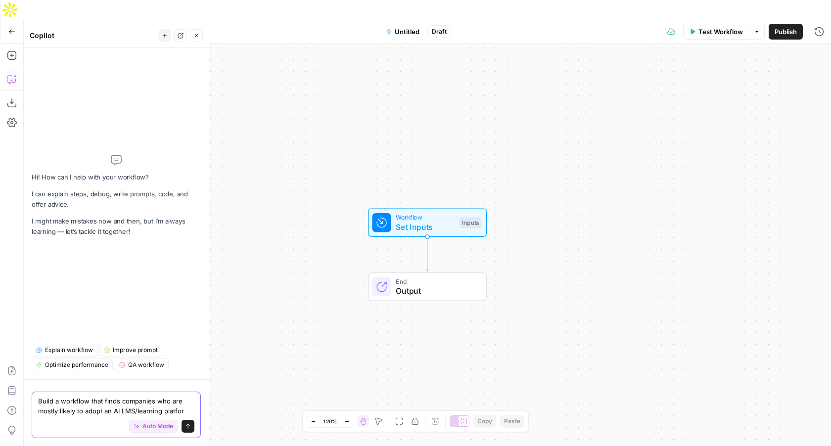
type textarea "Build a workflow that finds companies who are mostly likely to adopt an AI LMS/…"
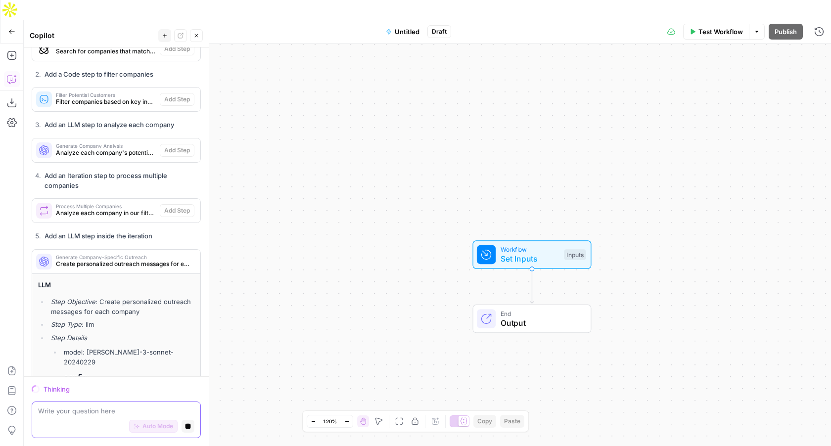
scroll to position [358, 0]
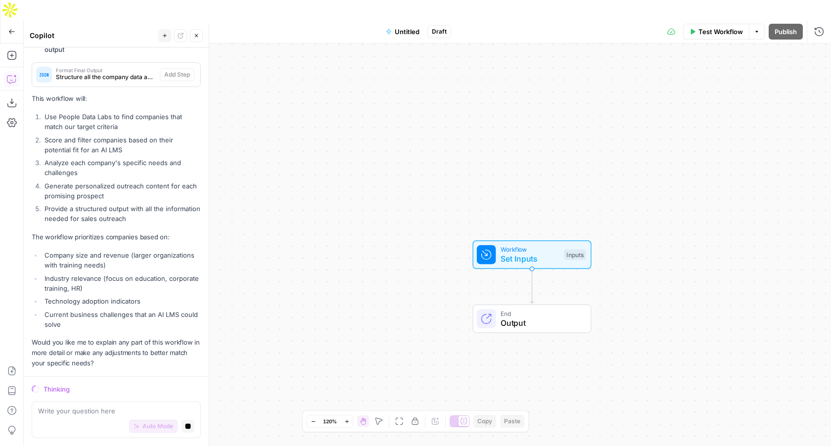
scroll to position [585, 0]
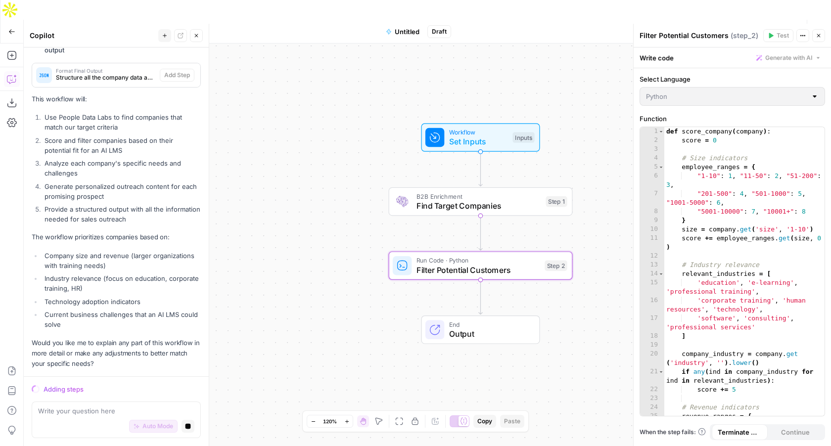
drag, startPoint x: 351, startPoint y: 215, endPoint x: 299, endPoint y: 97, distance: 128.0
click at [299, 97] on div "Workflow Set Inputs Inputs B2B Enrichment Find Target Companies Step 1 Run Code…" at bounding box center [427, 255] width 807 height 422
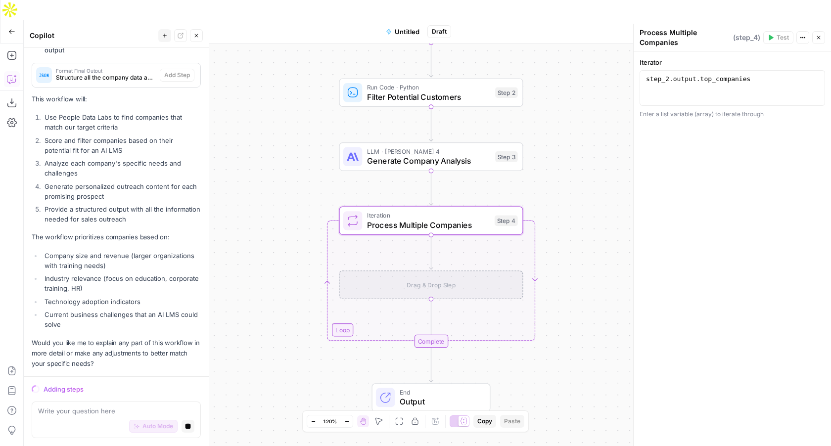
drag, startPoint x: 305, startPoint y: 277, endPoint x: 252, endPoint y: 90, distance: 194.9
click at [252, 90] on div "Workflow Set Inputs Inputs B2B Enrichment Find Target Companies Step 1 Run Code…" at bounding box center [427, 255] width 807 height 422
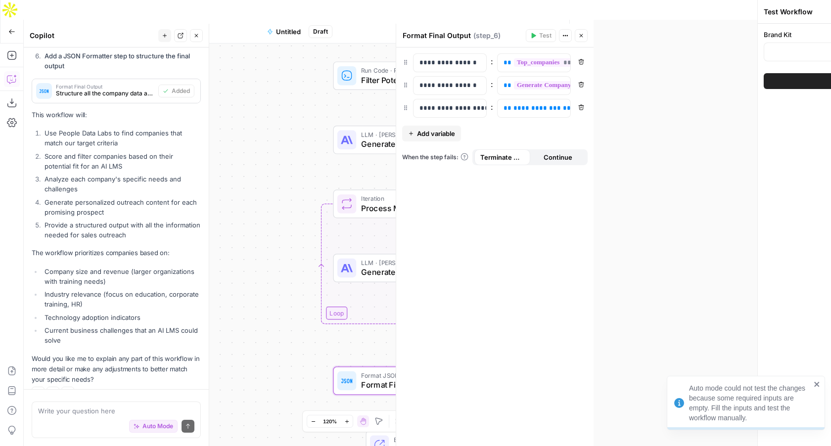
scroll to position [604, 0]
